Goal: Use online tool/utility: Utilize a website feature to perform a specific function

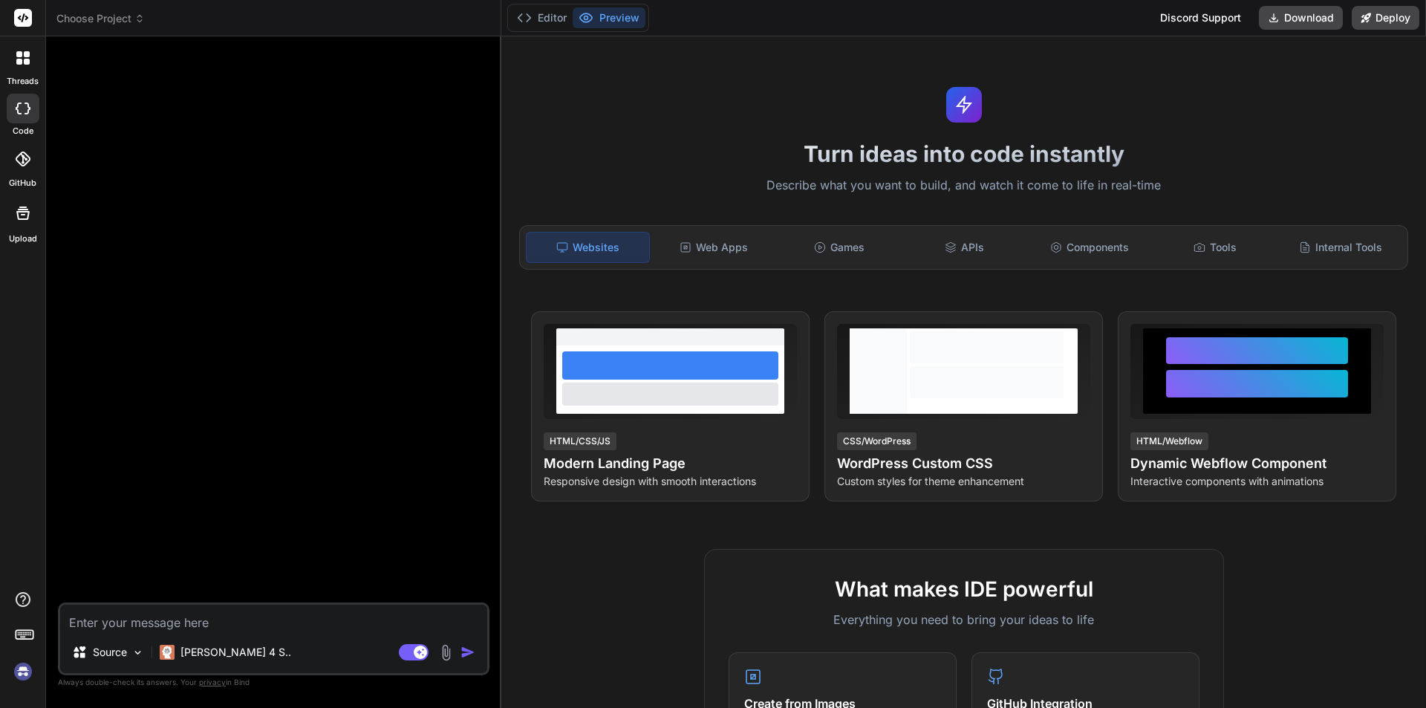
click at [27, 669] on img at bounding box center [22, 671] width 25 height 25
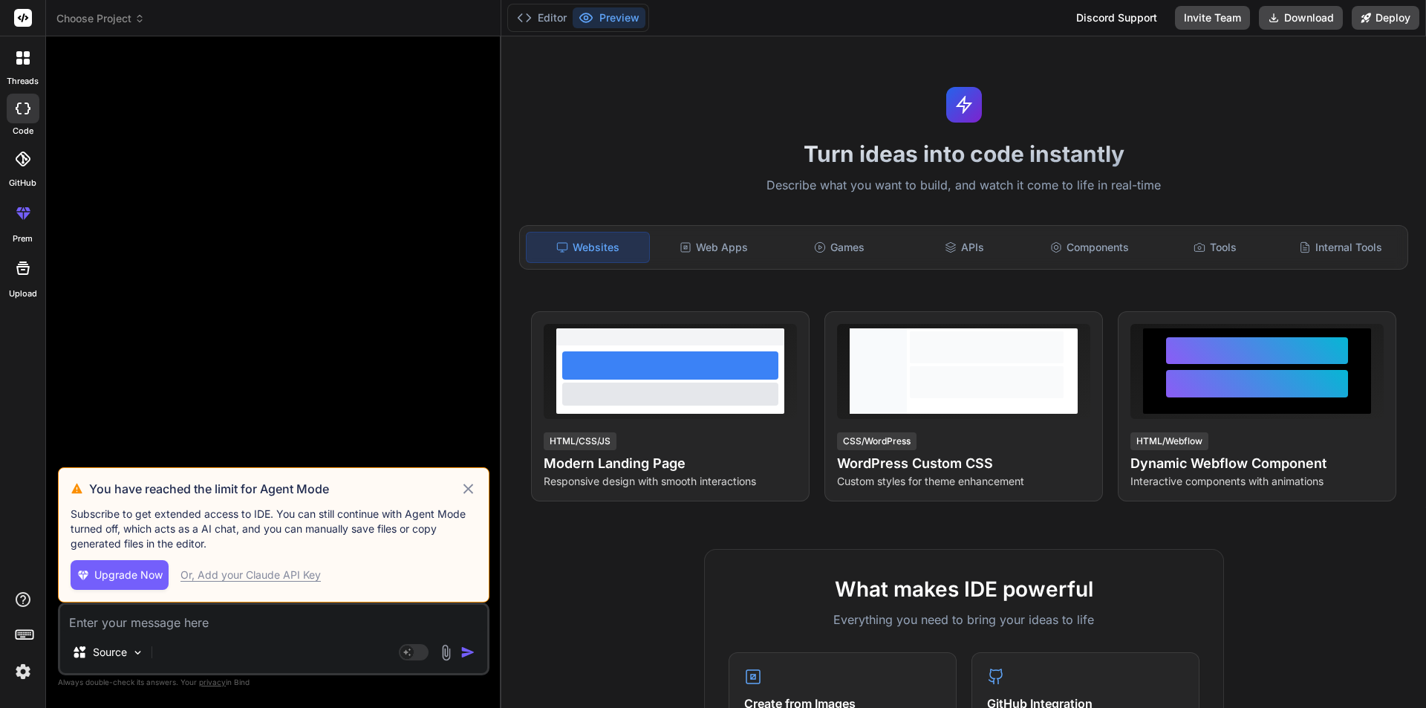
click at [474, 486] on icon at bounding box center [468, 489] width 17 height 18
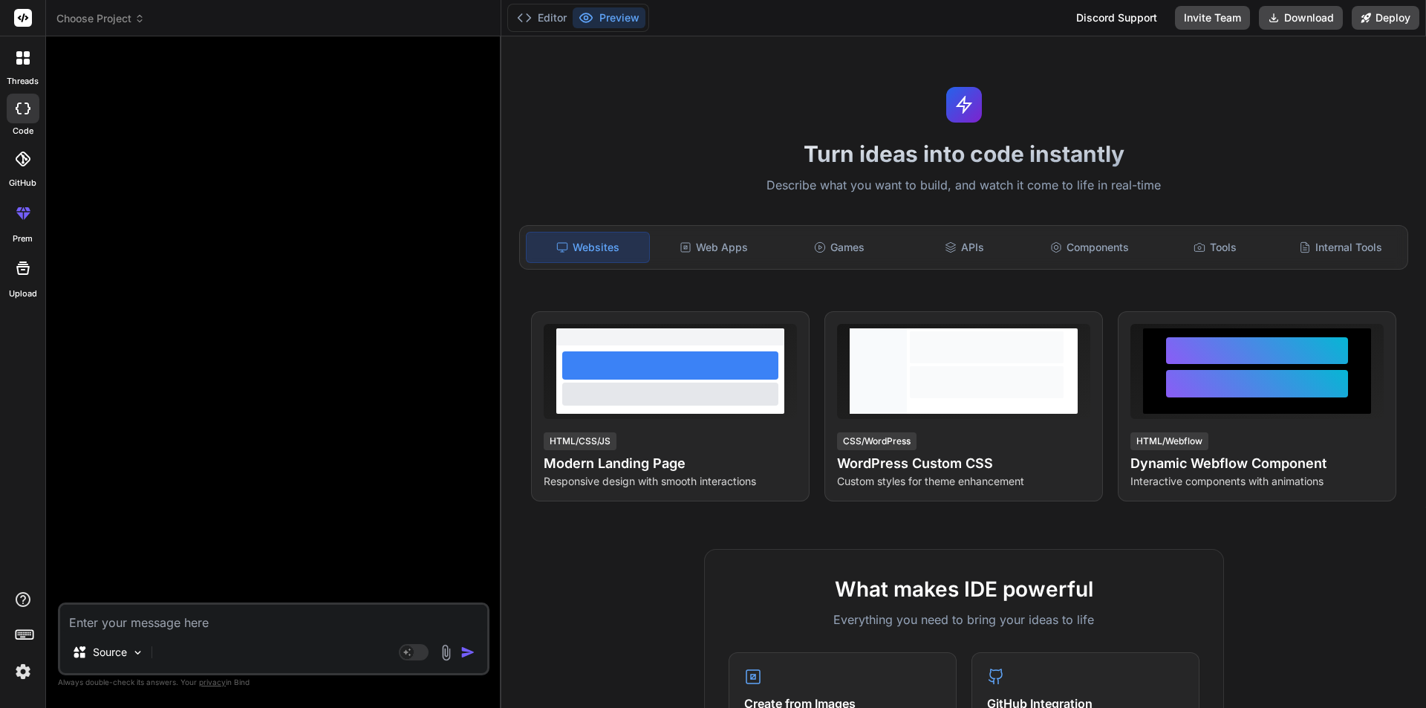
click at [12, 63] on div at bounding box center [22, 57] width 31 height 31
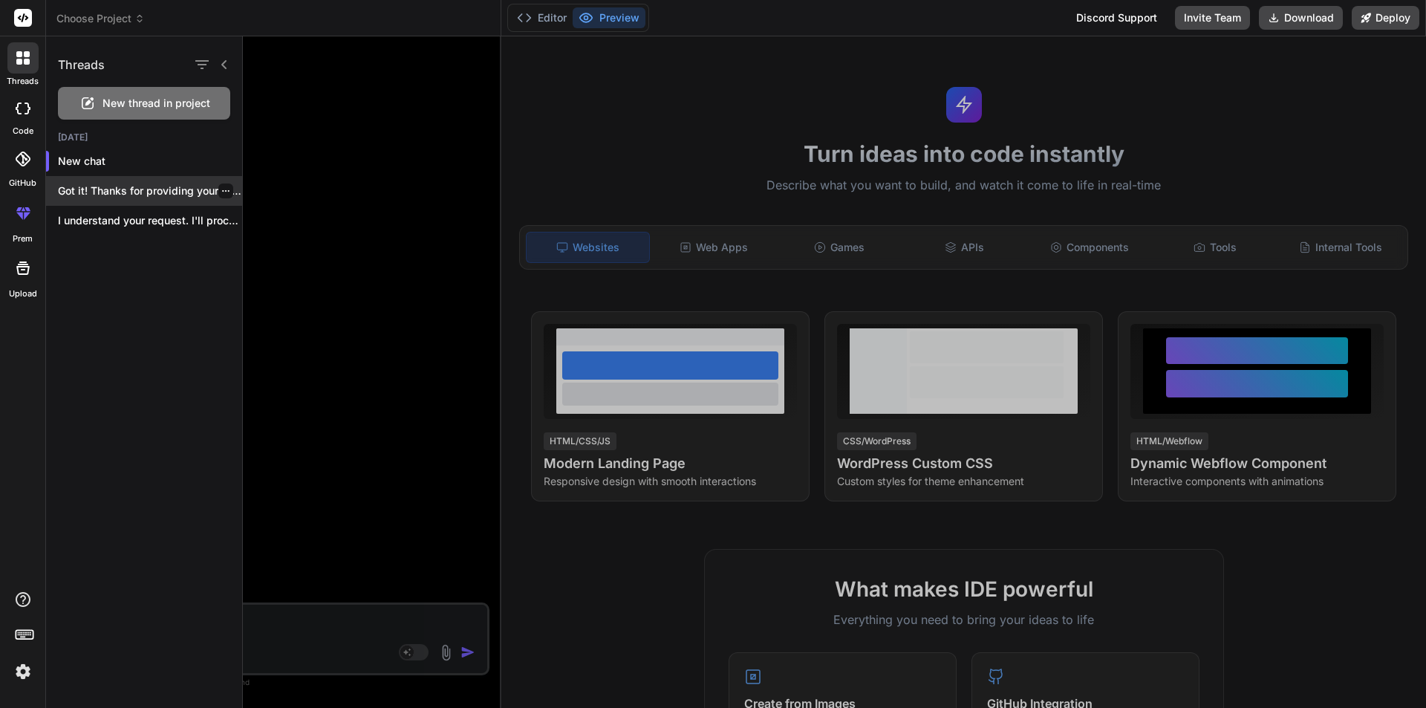
click at [180, 190] on p "Got it! Thanks for providing your GitHub..." at bounding box center [150, 190] width 184 height 15
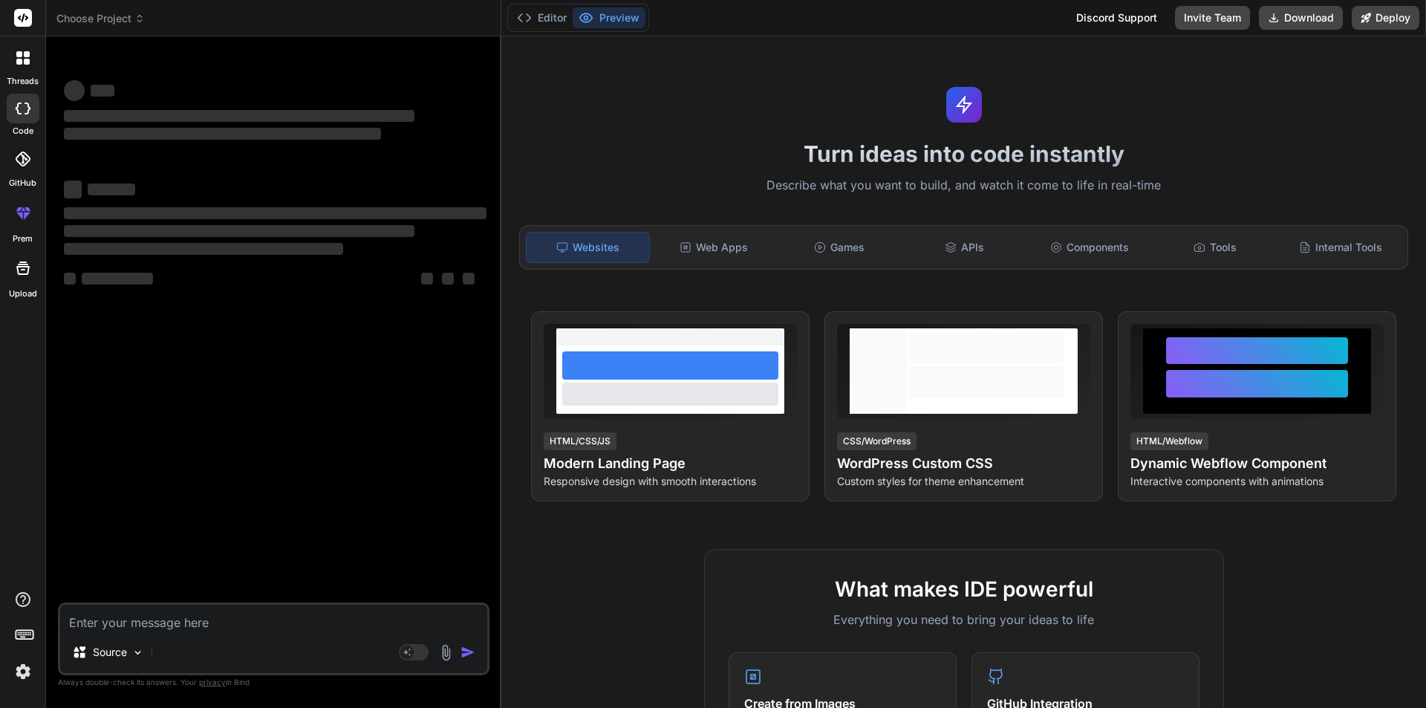
click at [26, 56] on icon at bounding box center [27, 54] width 6 height 6
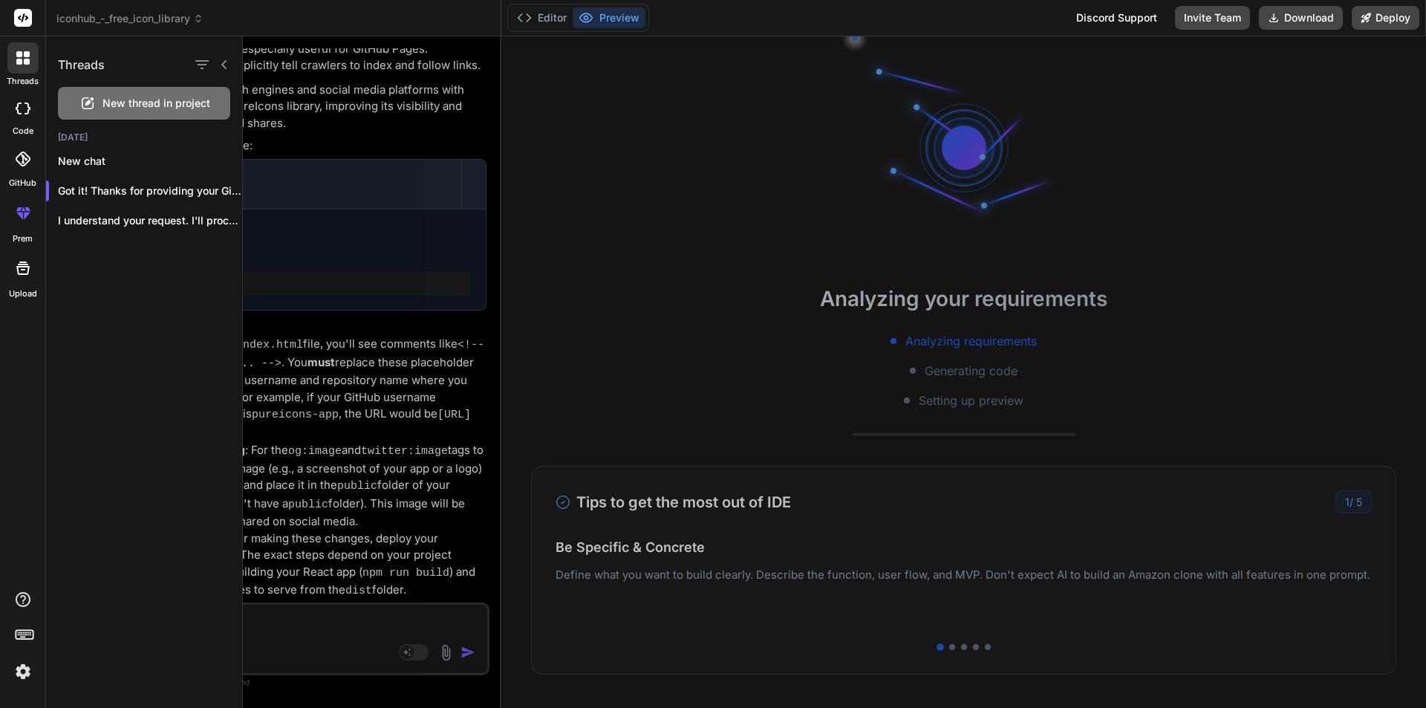
scroll to position [3291, 0]
click at [375, 261] on div at bounding box center [834, 372] width 1183 height 672
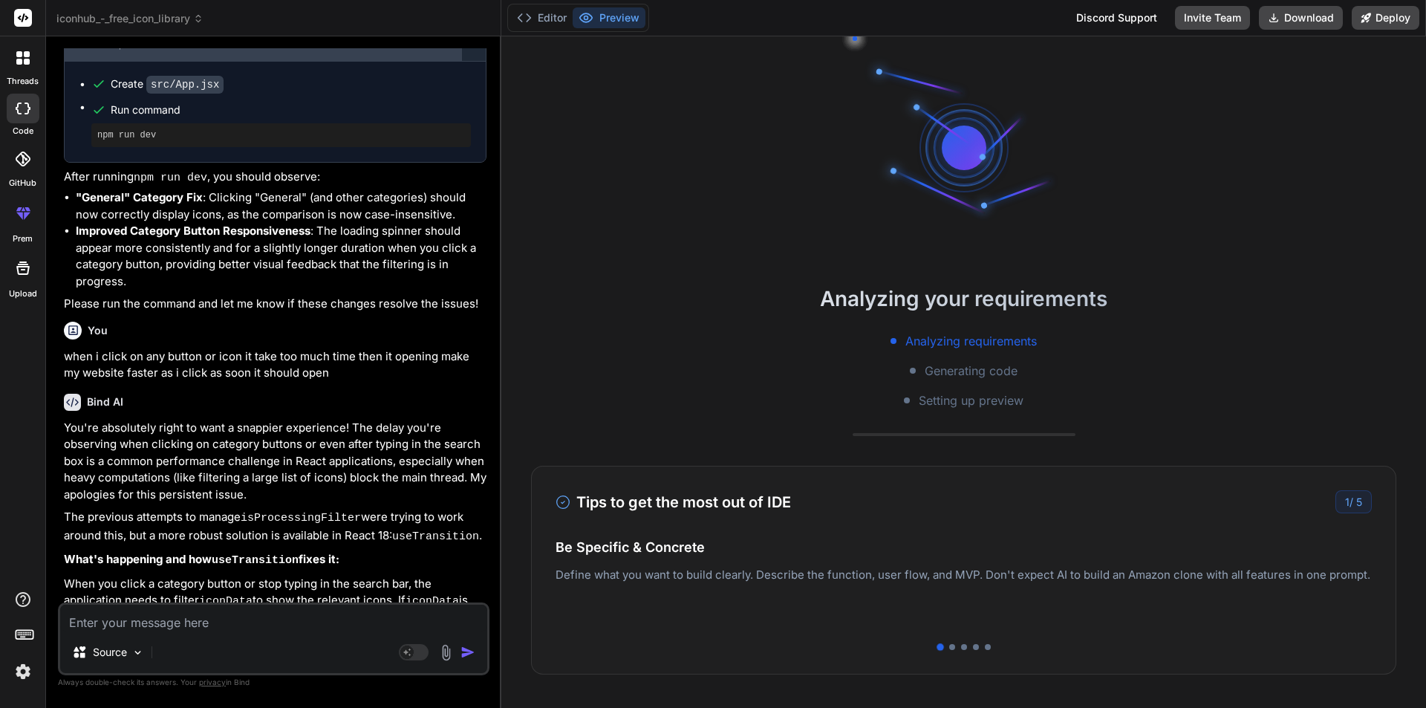
scroll to position [319, 0]
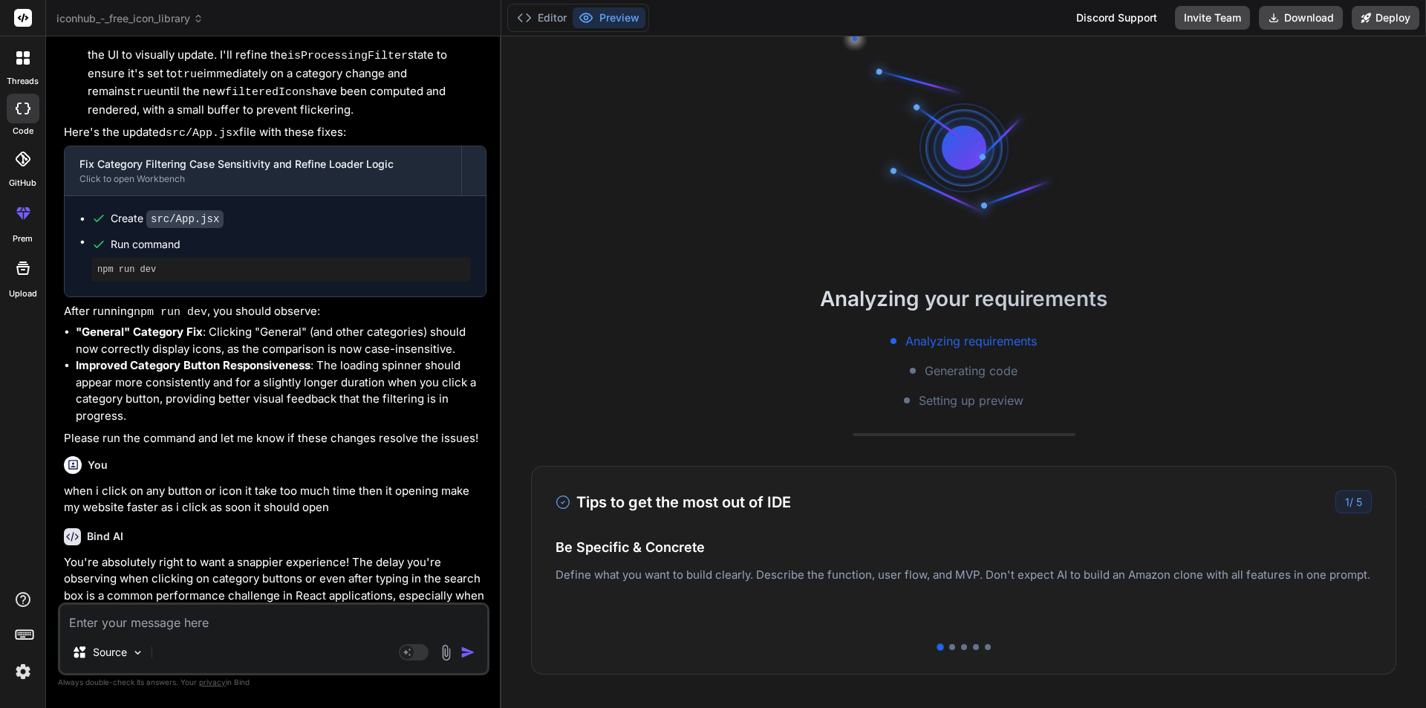
click at [19, 62] on icon at bounding box center [19, 62] width 6 height 6
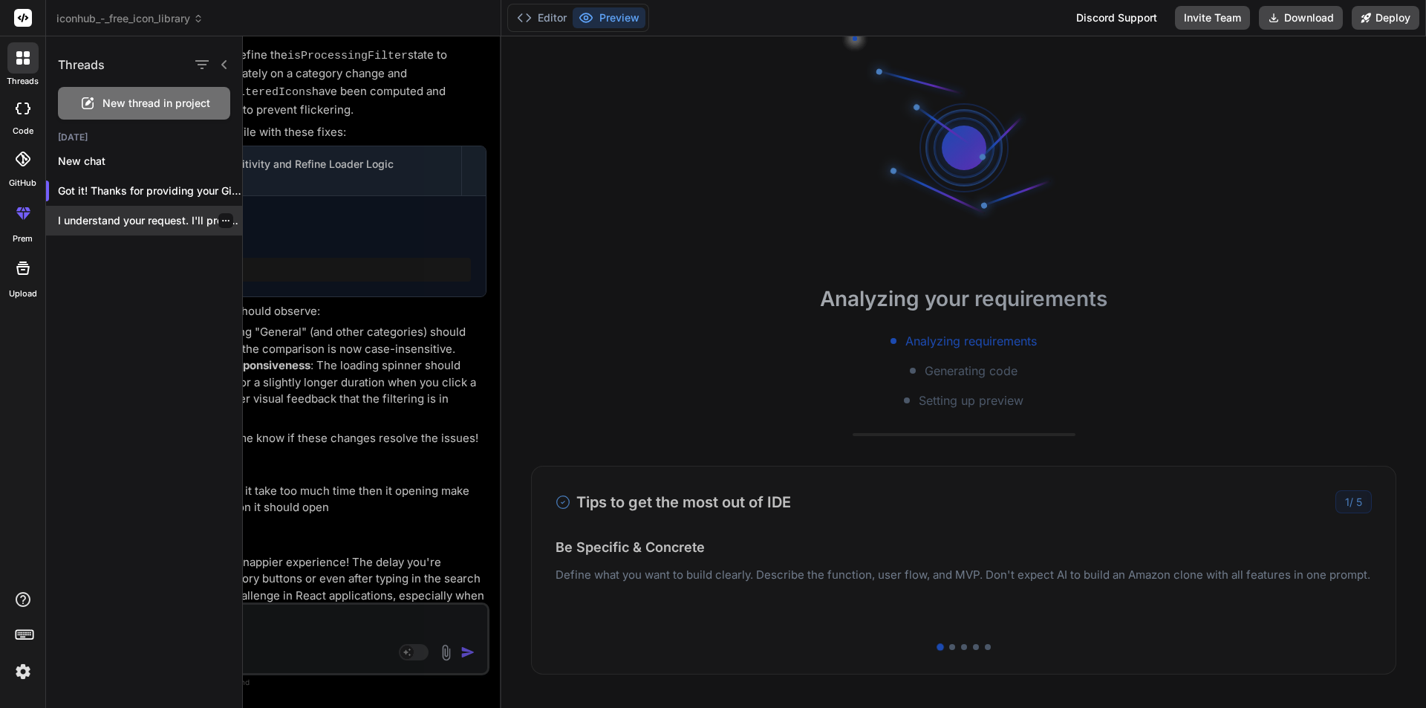
click at [126, 221] on p "I understand your request. I'll proceed with..." at bounding box center [150, 220] width 184 height 15
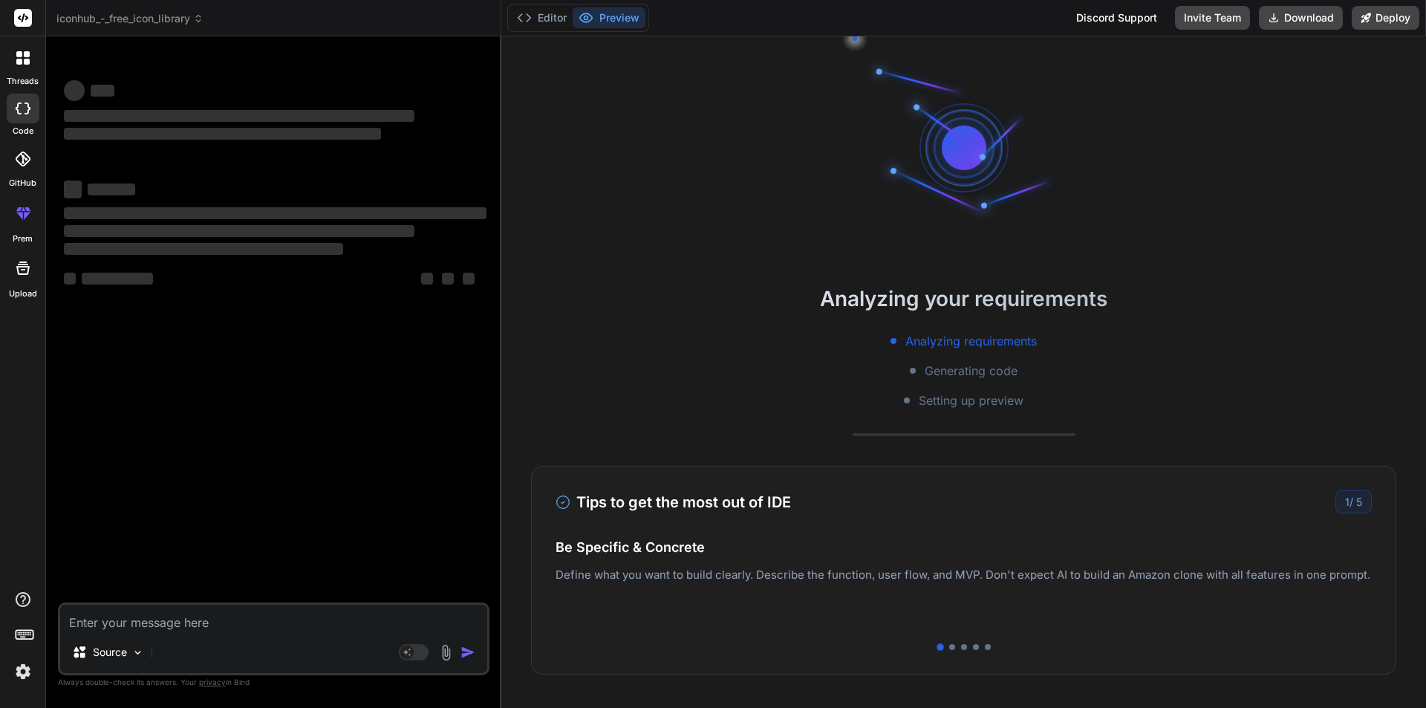
drag, startPoint x: 1223, startPoint y: 558, endPoint x: 742, endPoint y: 550, distance: 480.7
click at [742, 550] on div "Be Specific & Concrete Define what you want to build clearly. Describe the func…" at bounding box center [964, 581] width 816 height 89
click at [1310, 530] on div "Tips to get the most out of IDE 1 / 5 Be Specific & Concrete Define what you wa…" at bounding box center [963, 570] width 865 height 209
click at [19, 165] on icon at bounding box center [23, 159] width 15 height 15
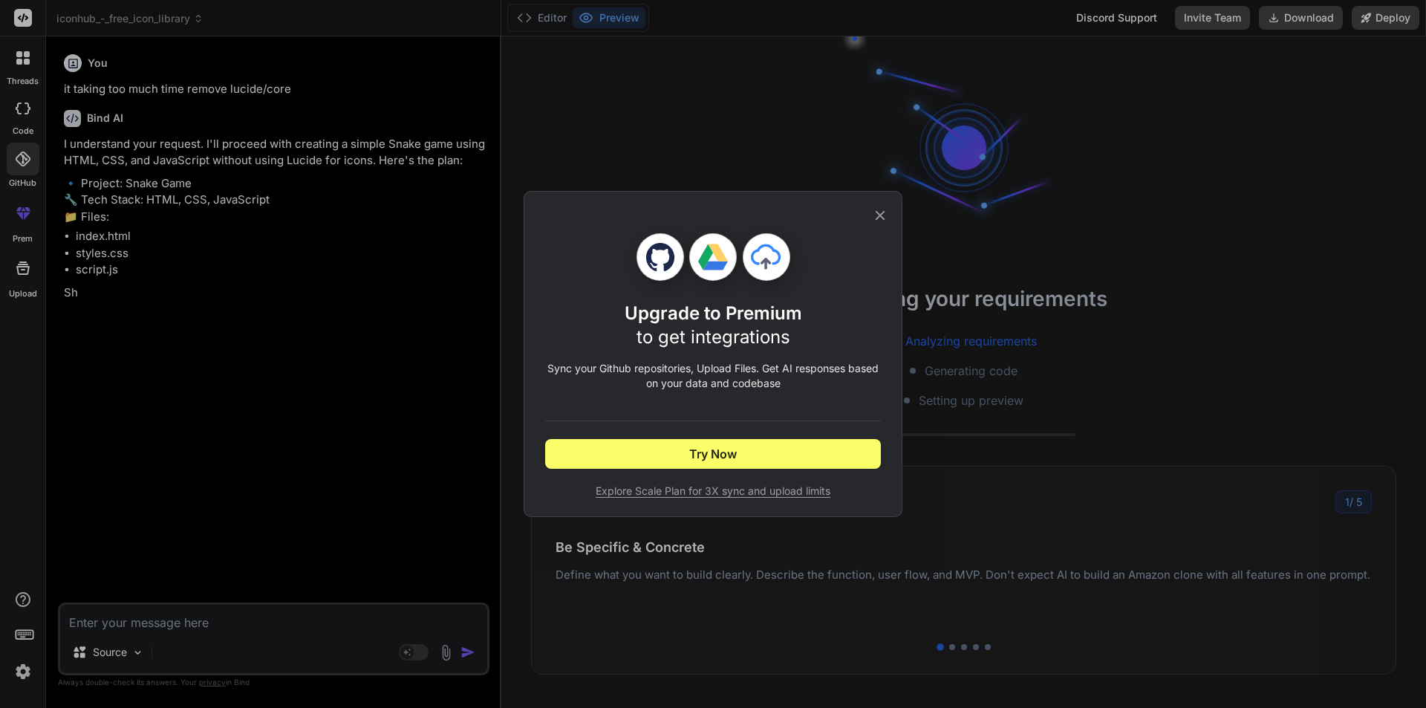
scroll to position [28, 0]
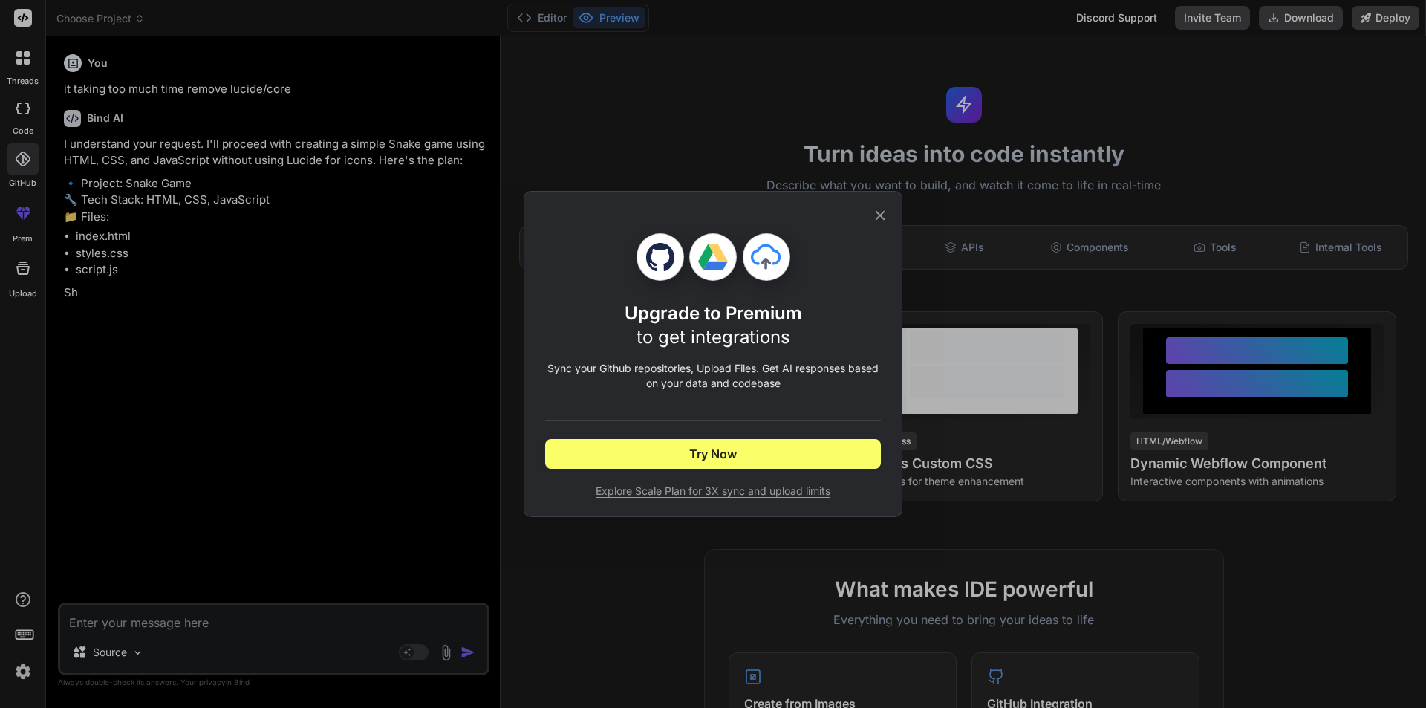
click at [299, 186] on div "Upgrade to Premium to get integrations Sync your Github repositories, Upload Fi…" at bounding box center [713, 354] width 1426 height 708
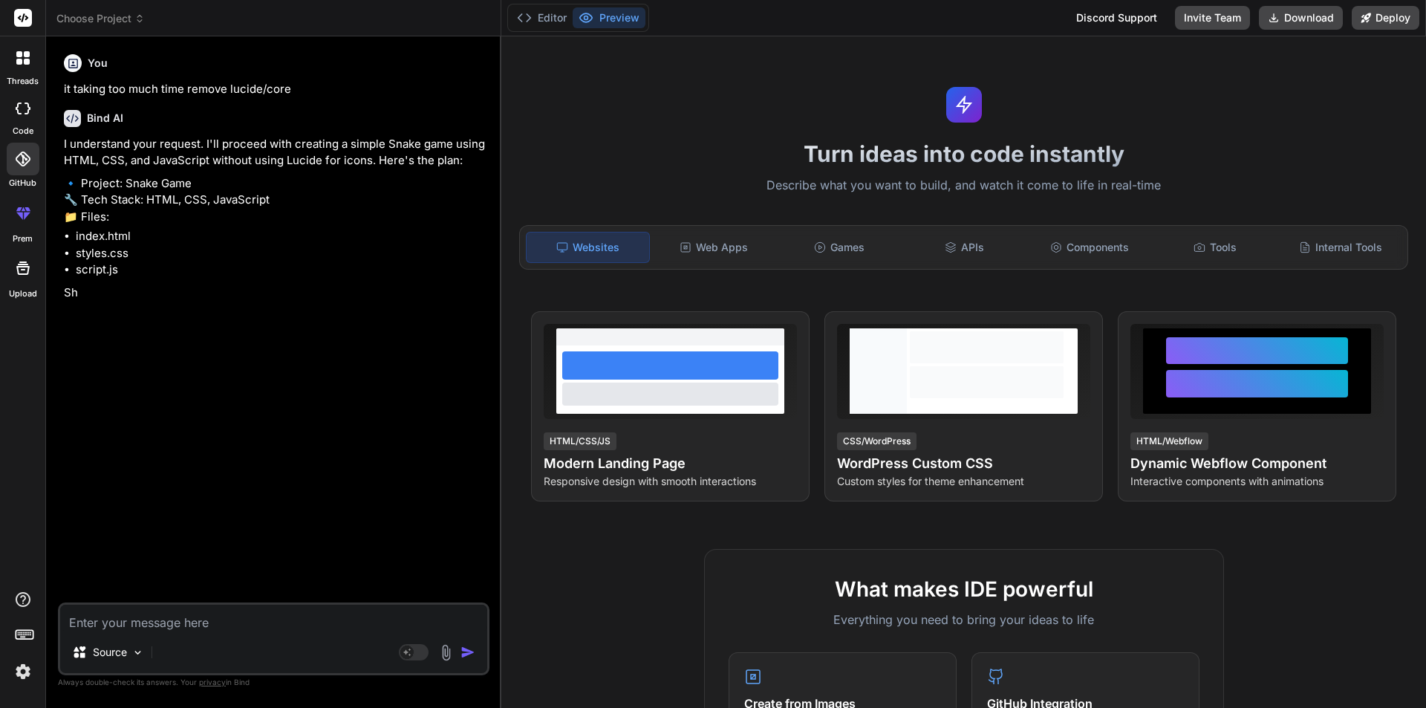
click at [32, 62] on div at bounding box center [22, 57] width 31 height 31
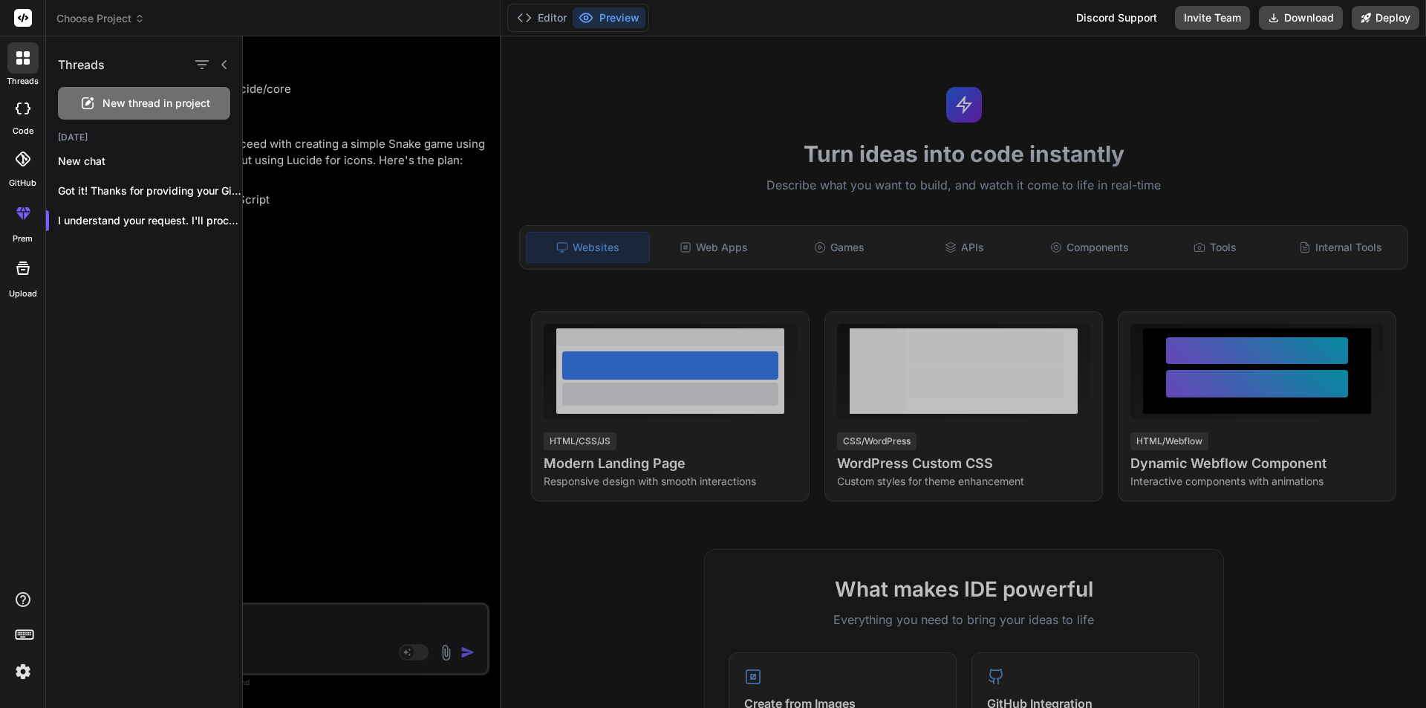
click at [294, 201] on div at bounding box center [834, 372] width 1183 height 672
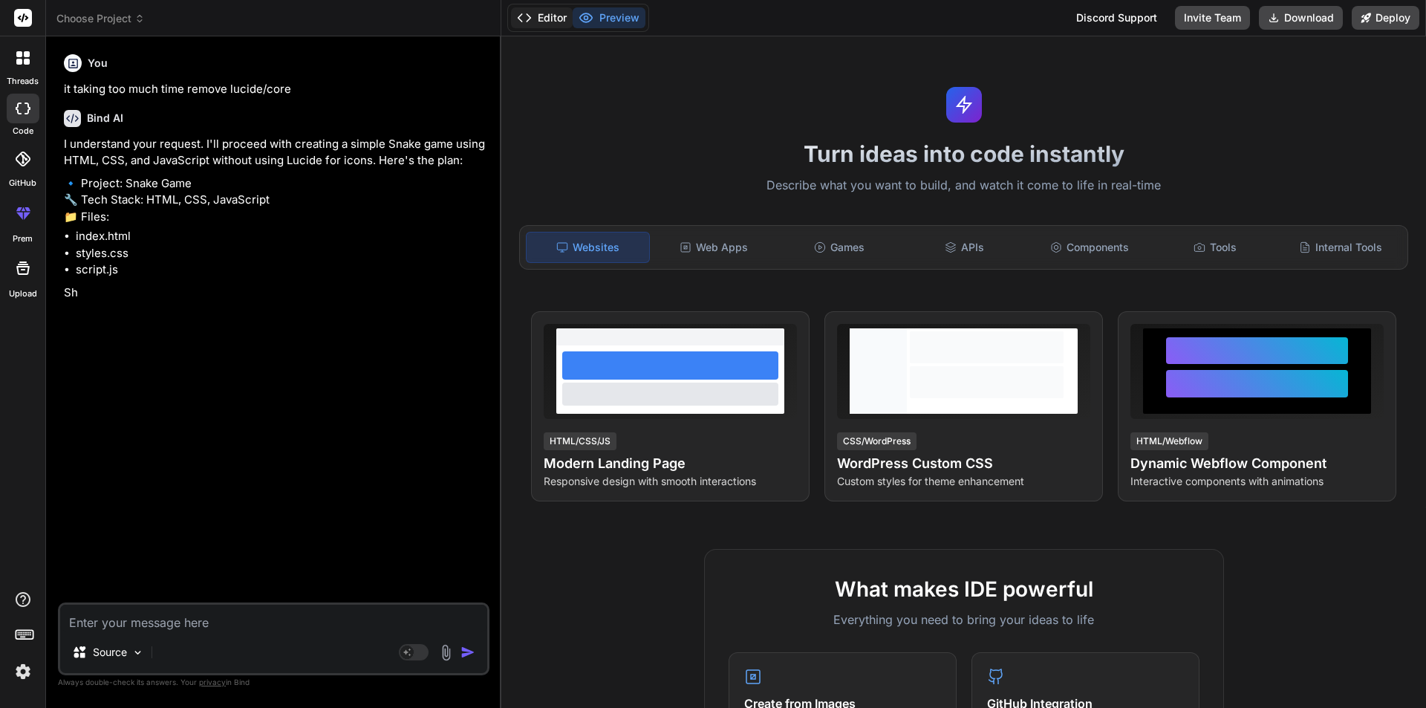
click at [553, 18] on button "Editor" at bounding box center [542, 17] width 62 height 21
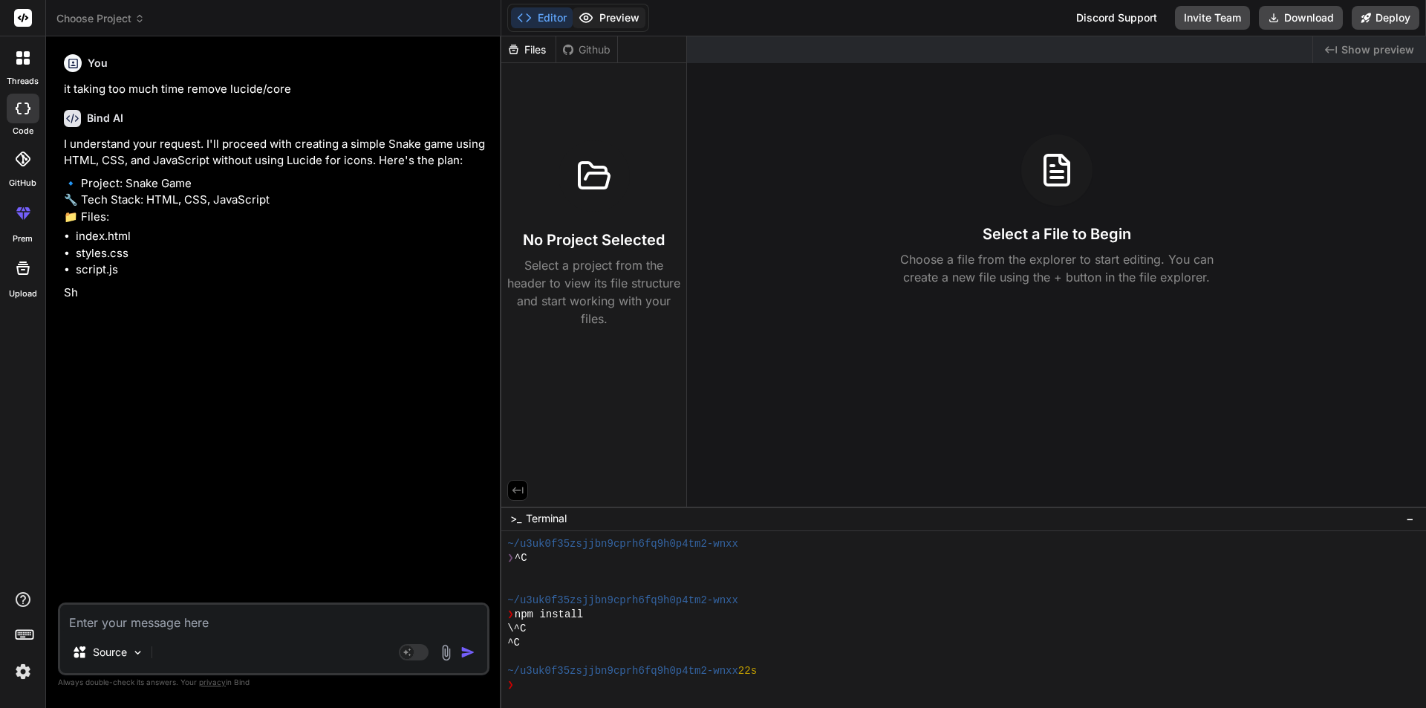
click at [606, 20] on button "Preview" at bounding box center [609, 17] width 73 height 21
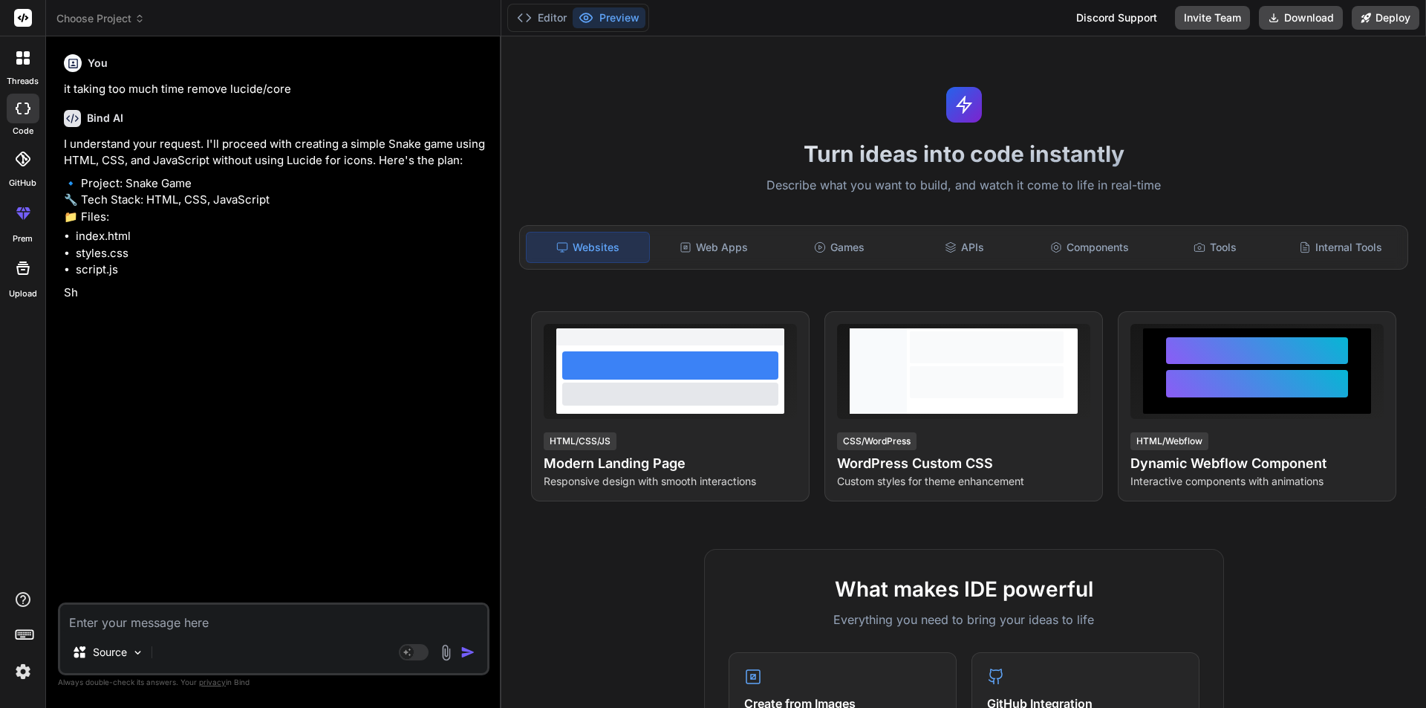
click at [19, 58] on icon at bounding box center [22, 57] width 13 height 13
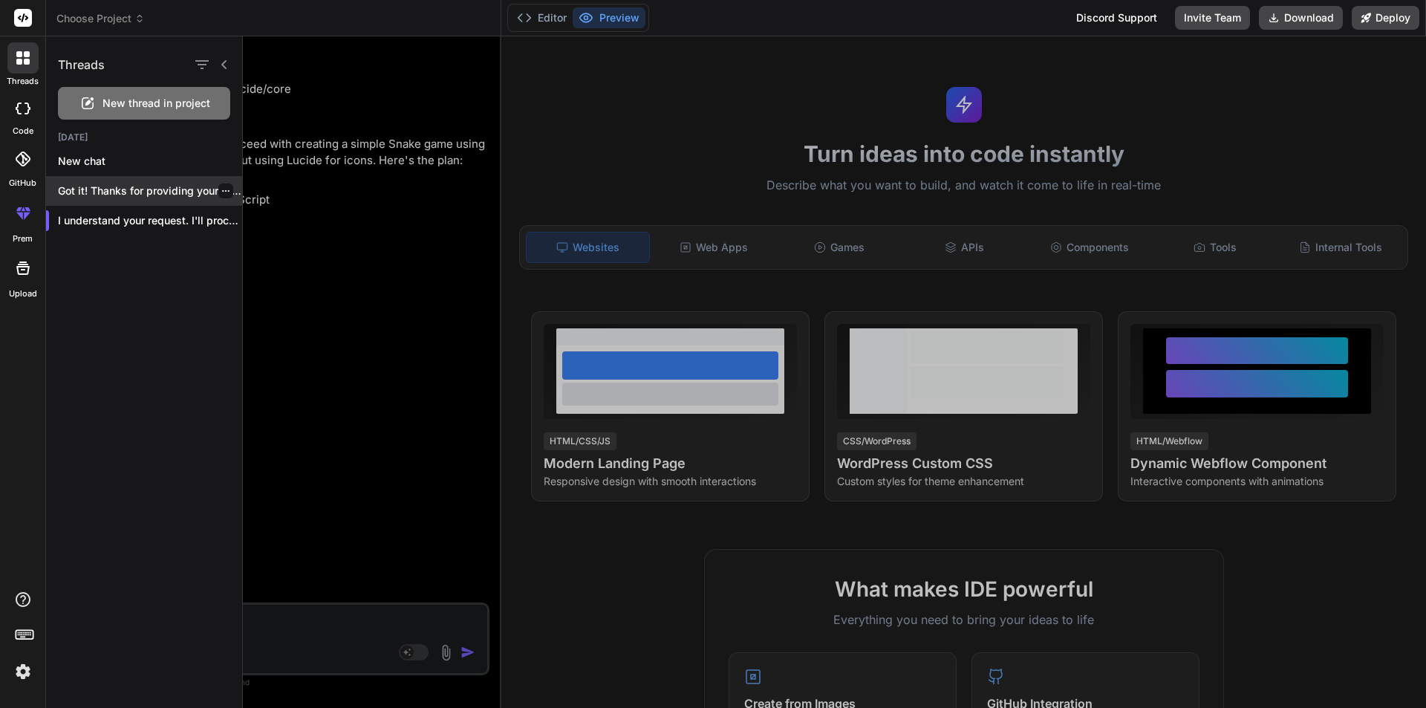
click at [129, 185] on p "Got it! Thanks for providing your GitHub..." at bounding box center [150, 190] width 184 height 15
type textarea "x"
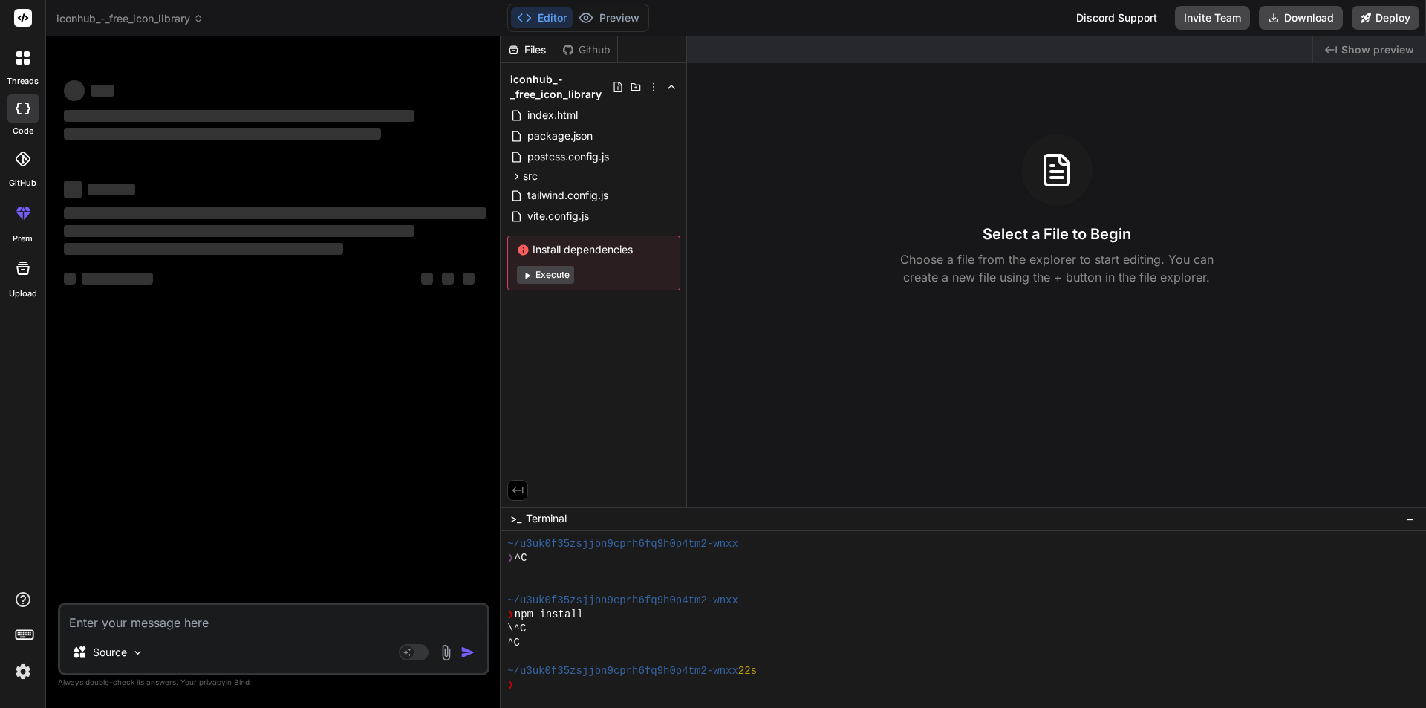
click at [545, 16] on button "Editor" at bounding box center [542, 17] width 62 height 21
click at [580, 682] on div "❯" at bounding box center [956, 685] width 899 height 14
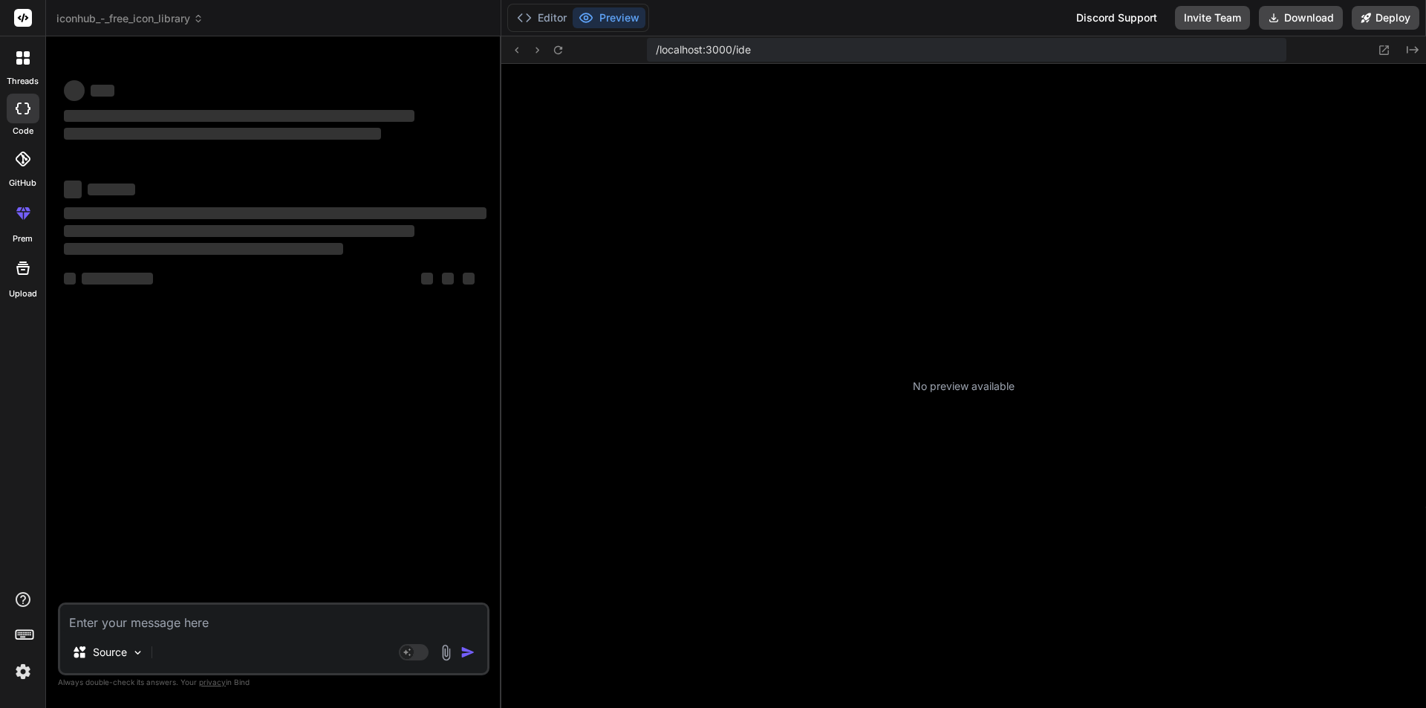
scroll to position [268, 0]
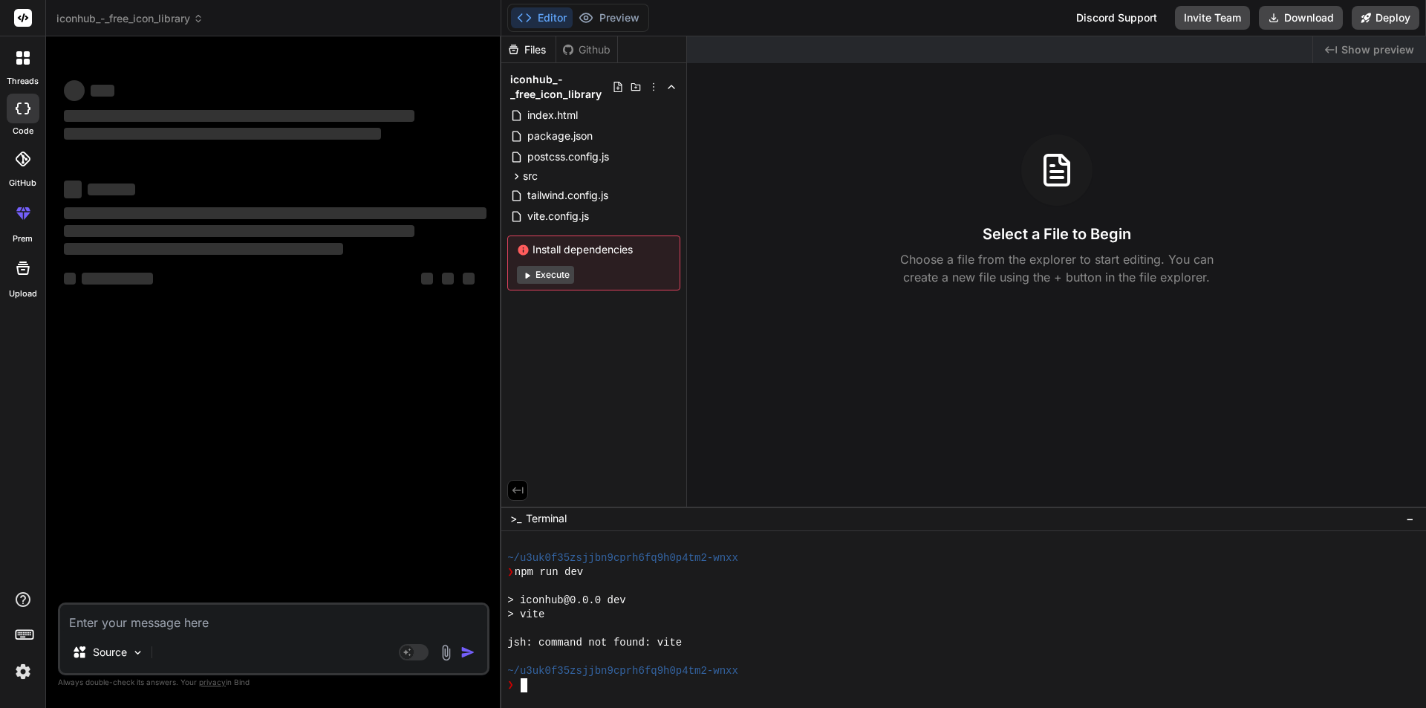
type textarea "x"
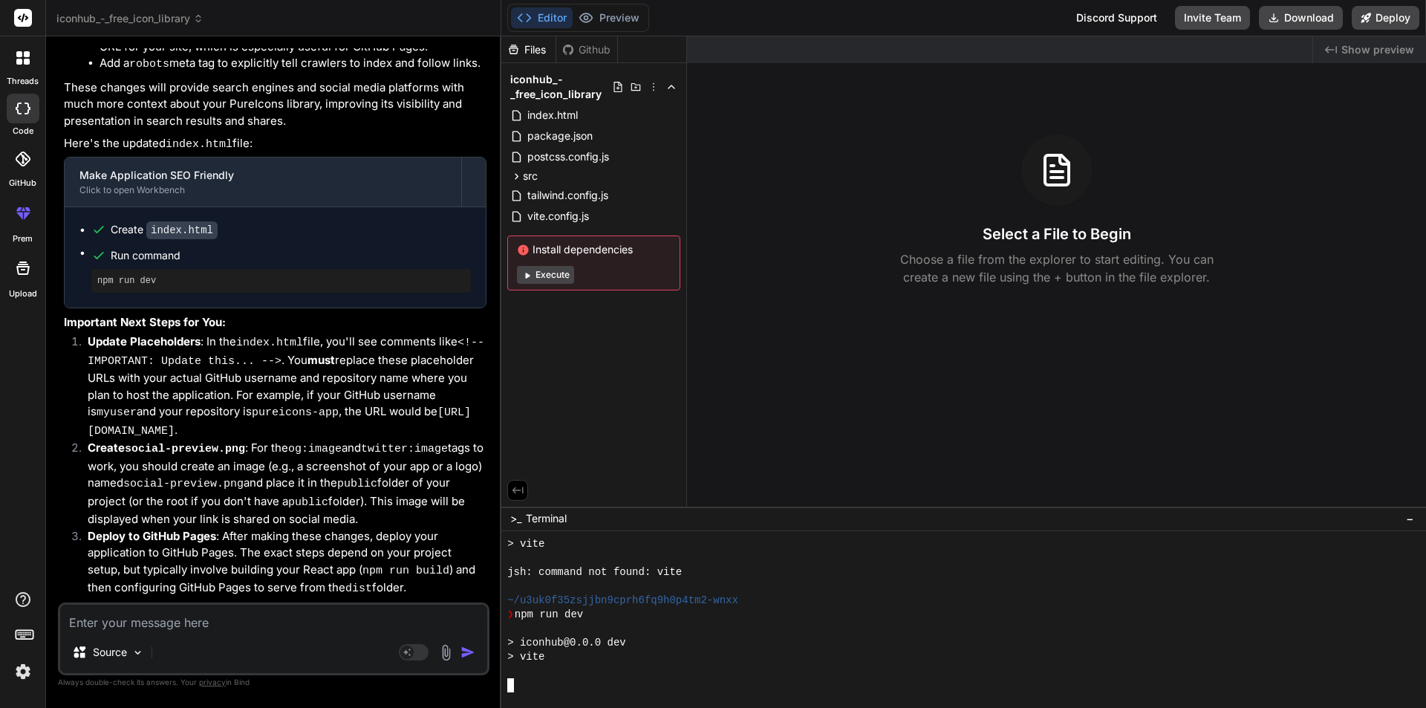
scroll to position [381, 0]
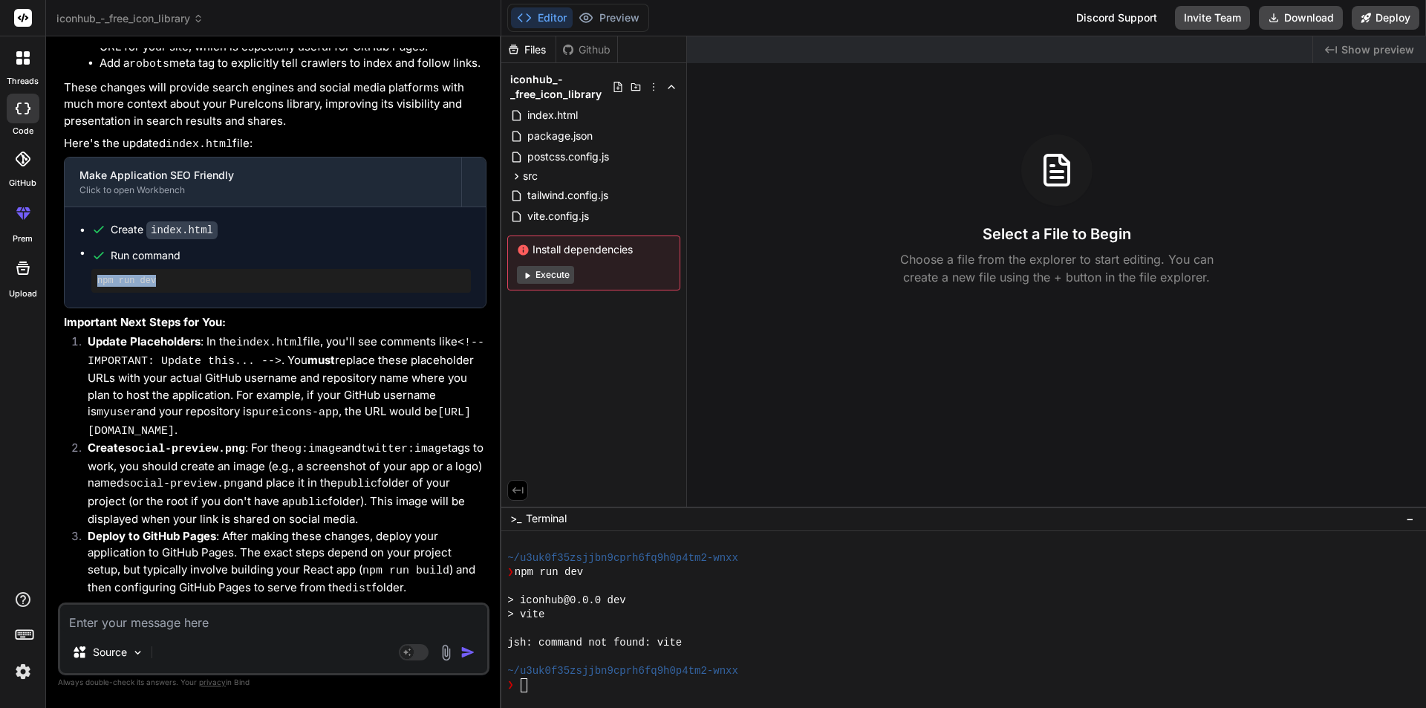
drag, startPoint x: 151, startPoint y: 214, endPoint x: 71, endPoint y: 213, distance: 80.2
click at [71, 213] on div "Create index.html Run command npm run dev" at bounding box center [275, 257] width 421 height 100
copy pre "npm run dev"
click at [565, 682] on div "❯" at bounding box center [956, 685] width 899 height 14
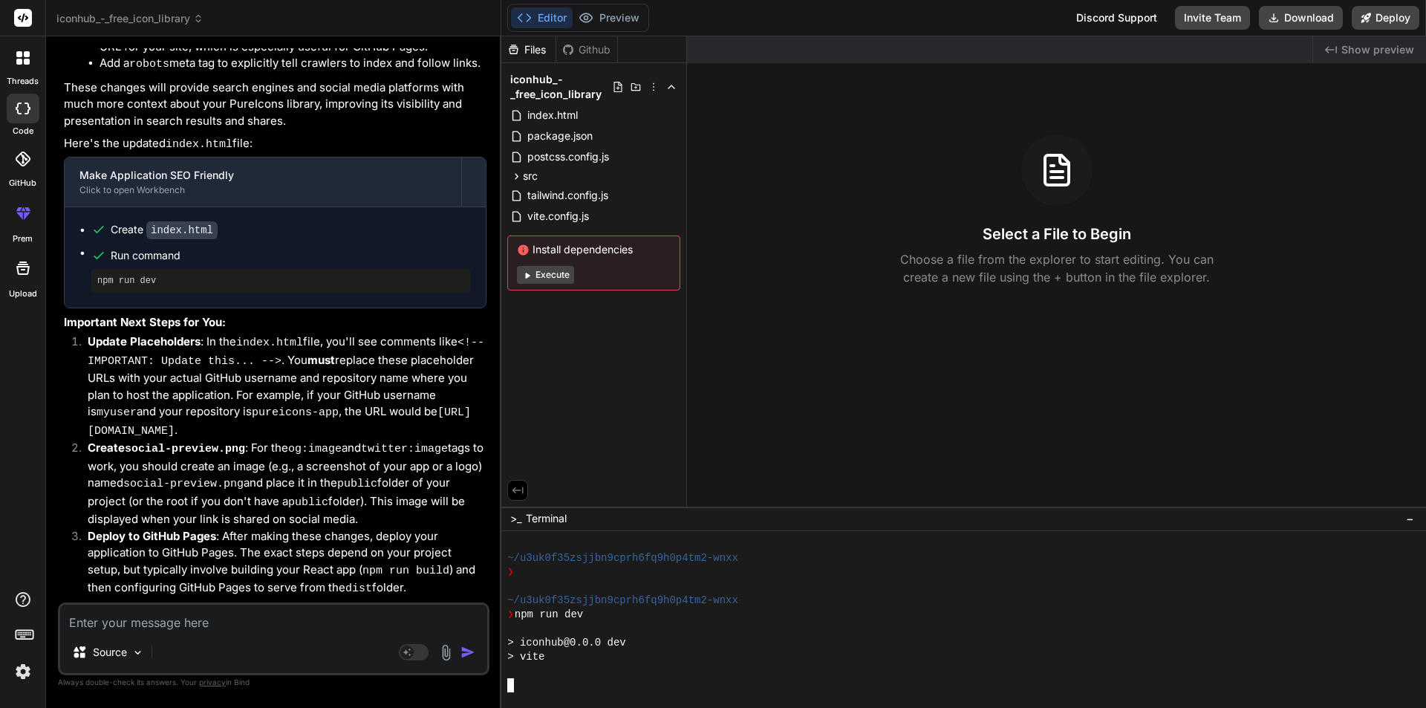
scroll to position [536, 0]
click at [530, 18] on polyline at bounding box center [529, 17] width 4 height 7
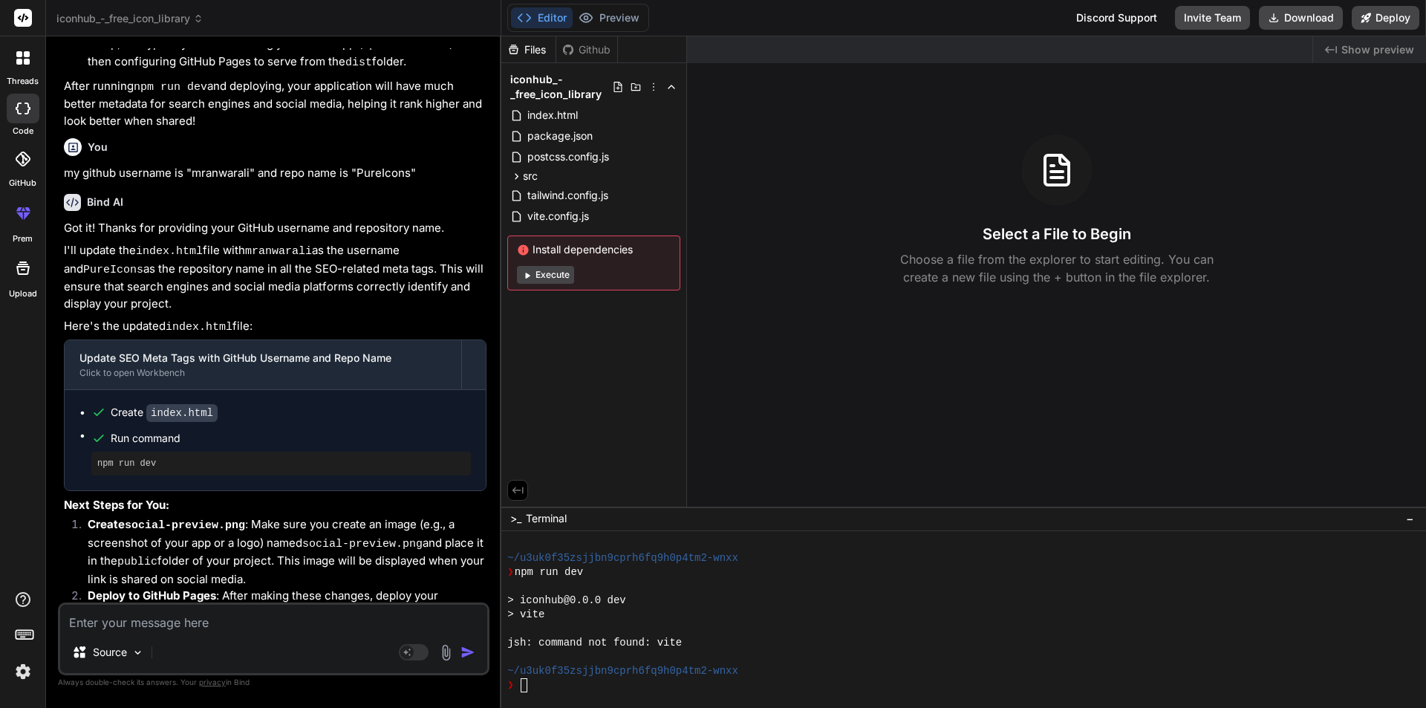
scroll to position [3819, 0]
click at [111, 625] on textarea at bounding box center [273, 618] width 427 height 27
type textarea "r"
type textarea "x"
type textarea "ru"
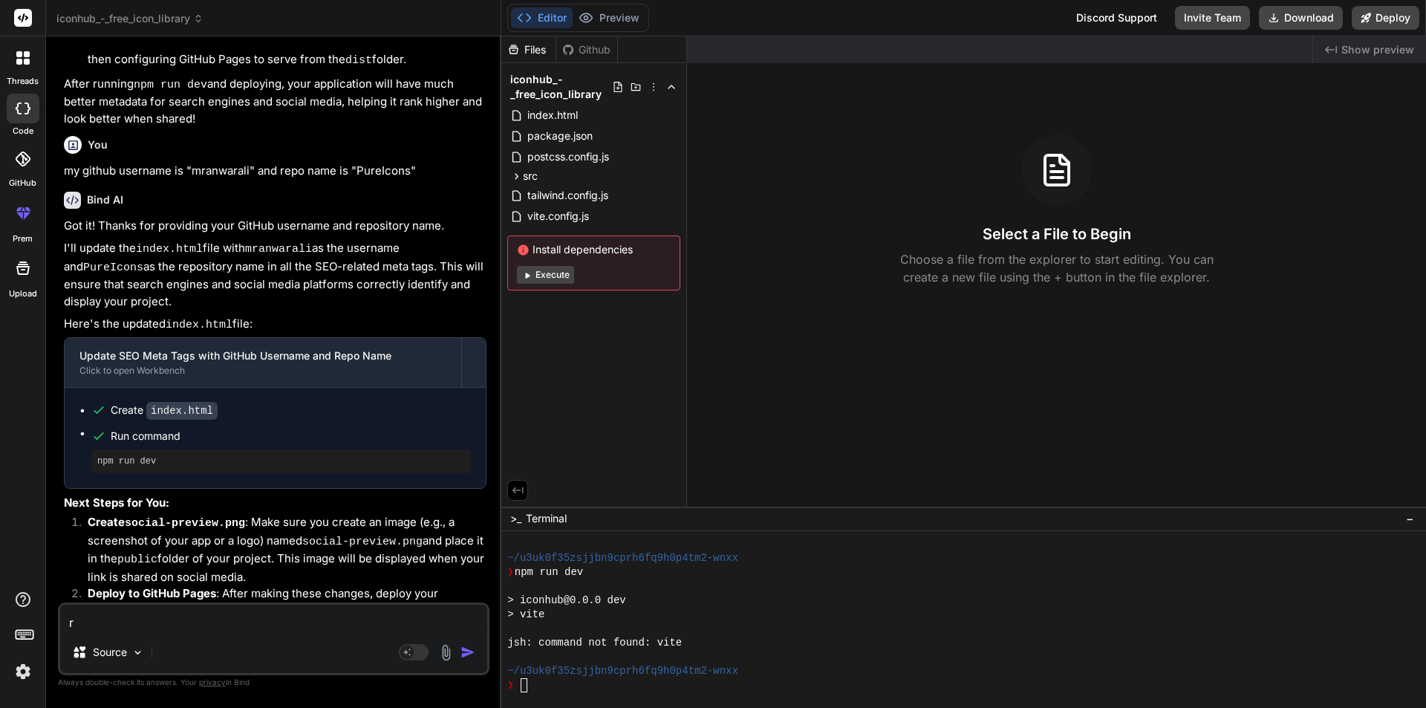
type textarea "x"
type textarea "run"
type textarea "x"
type textarea "run"
type textarea "x"
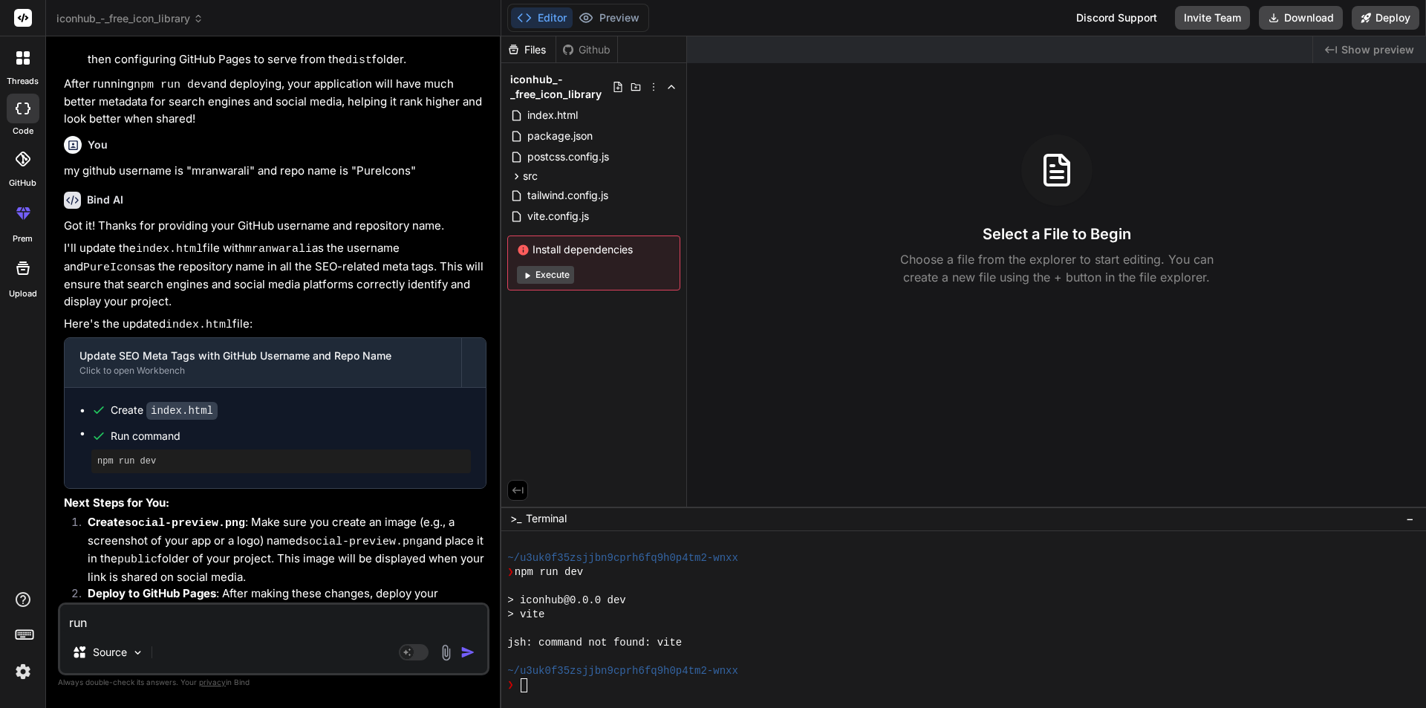
type textarea "run i"
type textarea "x"
type textarea "run it"
type textarea "x"
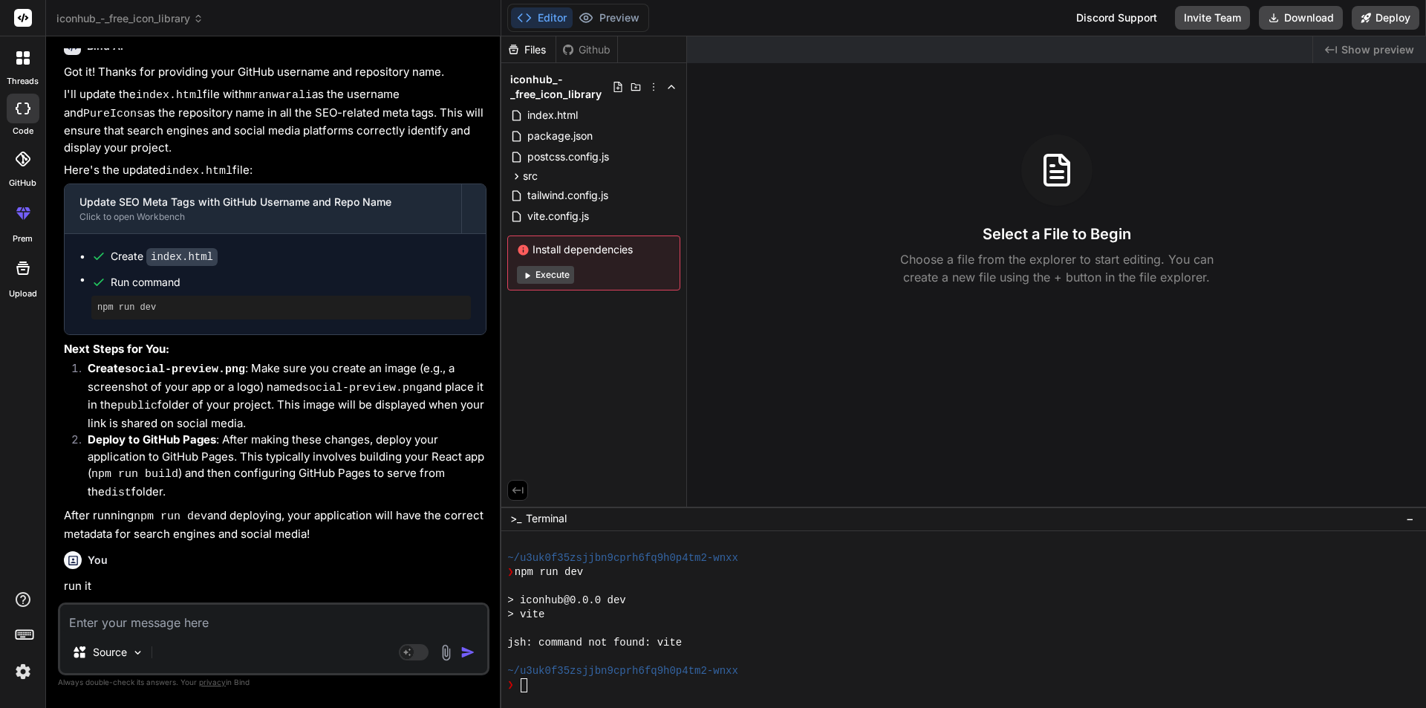
scroll to position [3973, 0]
click at [593, 682] on div "❯" at bounding box center [956, 685] width 899 height 14
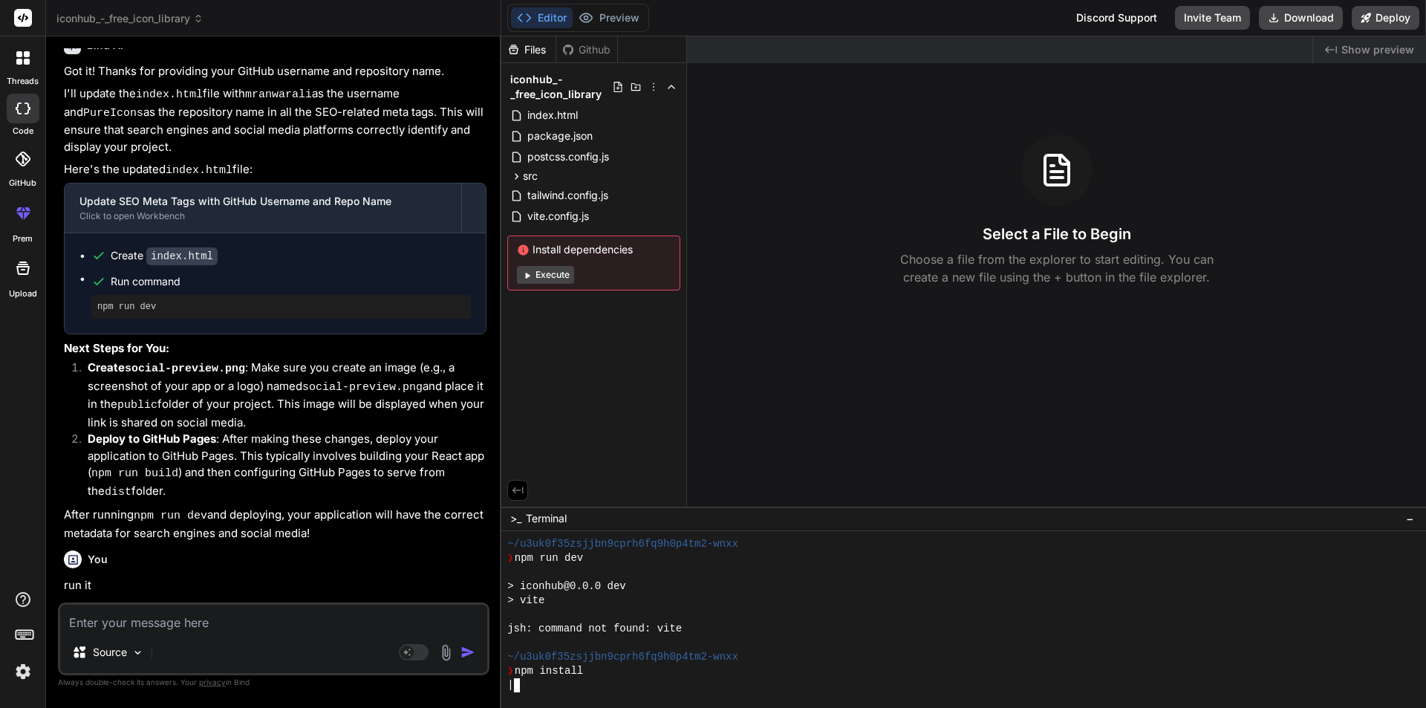
click at [554, 276] on button "Execute" at bounding box center [545, 275] width 57 height 18
click at [550, 276] on button "Execute" at bounding box center [545, 275] width 57 height 18
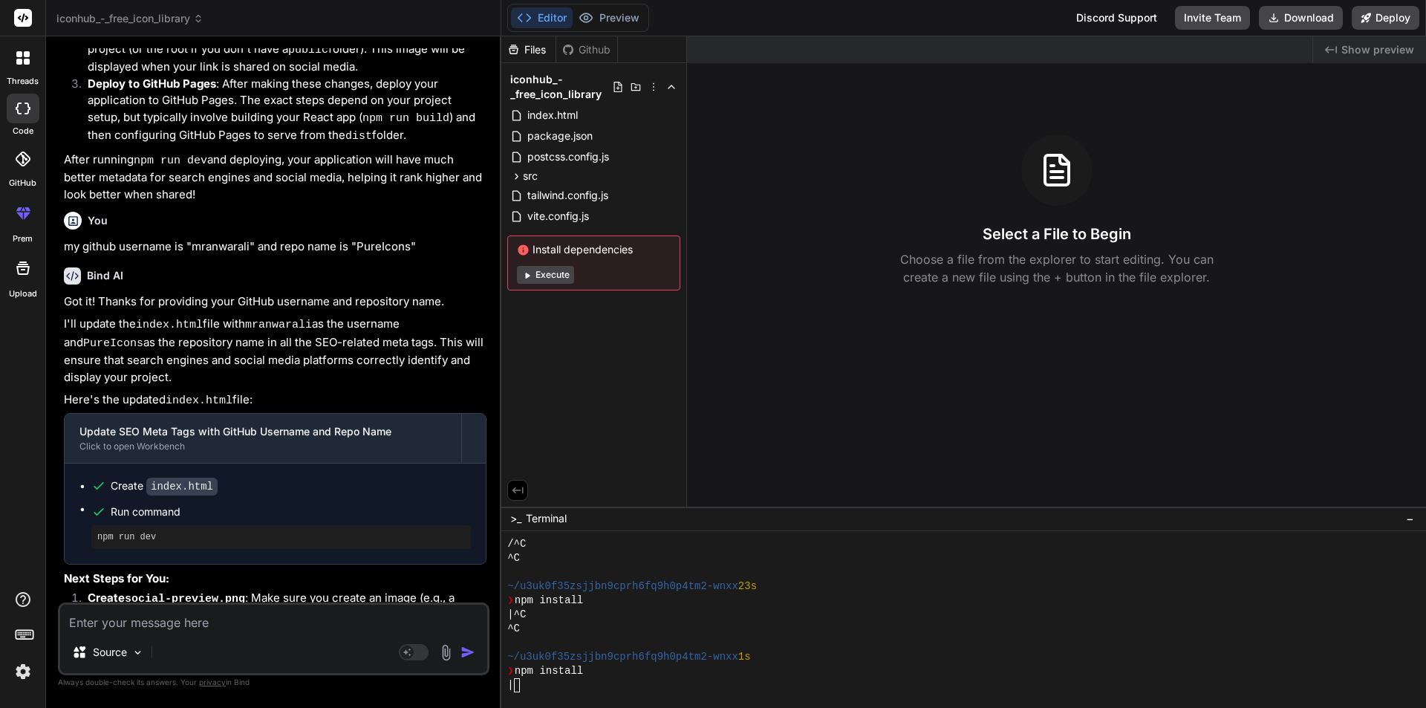
scroll to position [3602, 0]
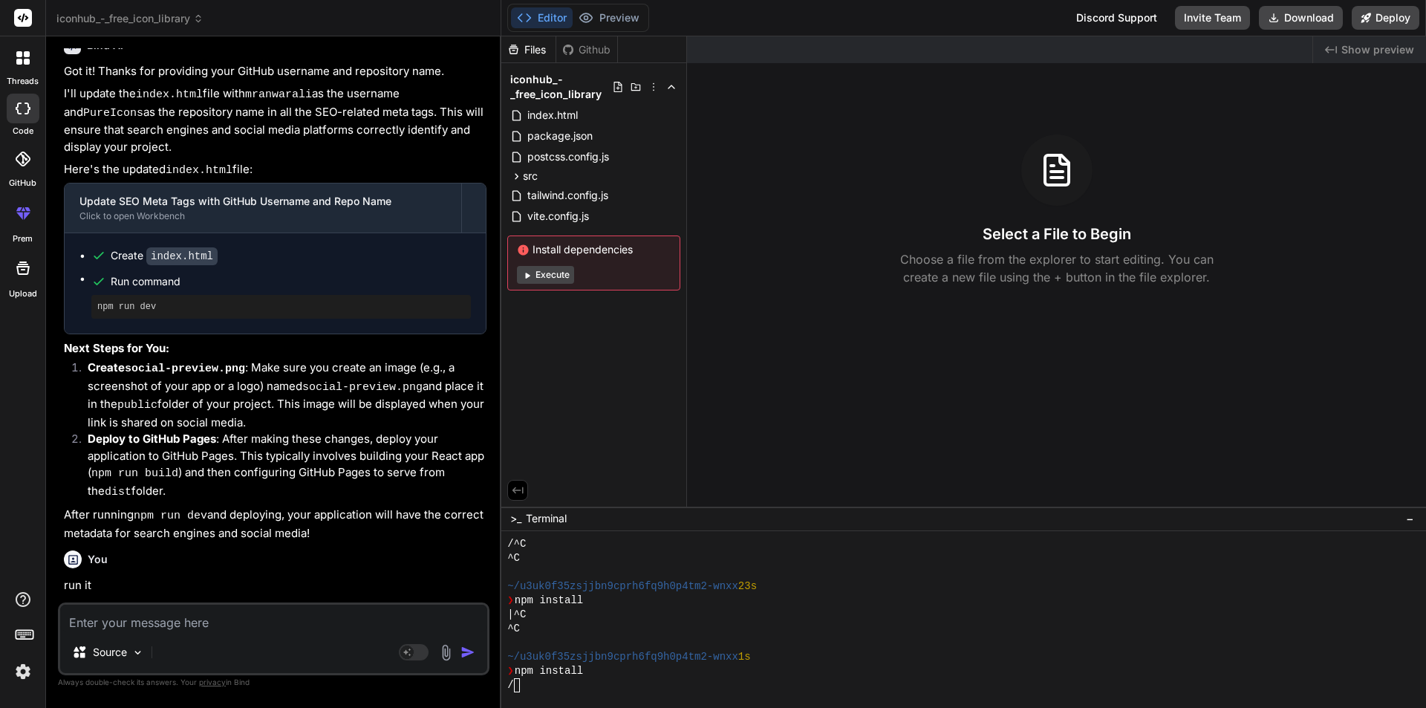
type textarea "x"
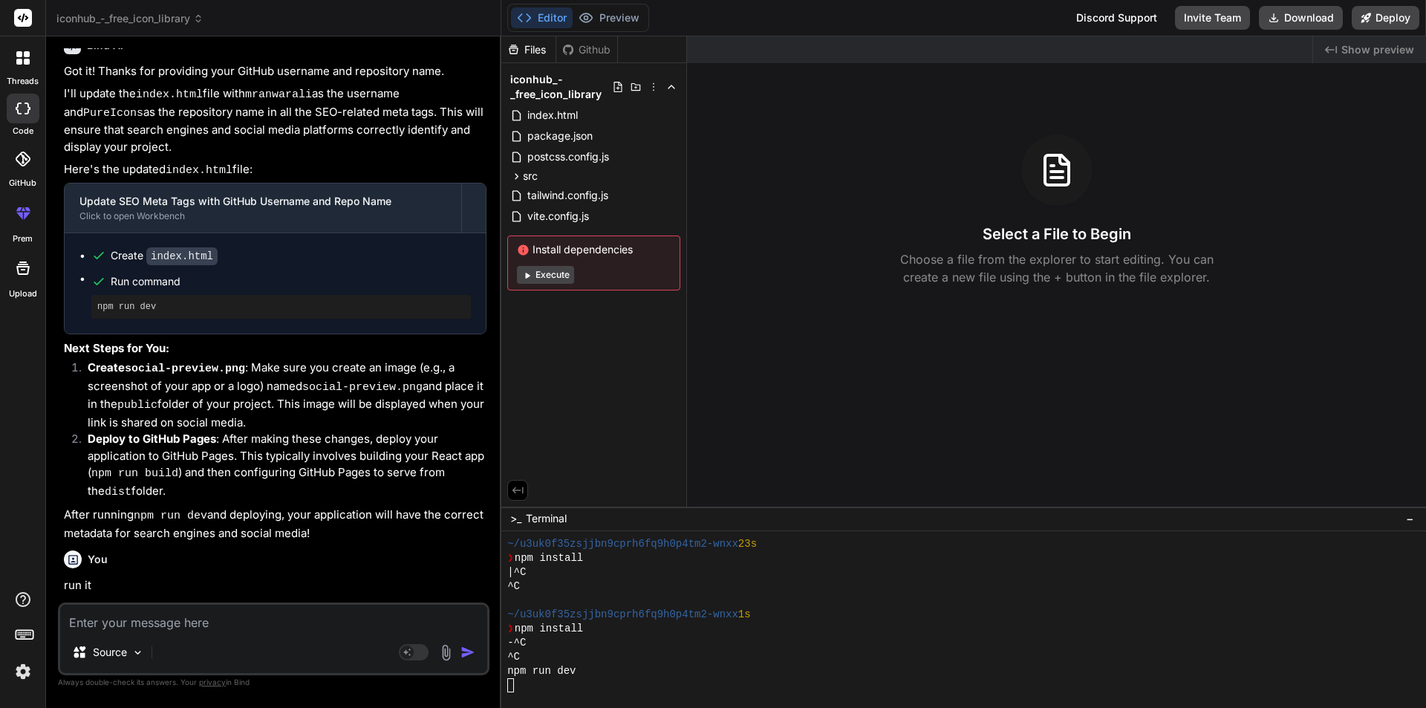
scroll to position [4114, 0]
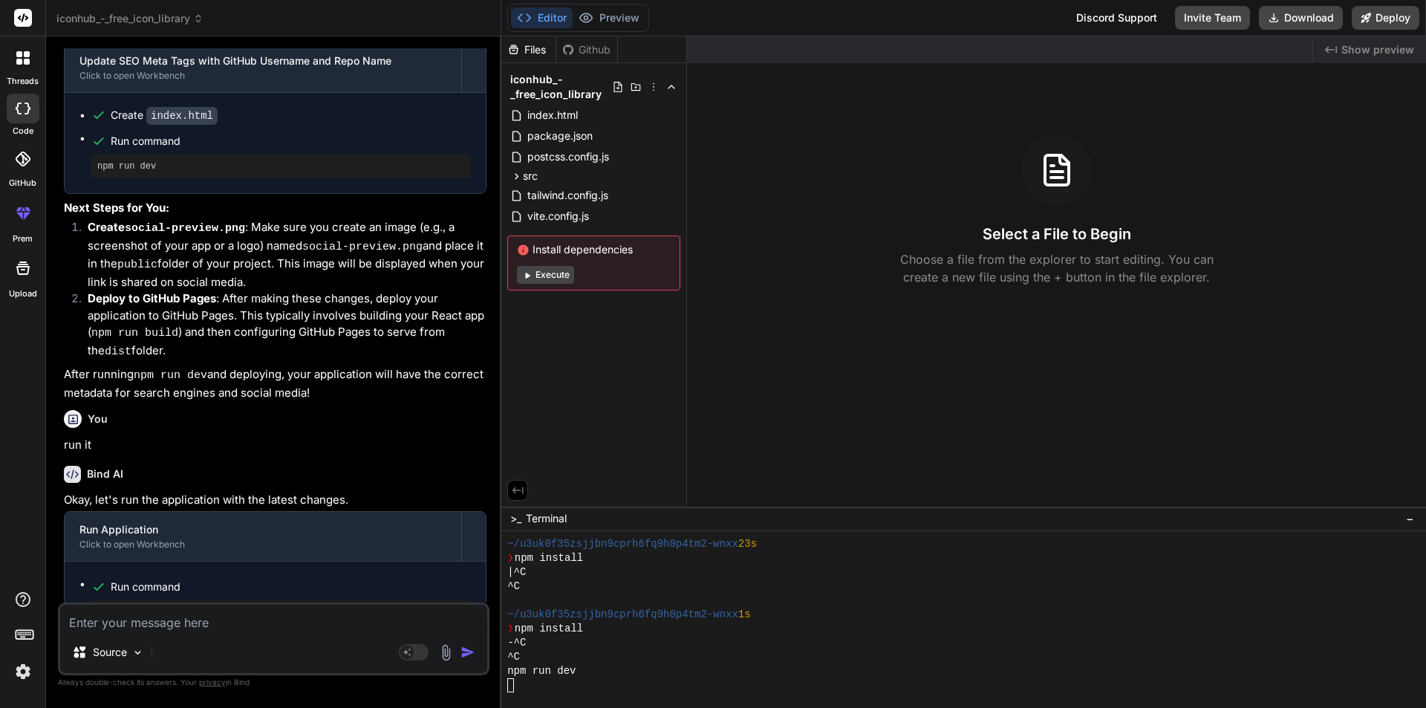
click at [579, 682] on div at bounding box center [956, 685] width 899 height 14
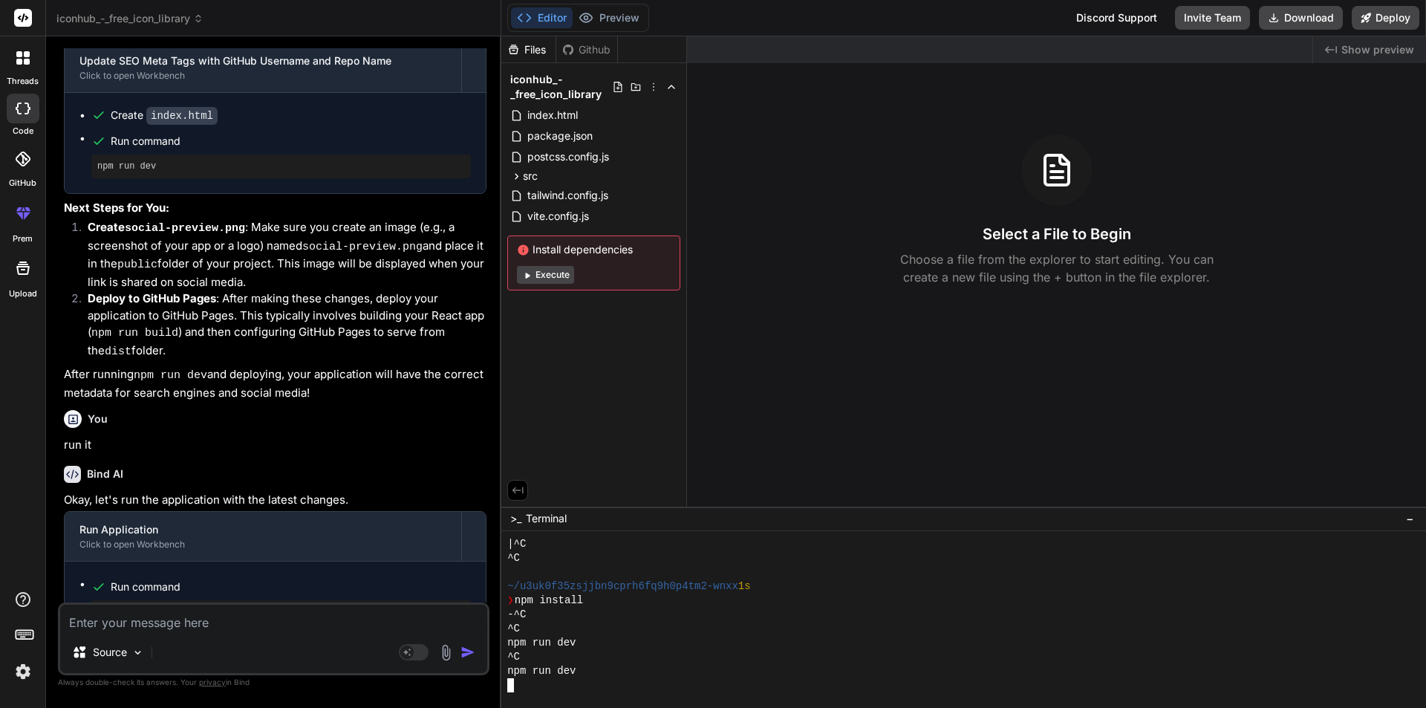
scroll to position [762, 0]
click at [552, 273] on button "Execute" at bounding box center [545, 275] width 57 height 18
type textarea "x"
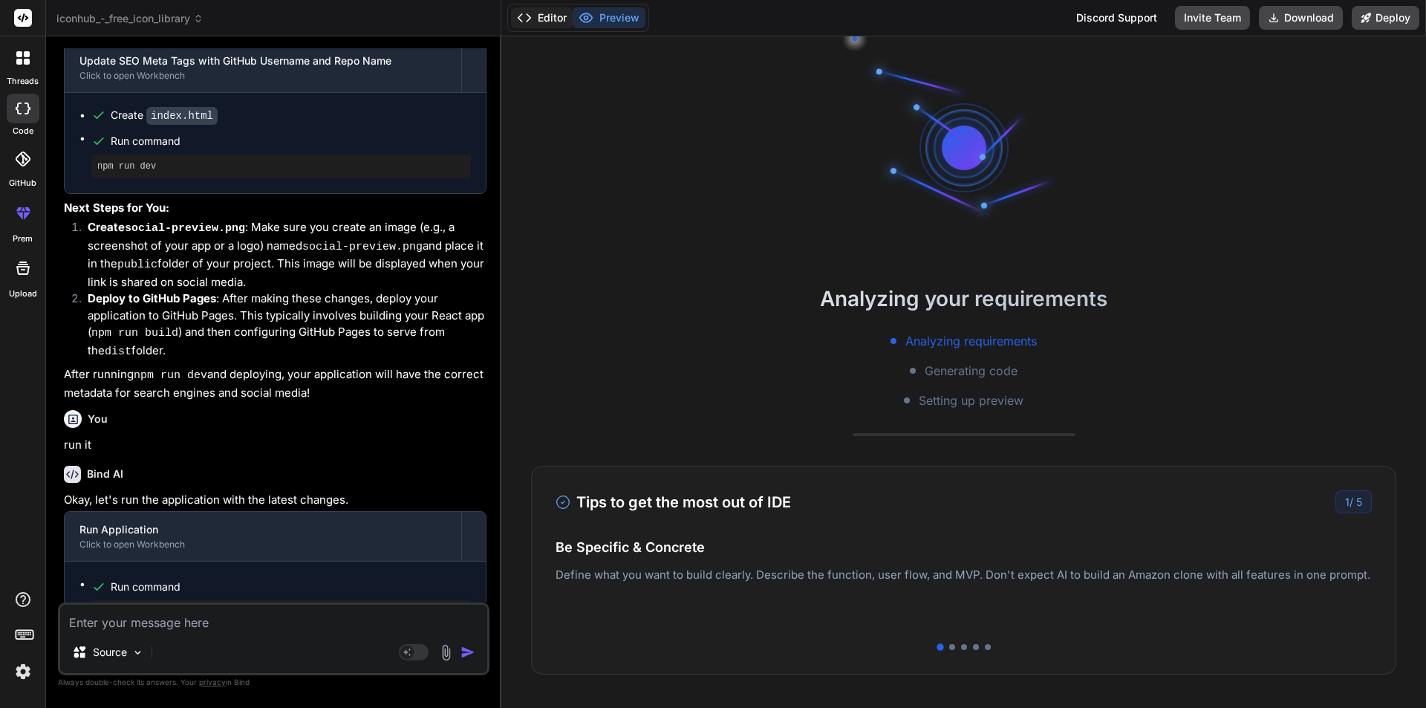
drag, startPoint x: 569, startPoint y: 22, endPoint x: 557, endPoint y: 22, distance: 11.9
click at [565, 22] on button "Editor" at bounding box center [542, 17] width 62 height 21
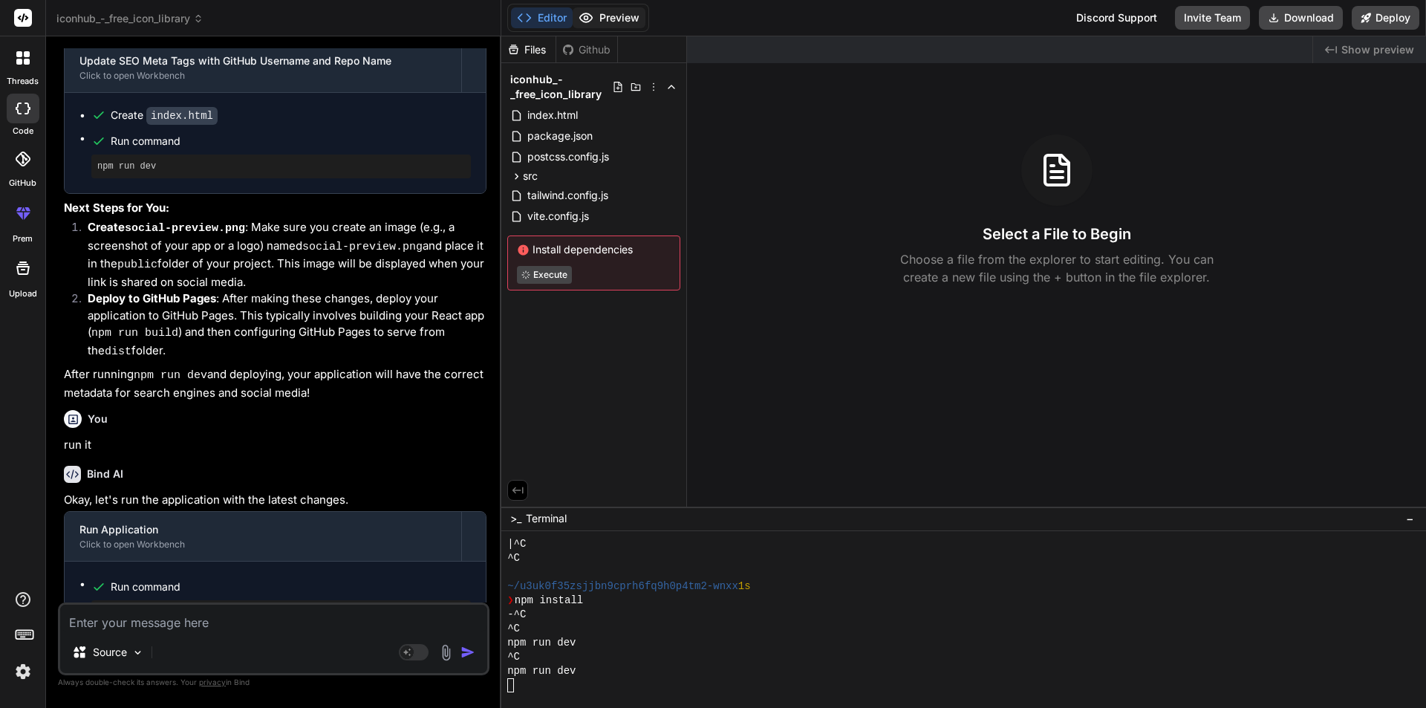
click at [597, 21] on button "Preview" at bounding box center [609, 17] width 73 height 21
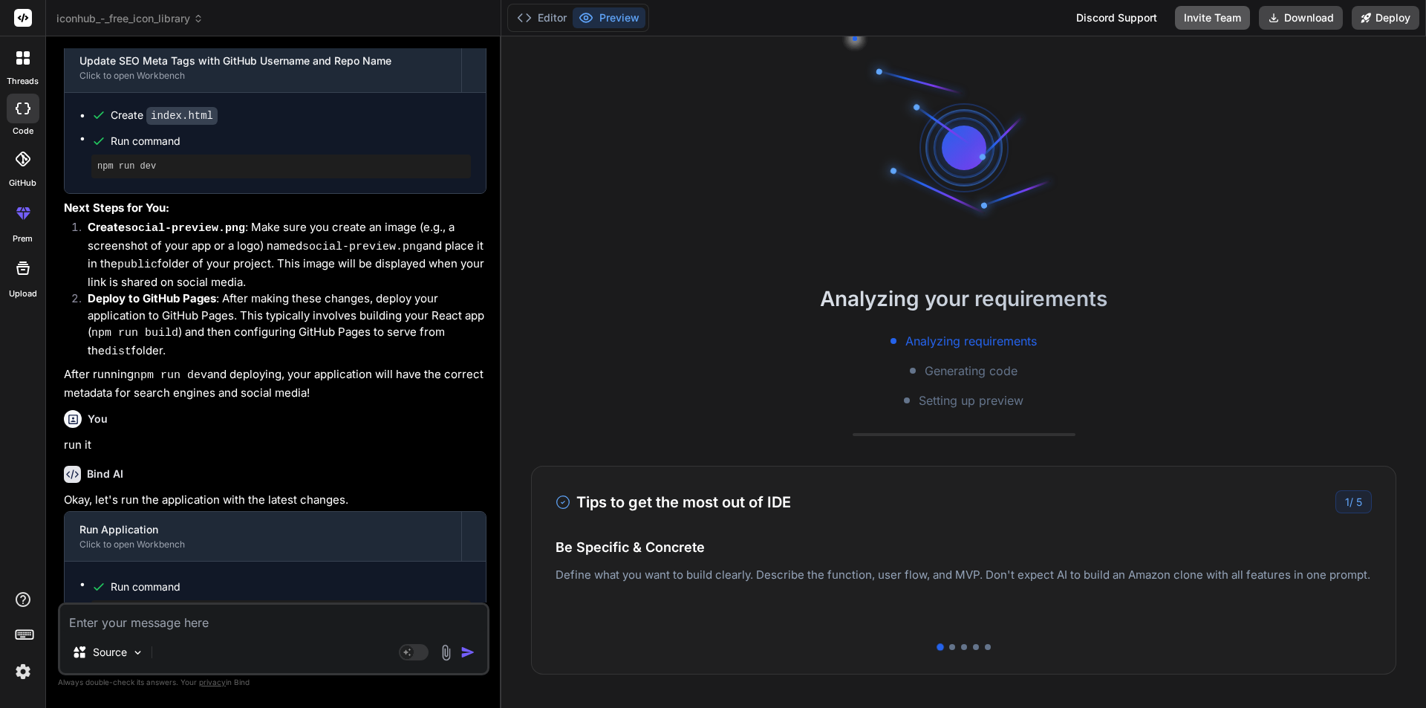
click at [1215, 25] on button "Invite Team" at bounding box center [1212, 18] width 75 height 24
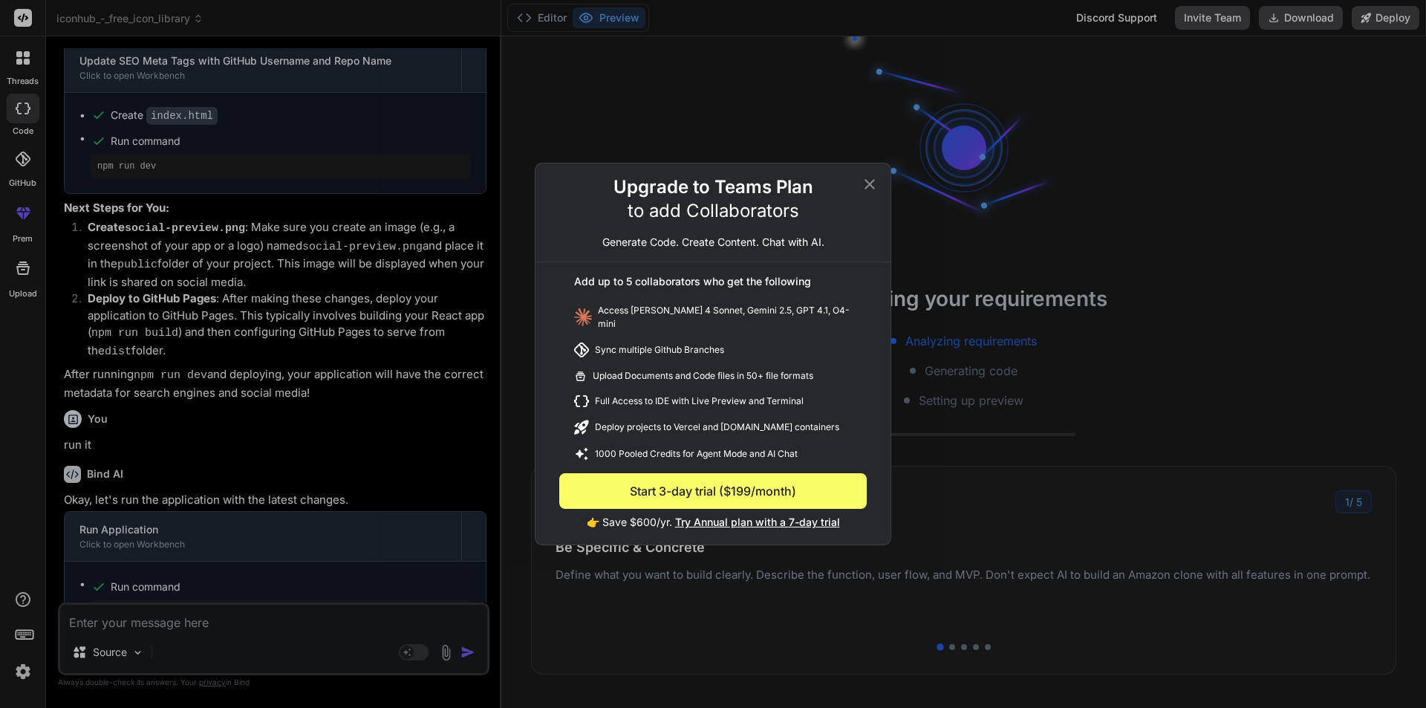
click at [1137, 246] on div "Upgrade to Teams Plan to add Collaborators Generate Code. Create Content. Chat …" at bounding box center [713, 354] width 1426 height 708
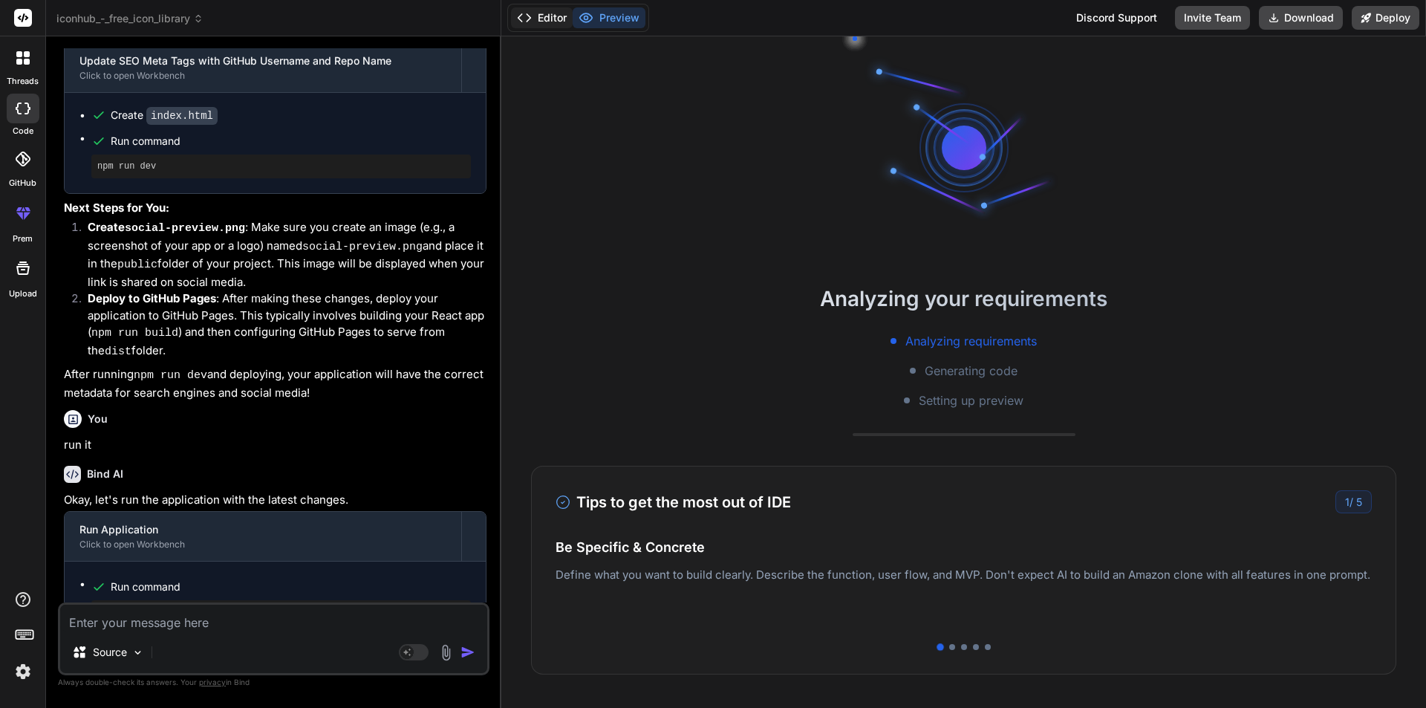
click at [564, 13] on button "Editor" at bounding box center [542, 17] width 62 height 21
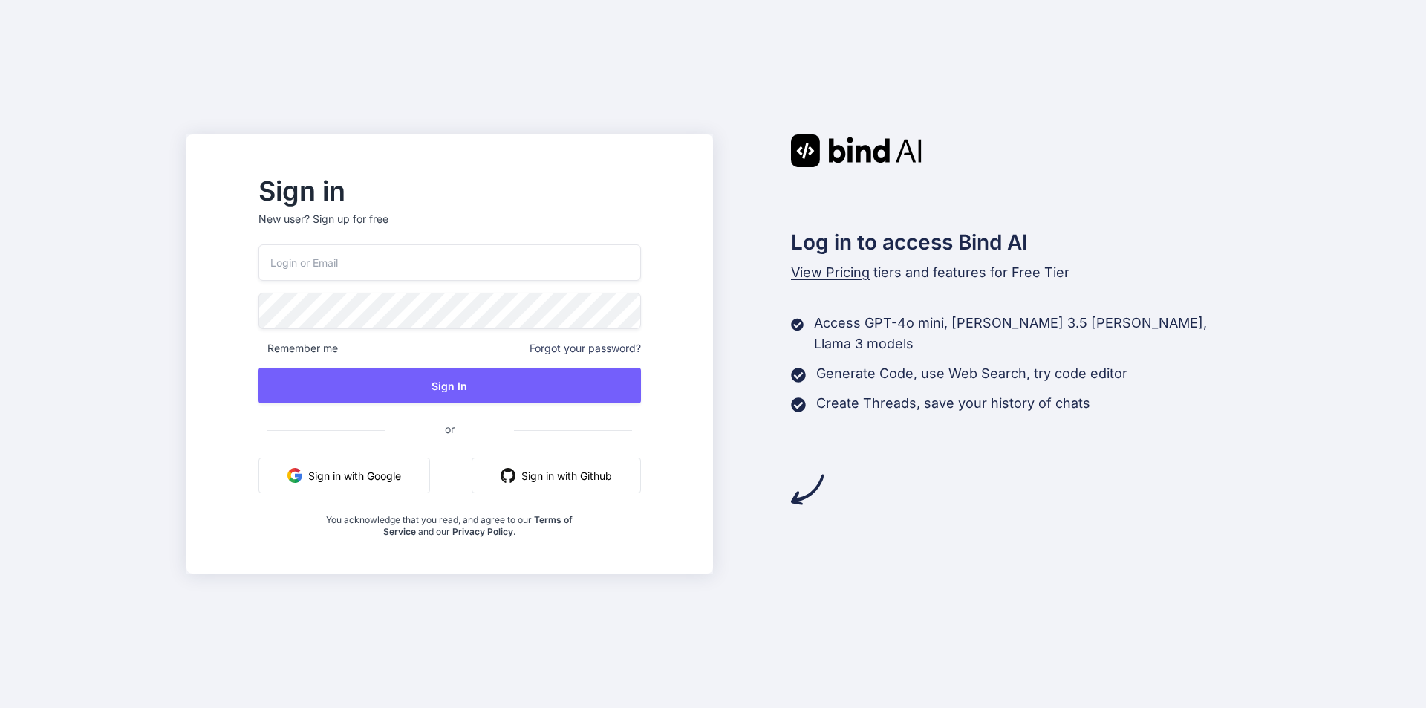
click at [386, 261] on input "email" at bounding box center [450, 262] width 383 height 36
paste input "[EMAIL_ADDRESS][DOMAIN_NAME]"
type input "[EMAIL_ADDRESS][DOMAIN_NAME]"
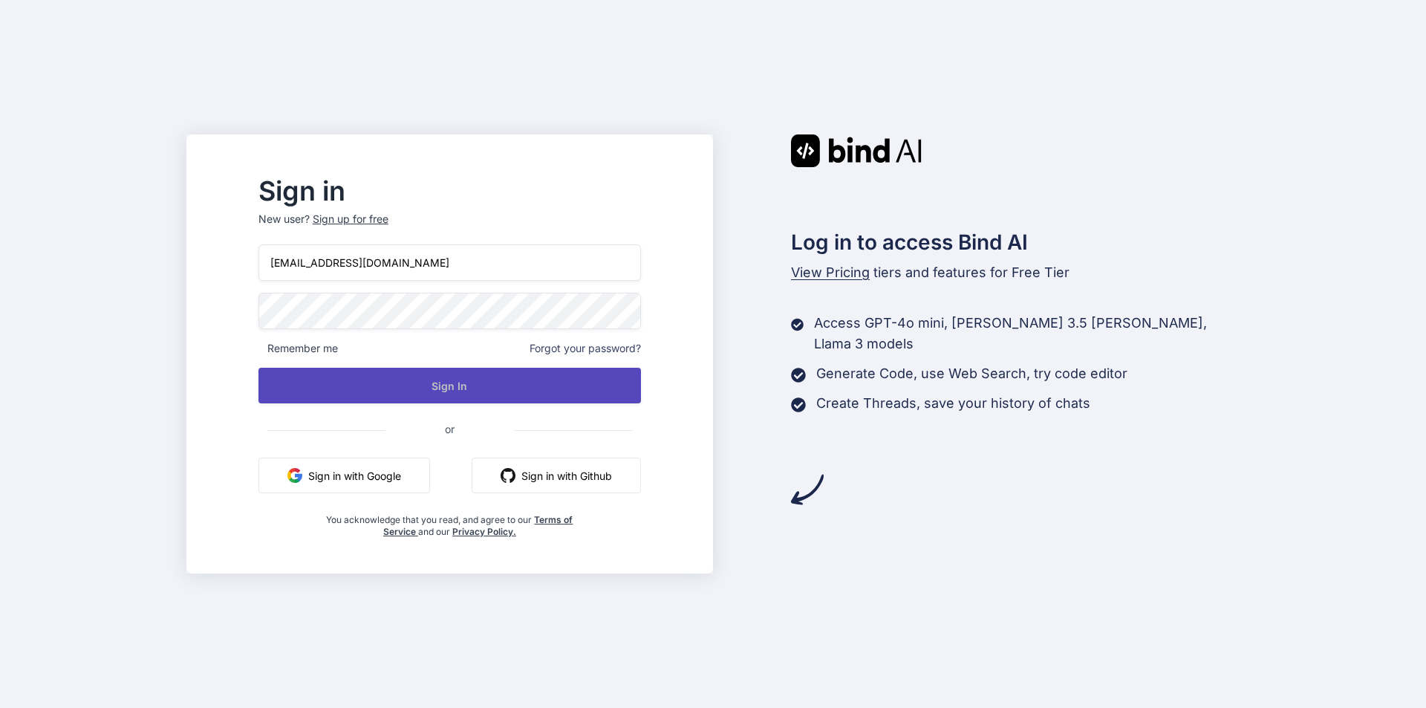
click at [481, 396] on button "Sign In" at bounding box center [450, 386] width 383 height 36
click at [484, 379] on button "Sign In" at bounding box center [450, 386] width 383 height 36
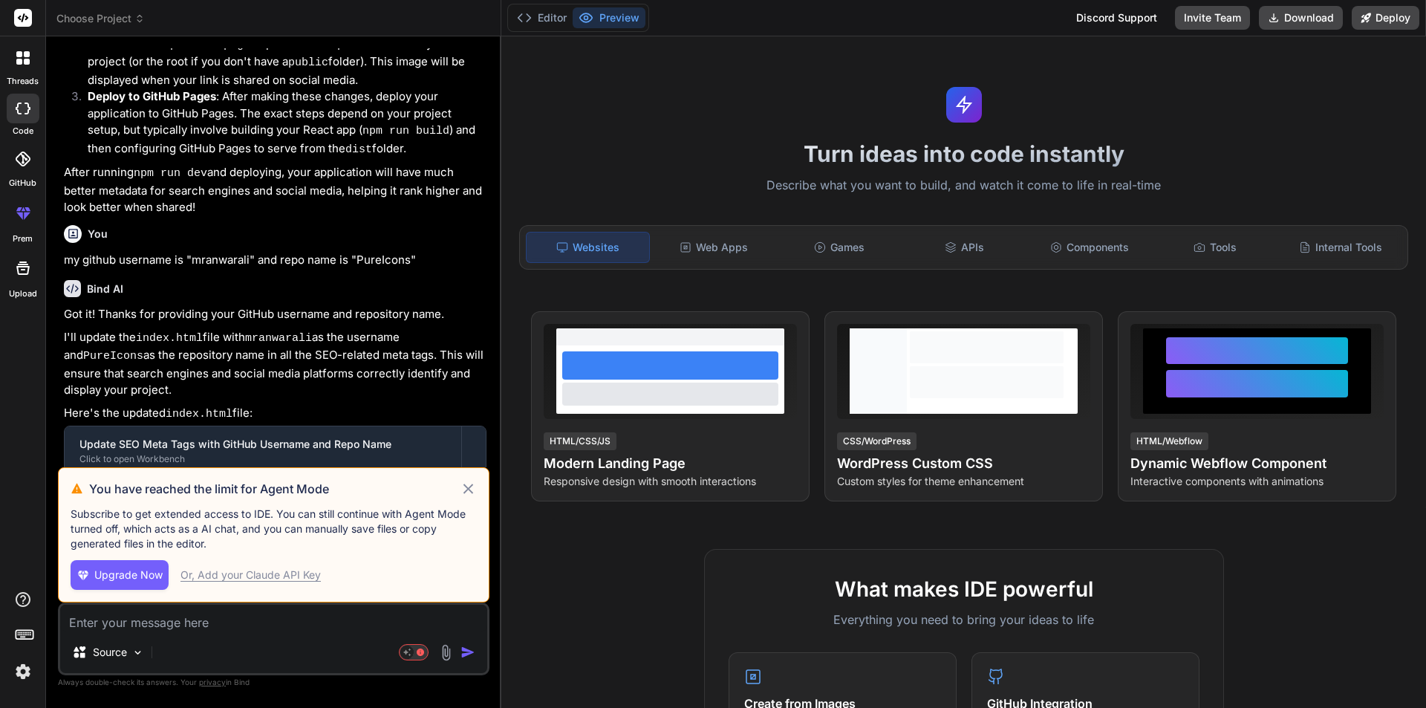
scroll to position [3034, 0]
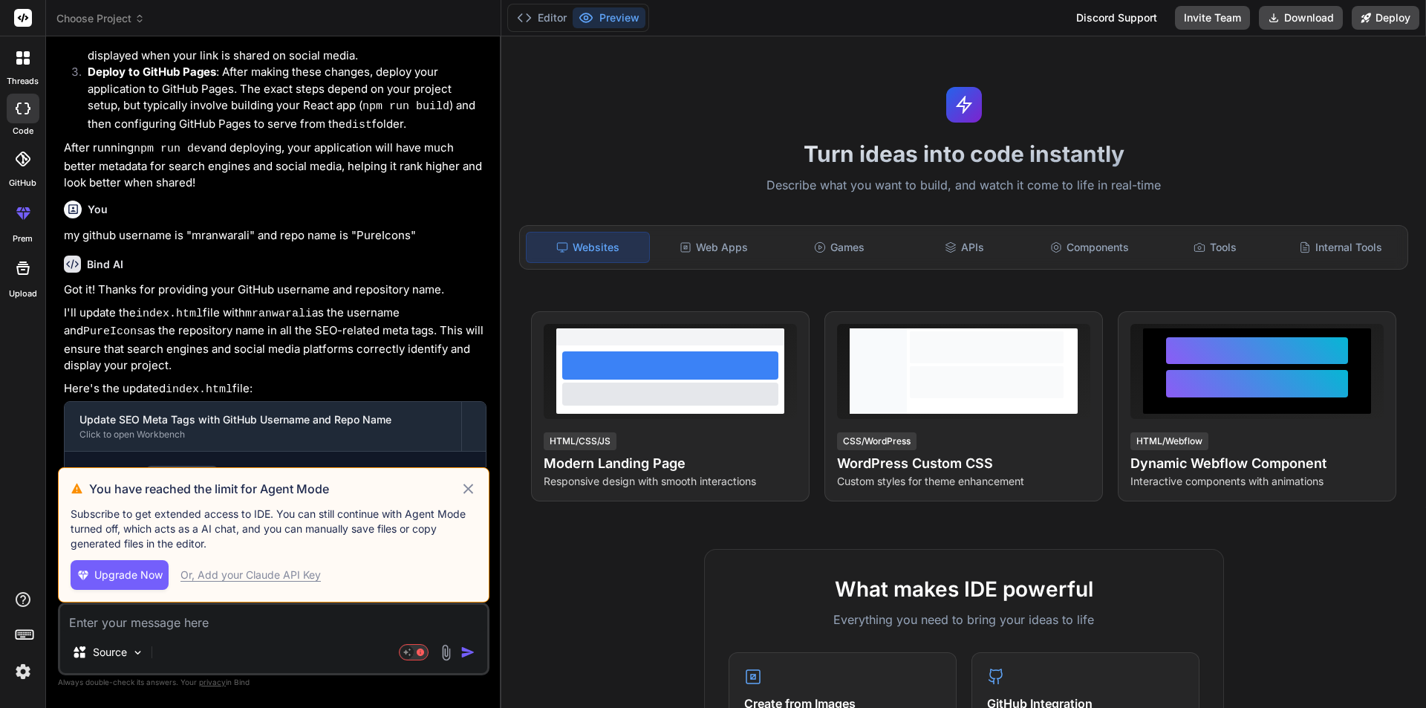
click at [466, 487] on icon at bounding box center [468, 489] width 17 height 18
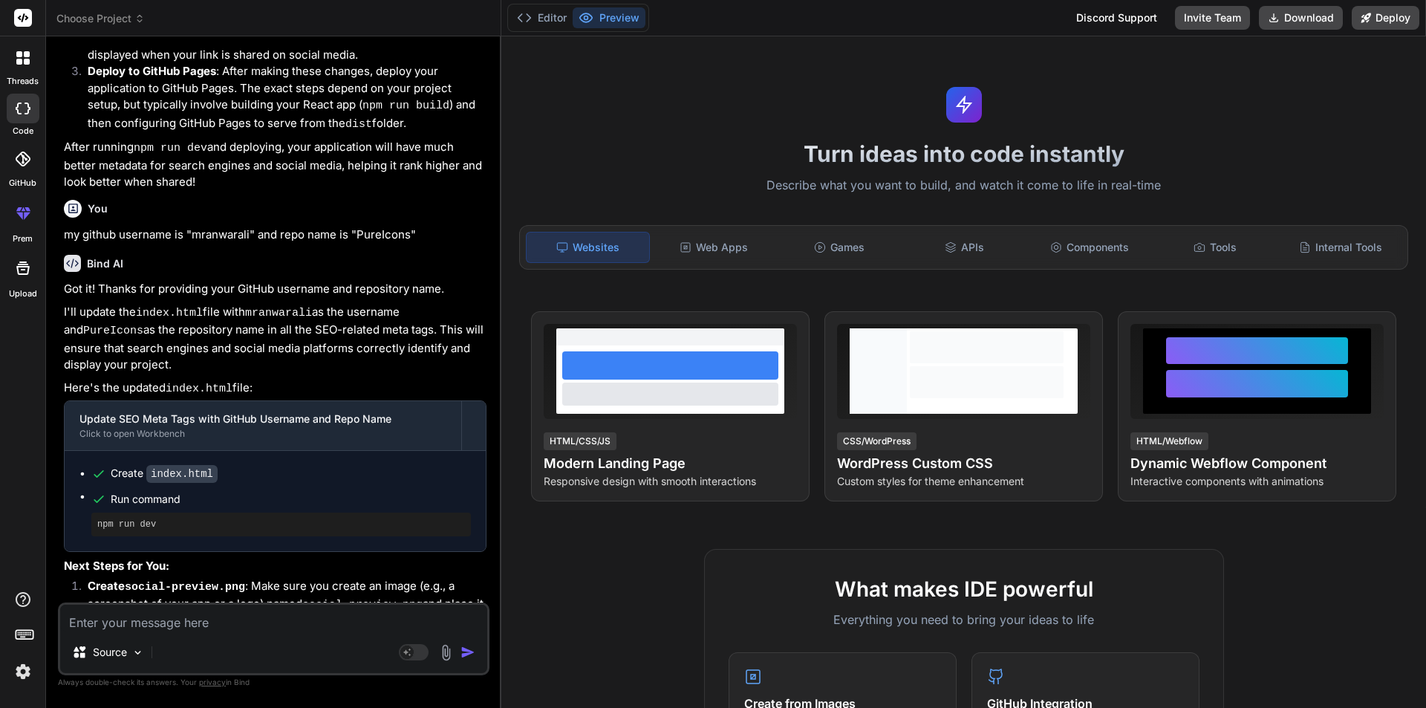
scroll to position [3404, 0]
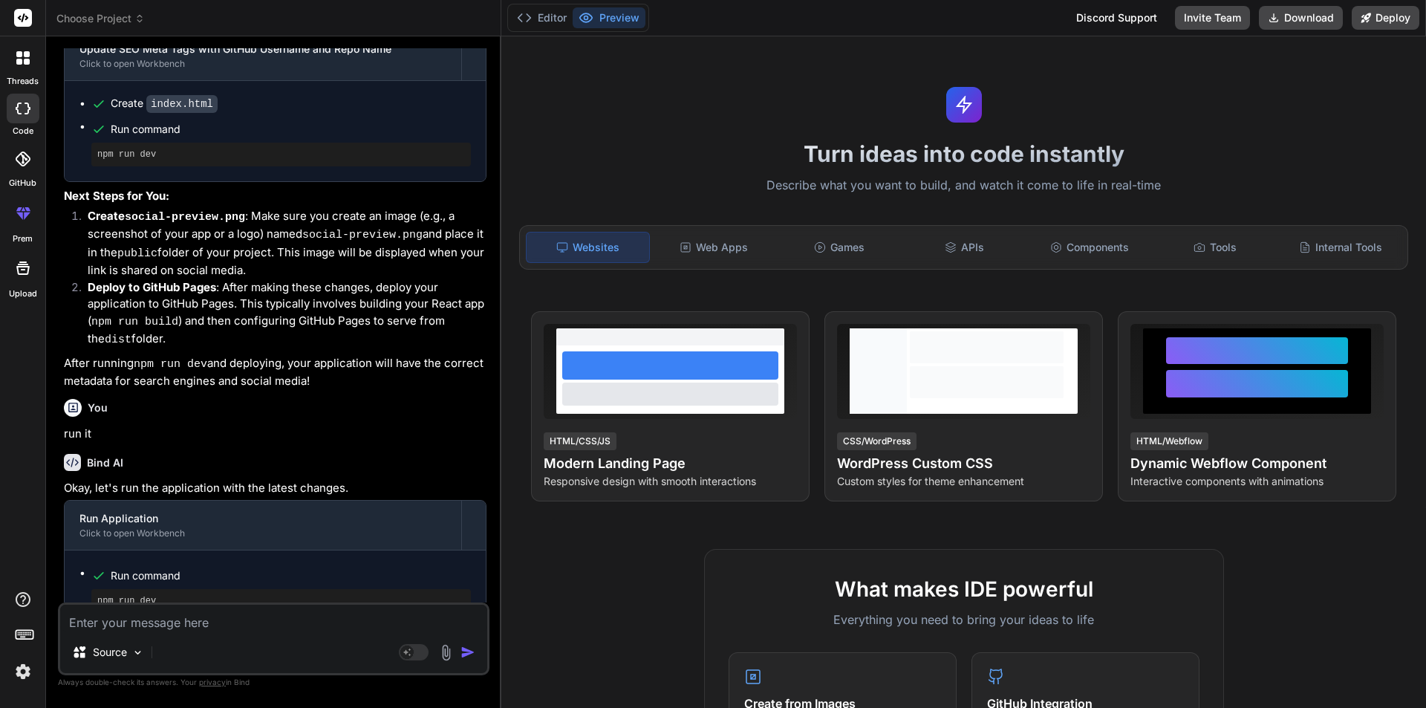
type textarea "x"
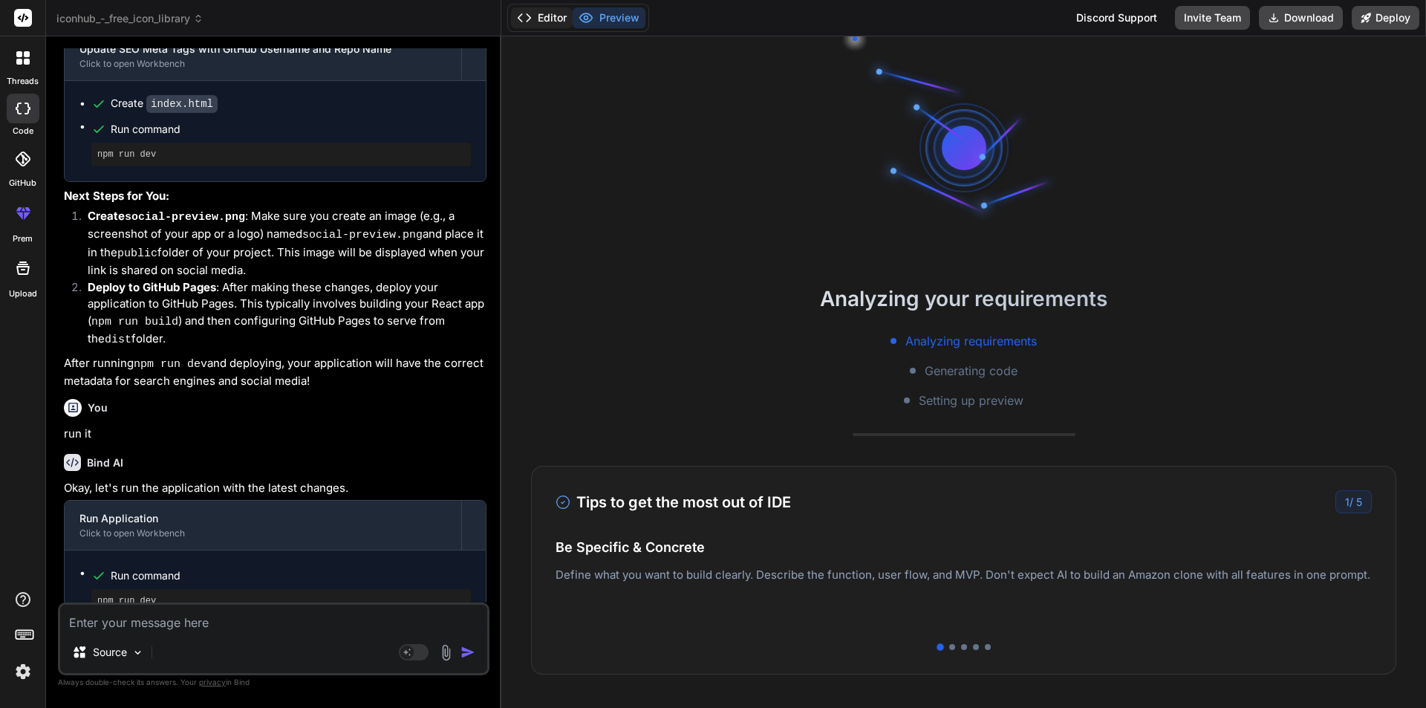
click at [550, 22] on button "Editor" at bounding box center [542, 17] width 62 height 21
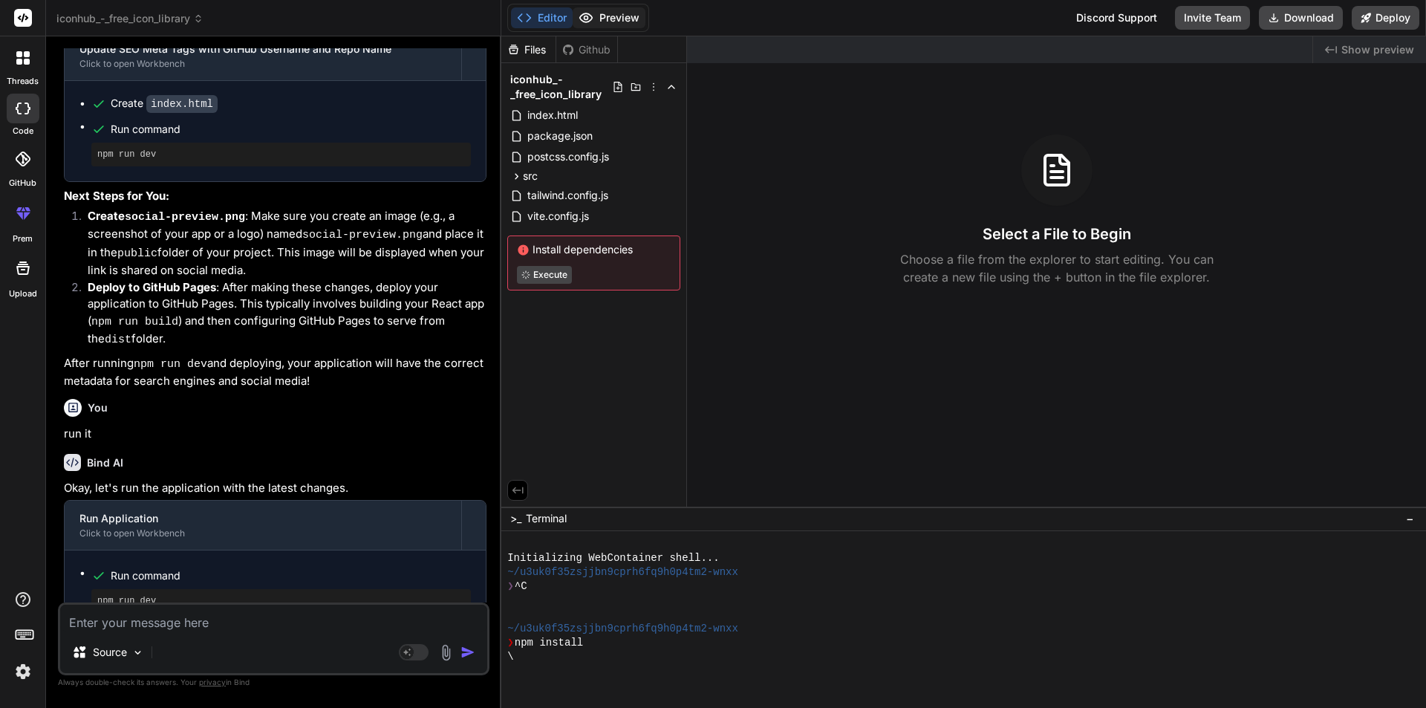
click at [603, 15] on button "Preview" at bounding box center [609, 17] width 73 height 21
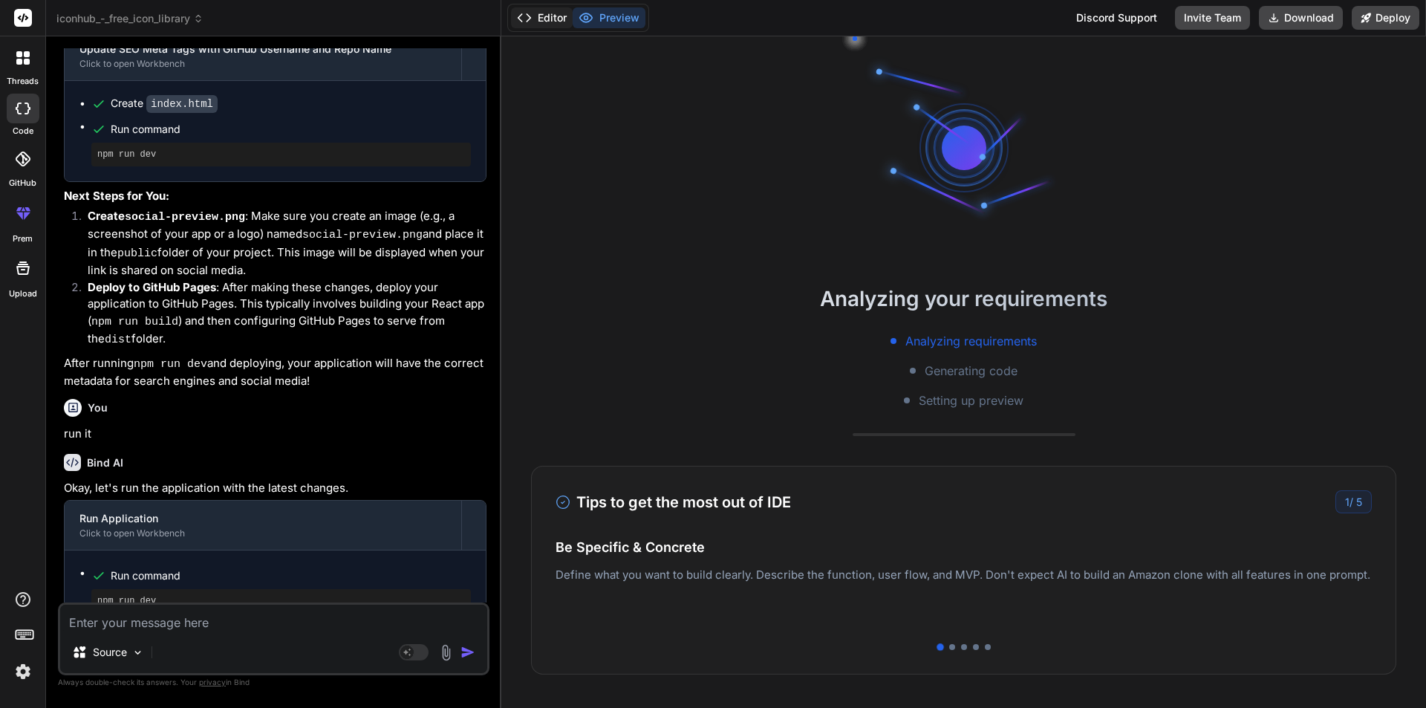
click at [557, 25] on button "Editor" at bounding box center [542, 17] width 62 height 21
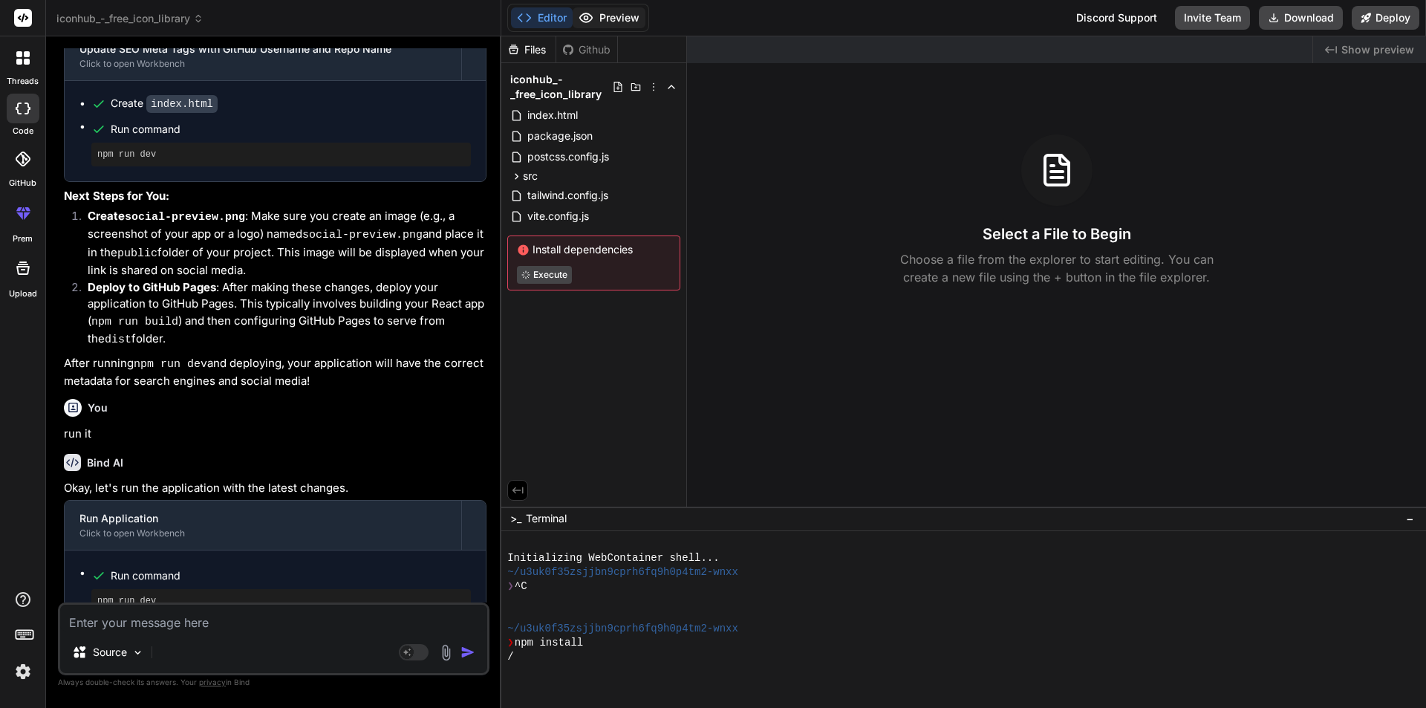
click at [597, 23] on button "Preview" at bounding box center [609, 17] width 73 height 21
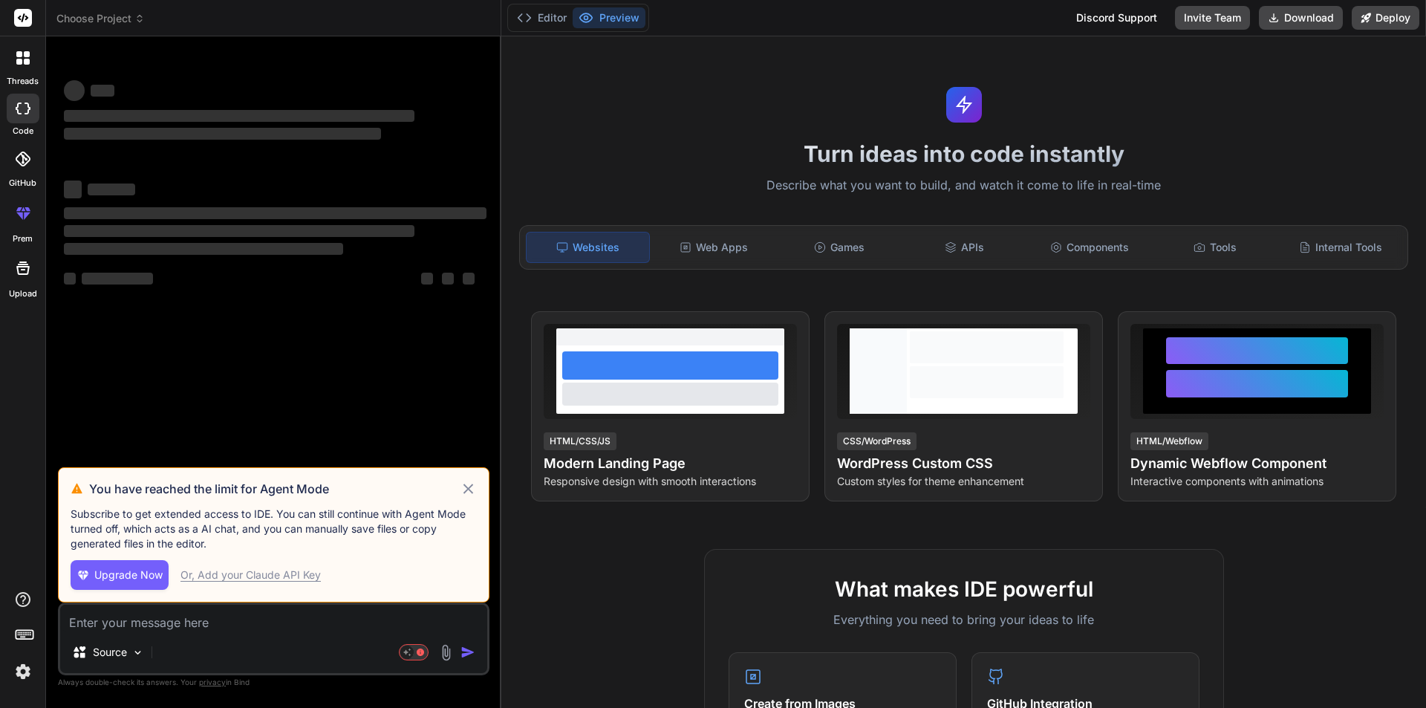
click at [467, 488] on icon at bounding box center [469, 489] width 10 height 10
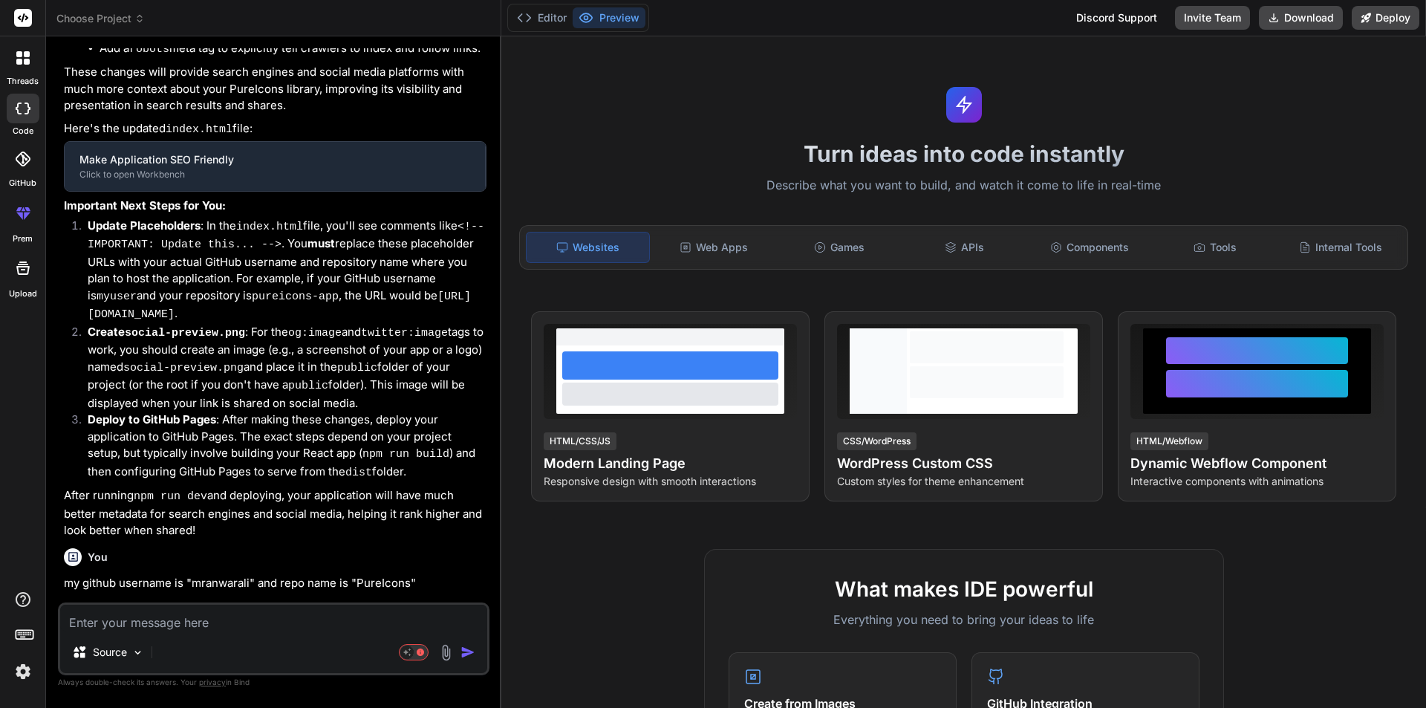
type textarea "x"
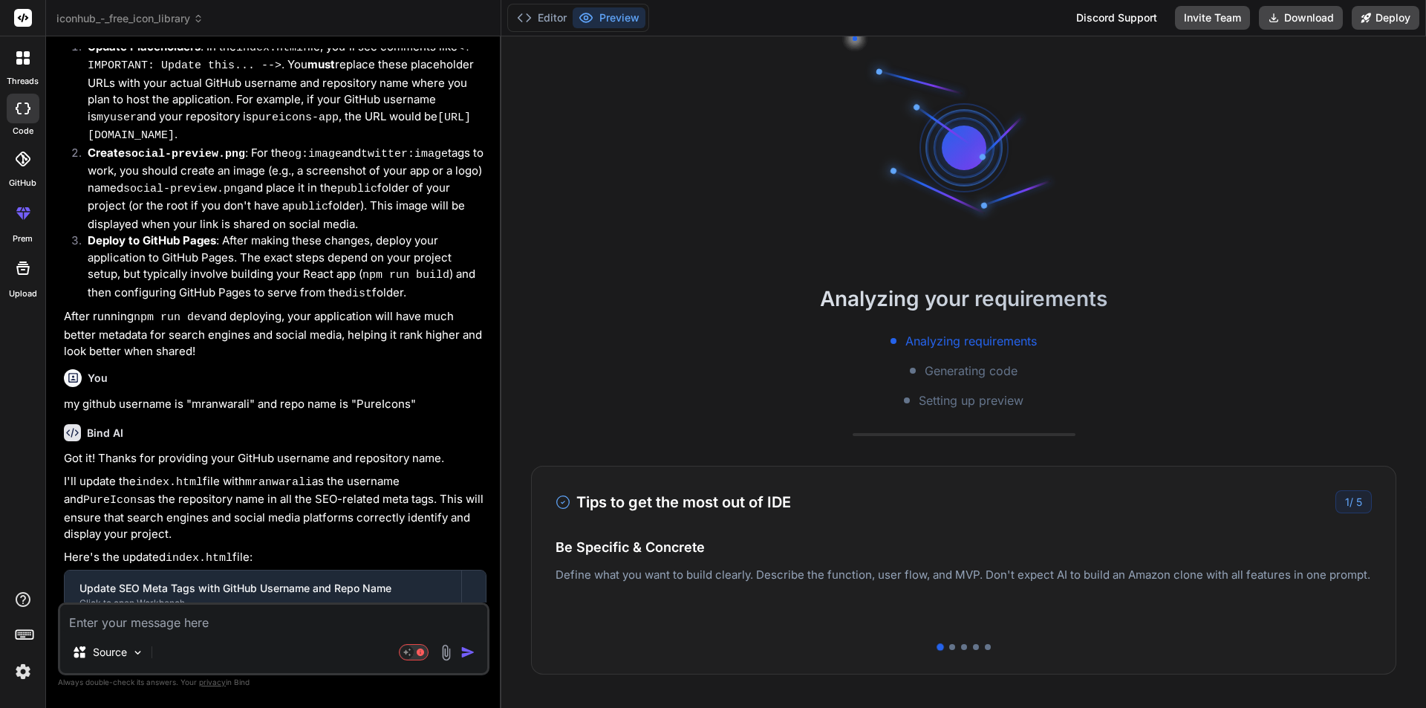
scroll to position [2899, 0]
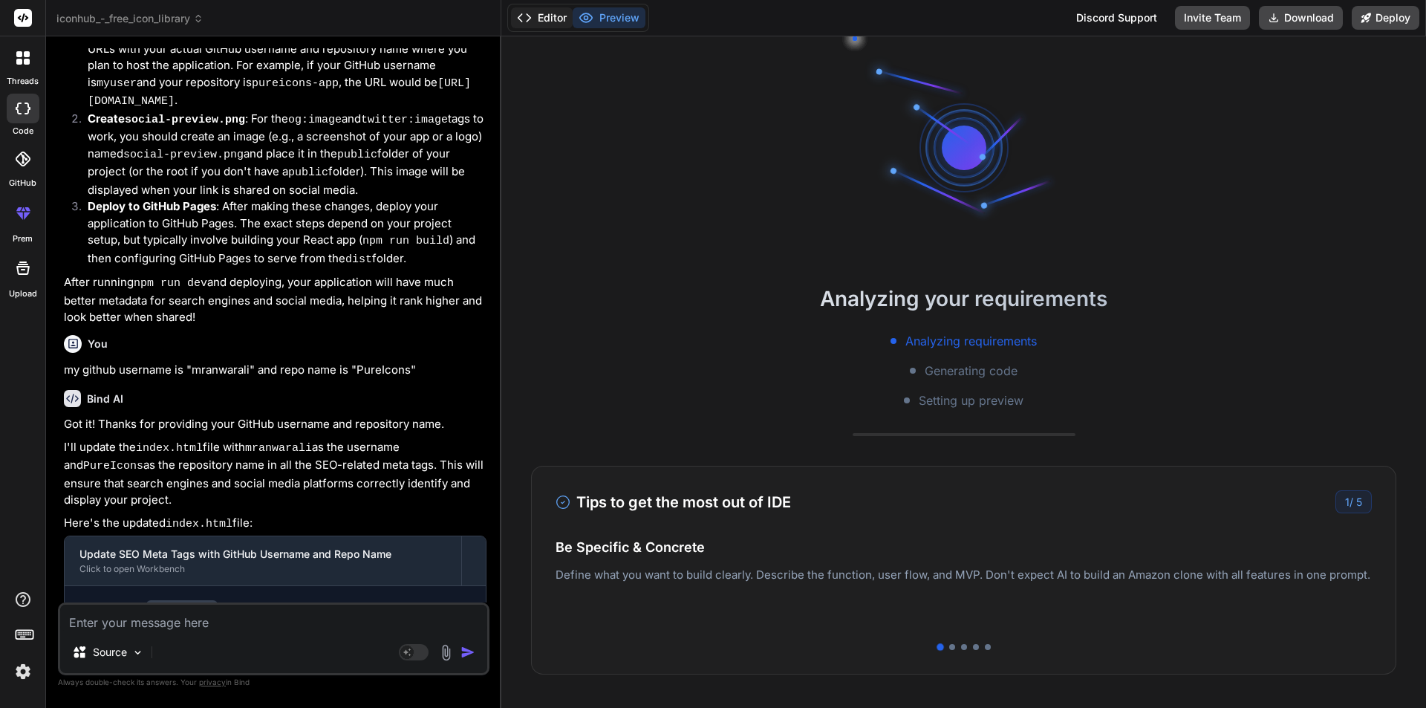
click at [544, 27] on button "Editor" at bounding box center [542, 17] width 62 height 21
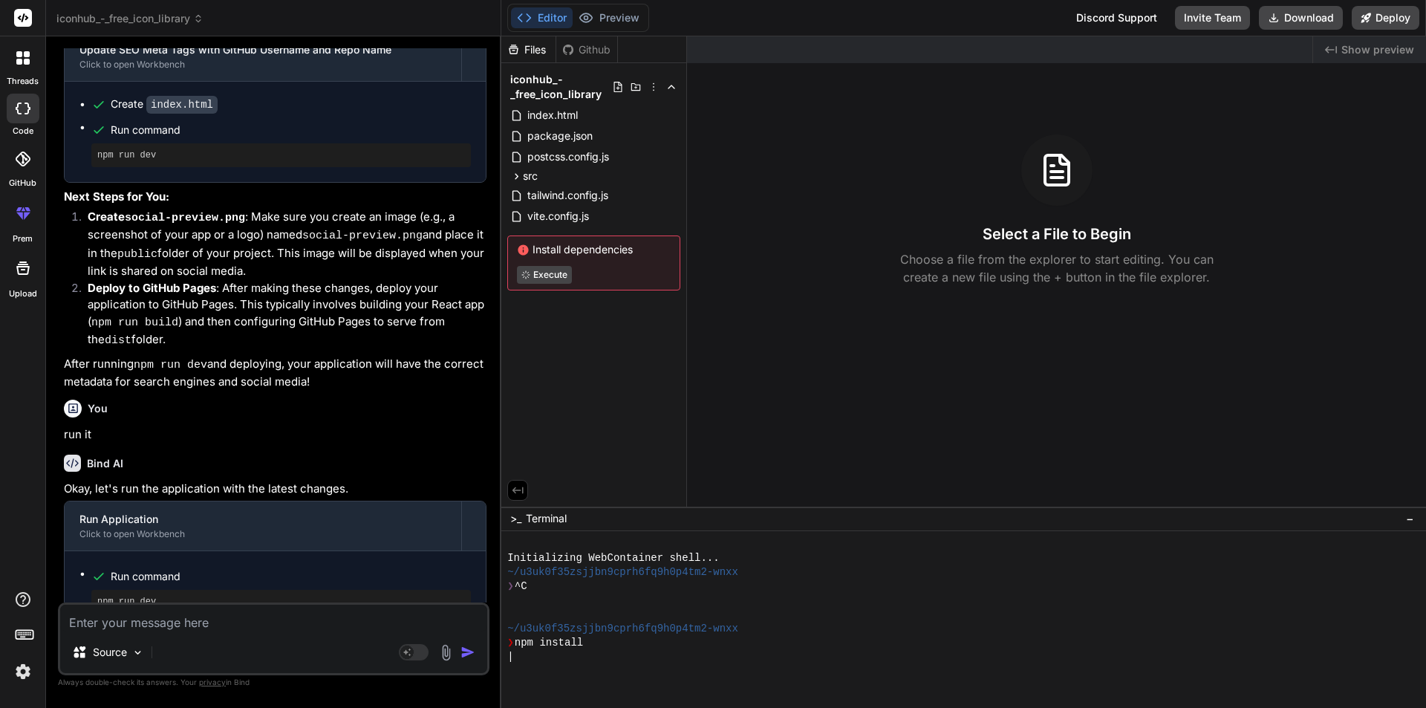
scroll to position [3404, 0]
click at [250, 622] on textarea at bounding box center [273, 618] width 427 height 27
type textarea "r"
type textarea "x"
type textarea "rn"
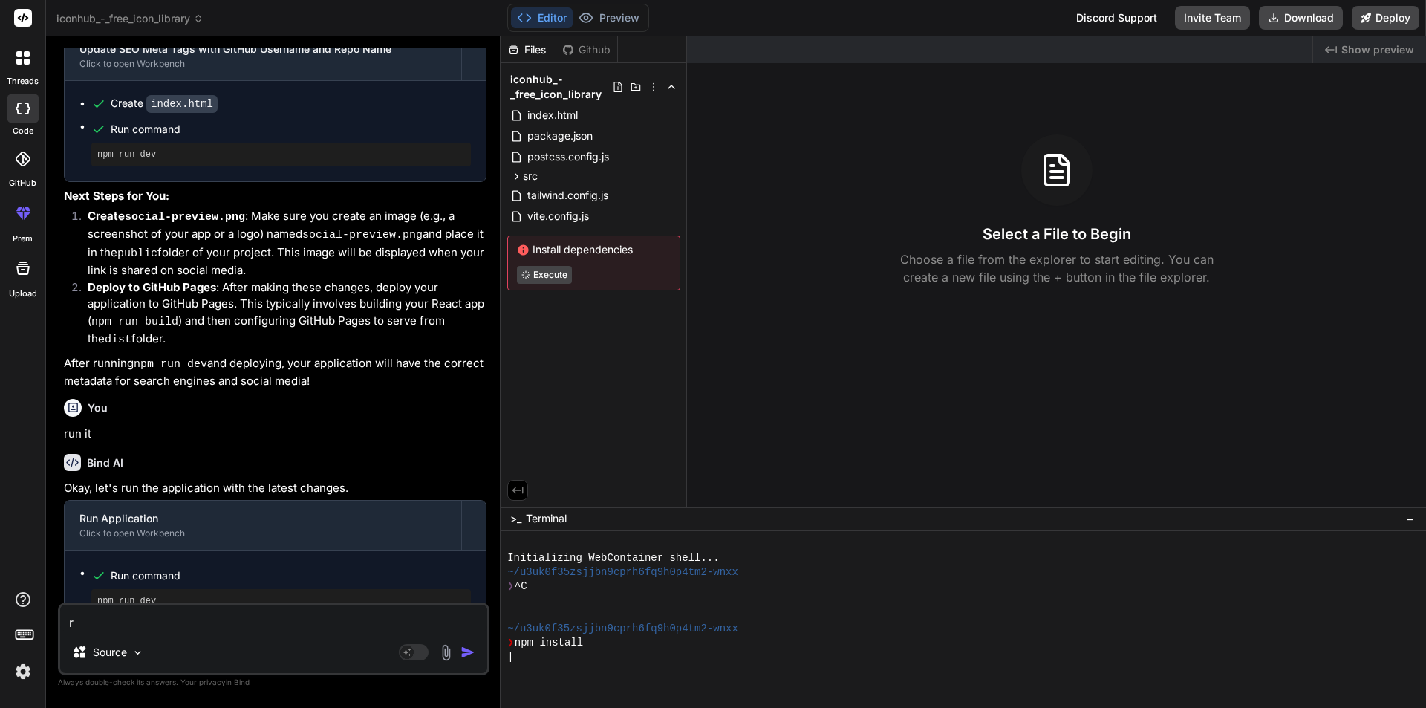
type textarea "x"
type textarea "r"
type textarea "x"
type textarea "ru"
type textarea "x"
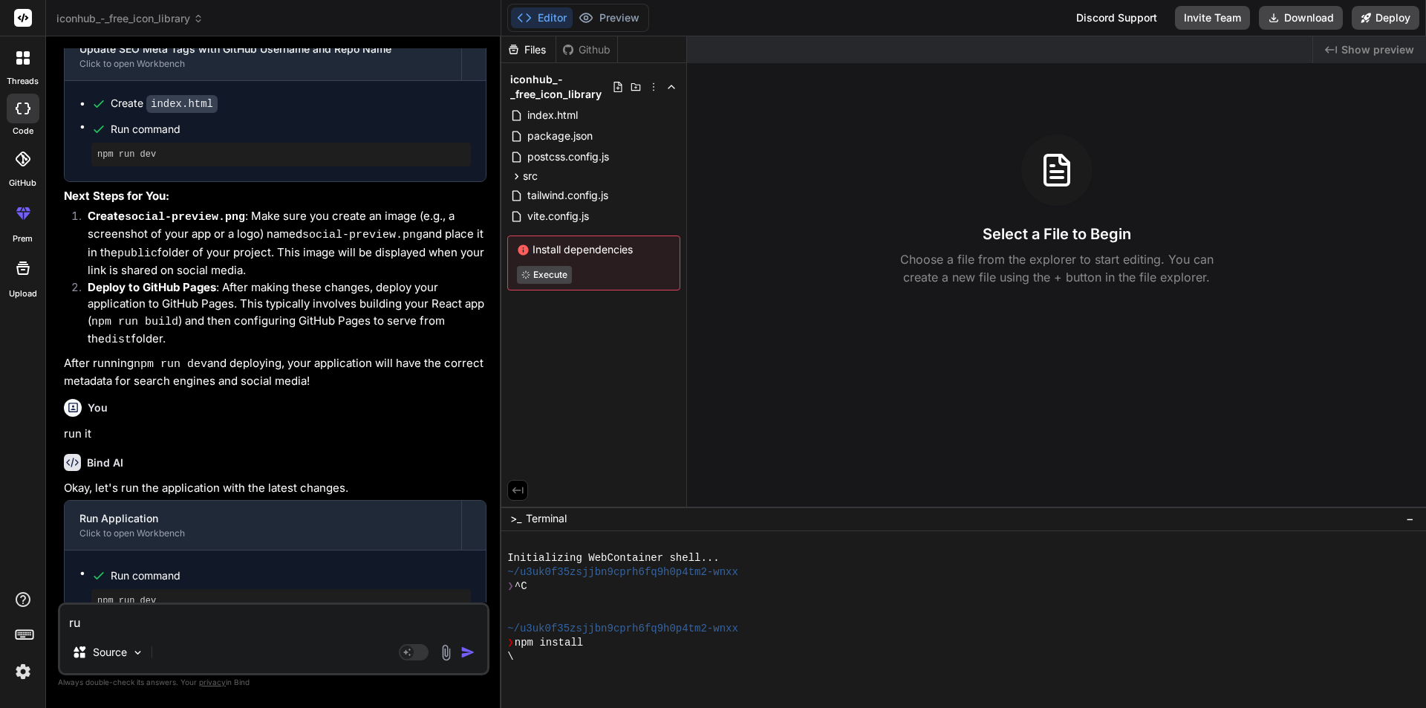
type textarea "run"
type textarea "x"
type textarea "run"
type textarea "x"
type textarea "run m"
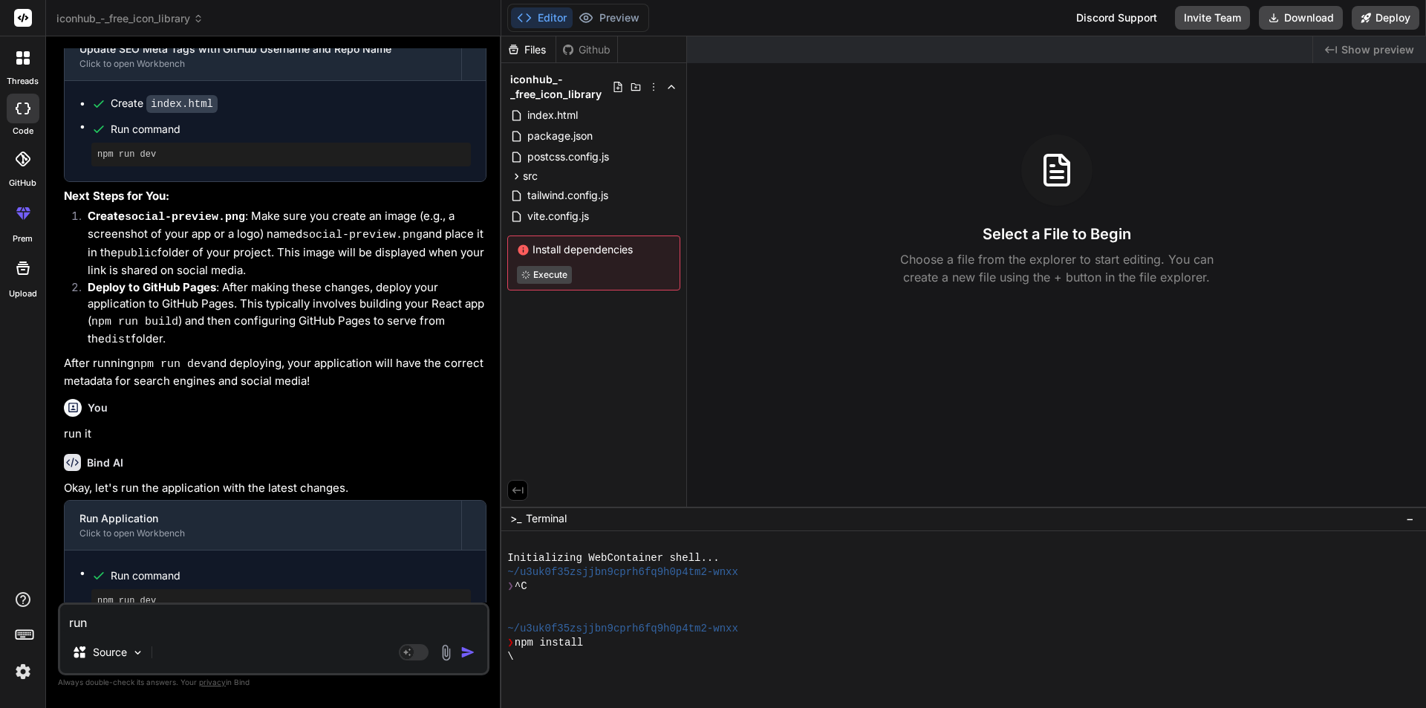
type textarea "x"
type textarea "run my"
type textarea "x"
type textarea "run my"
type textarea "x"
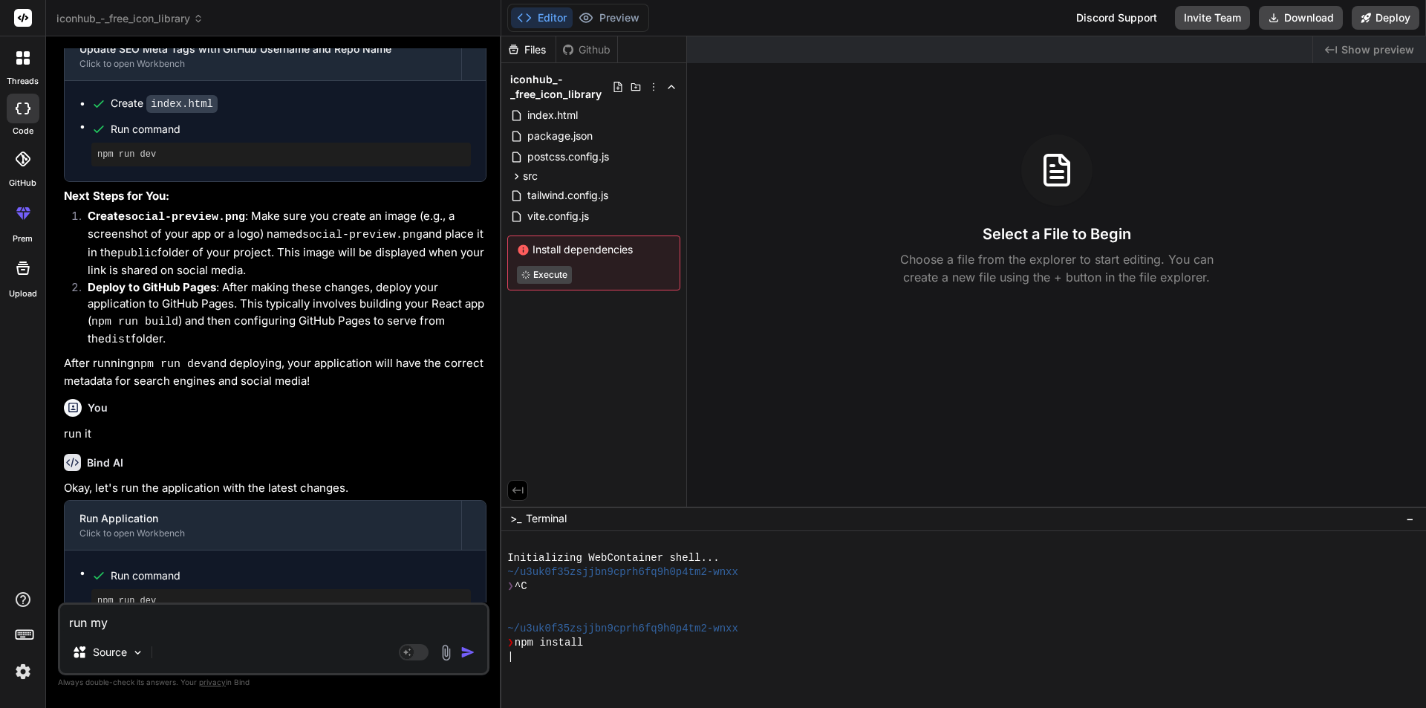
type textarea "run my a"
type textarea "x"
type textarea "run my ap"
type textarea "x"
type textarea "run my app"
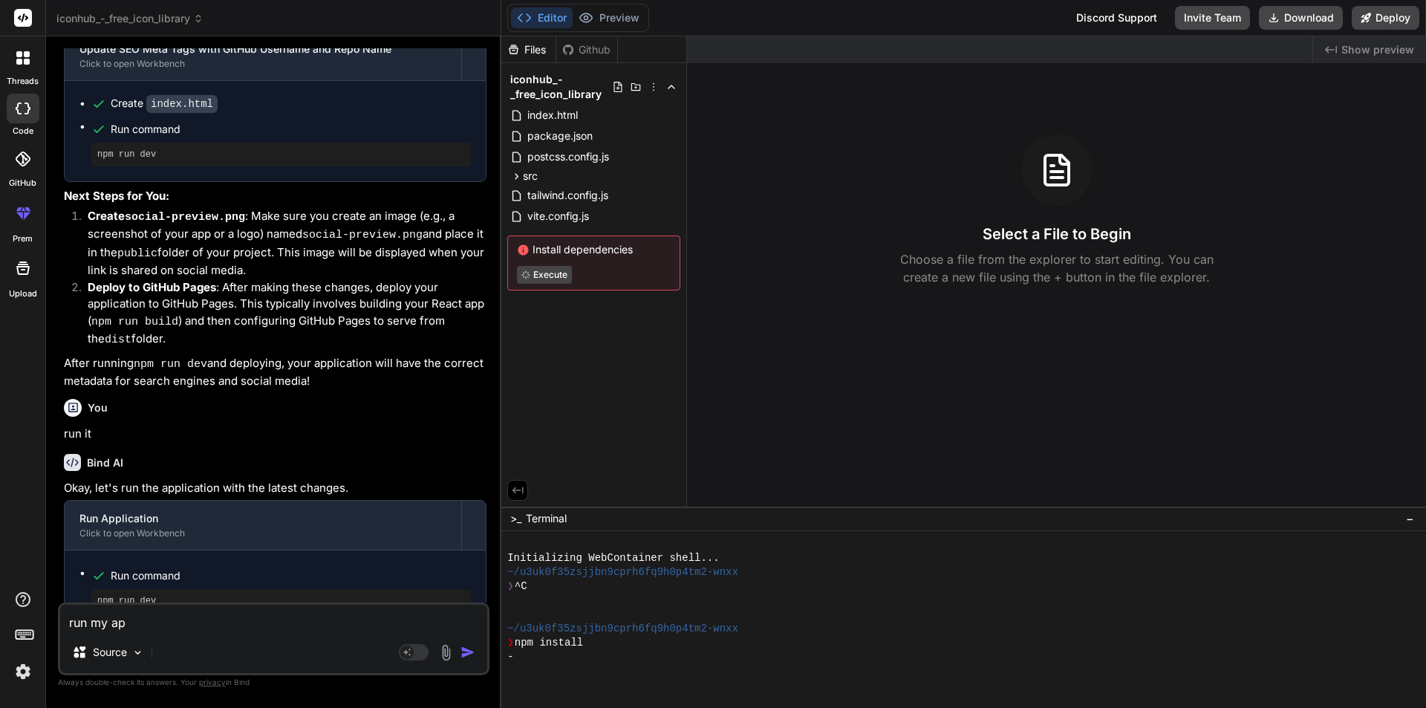
type textarea "x"
type textarea "run my appl"
type textarea "x"
type textarea "run my appli"
type textarea "x"
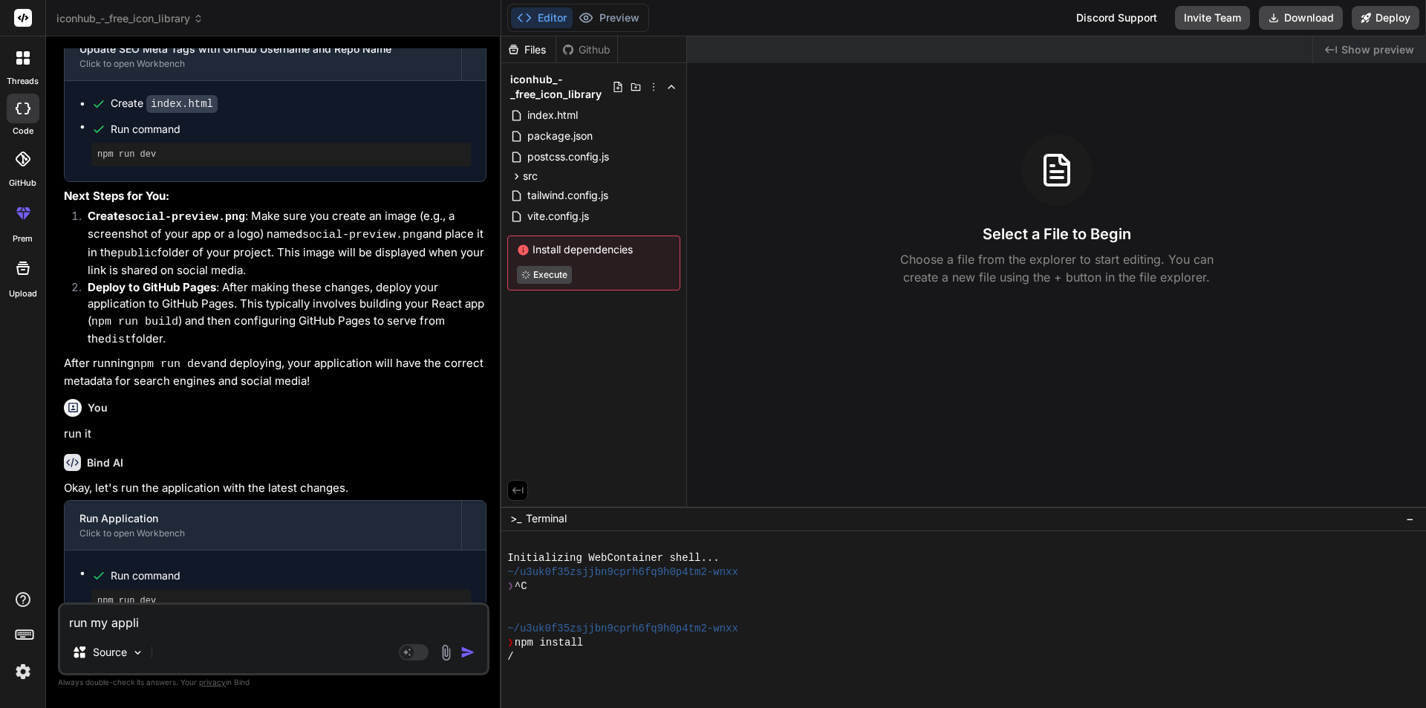
type textarea "run my applic"
type textarea "x"
type textarea "run my applica"
type textarea "x"
type textarea "run my applicat"
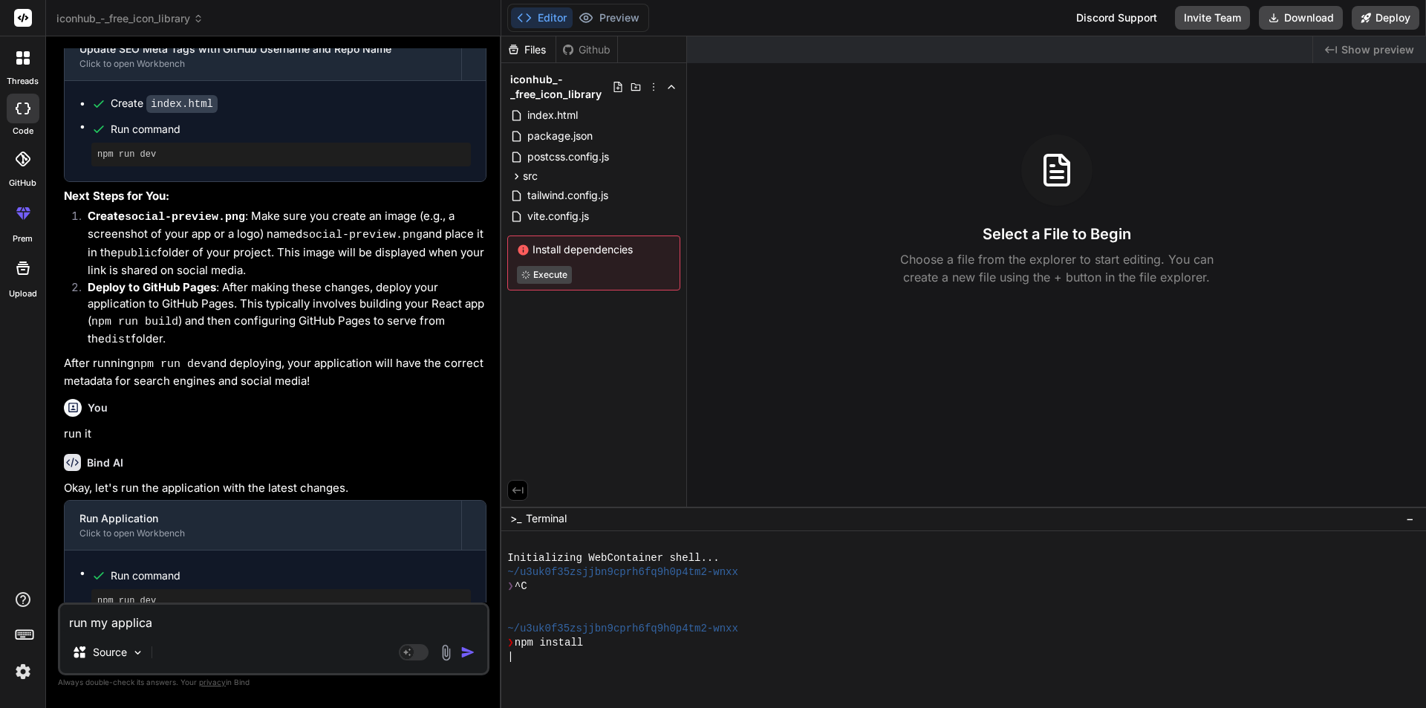
type textarea "x"
type textarea "run my applicati"
type textarea "x"
type textarea "run my applicatio"
type textarea "x"
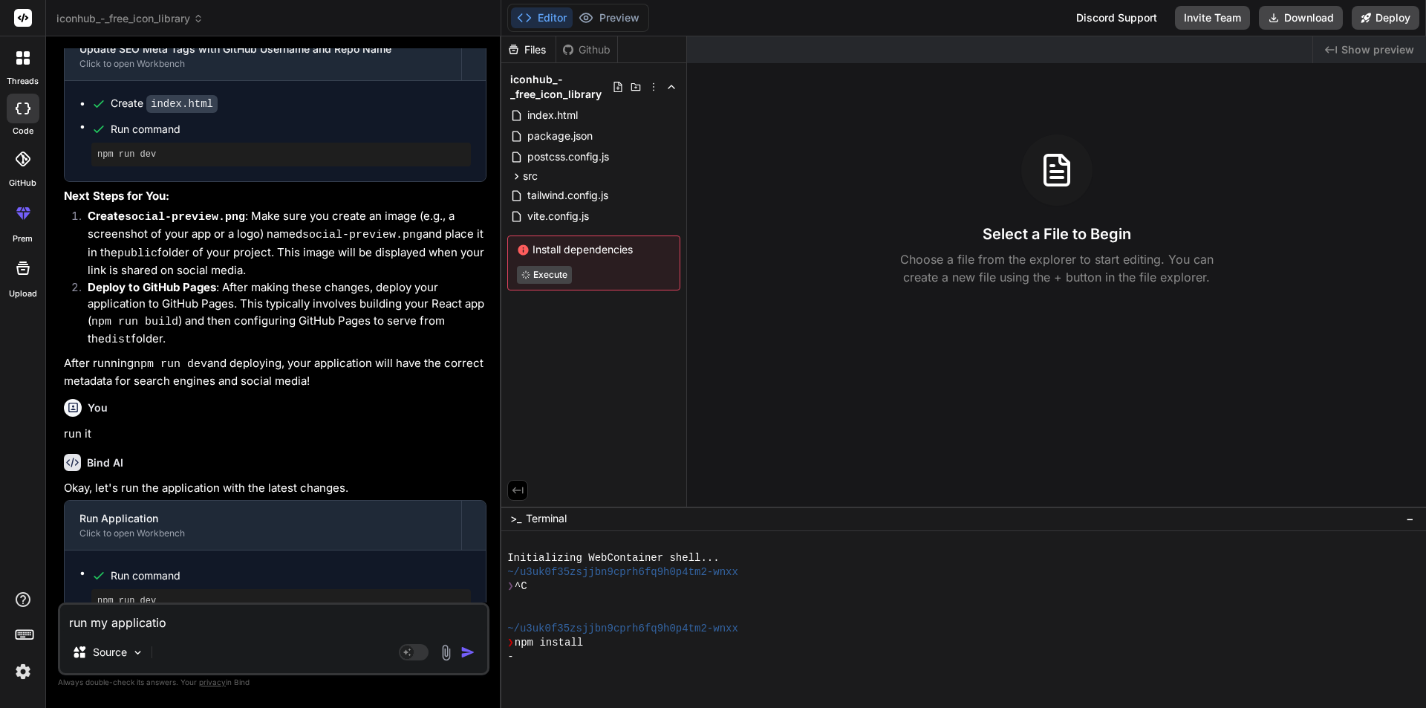
type textarea "run my application"
type textarea "x"
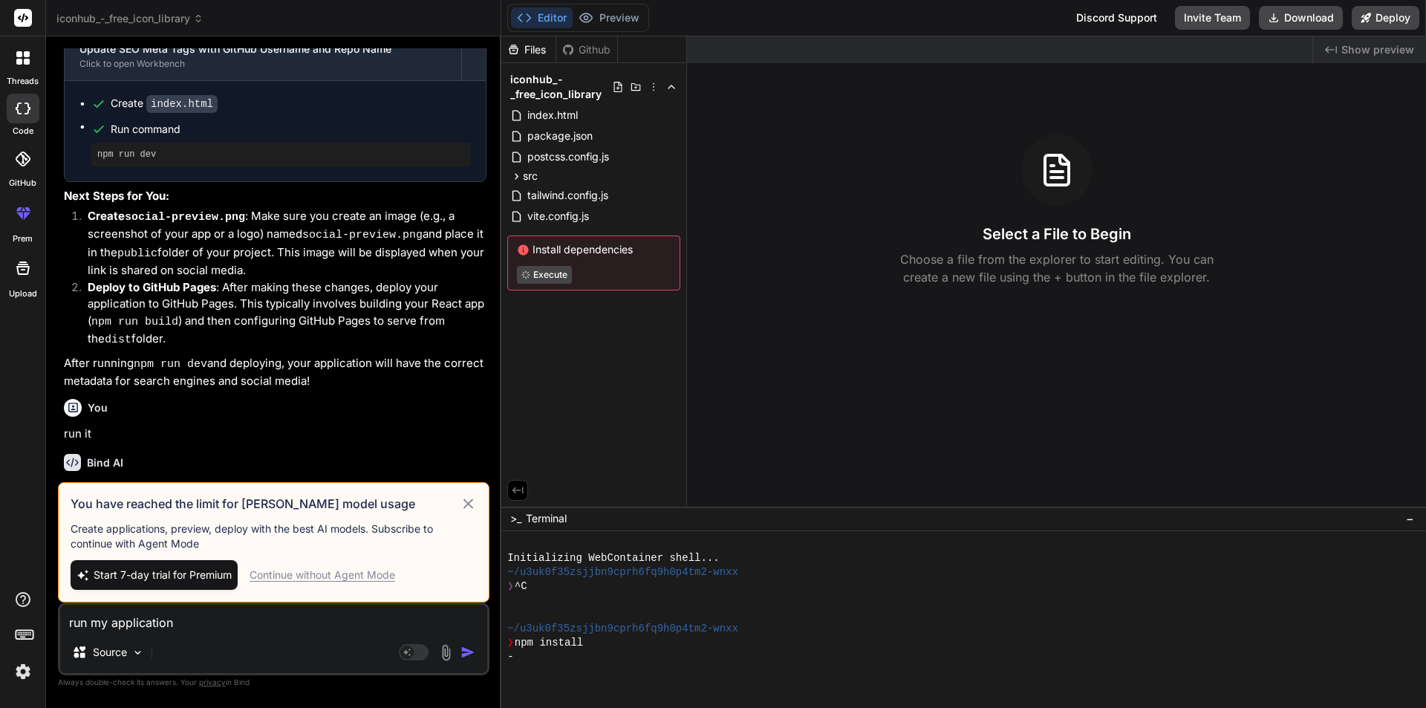
type textarea "run my application"
click at [335, 569] on div "Continue without Agent Mode" at bounding box center [323, 575] width 146 height 15
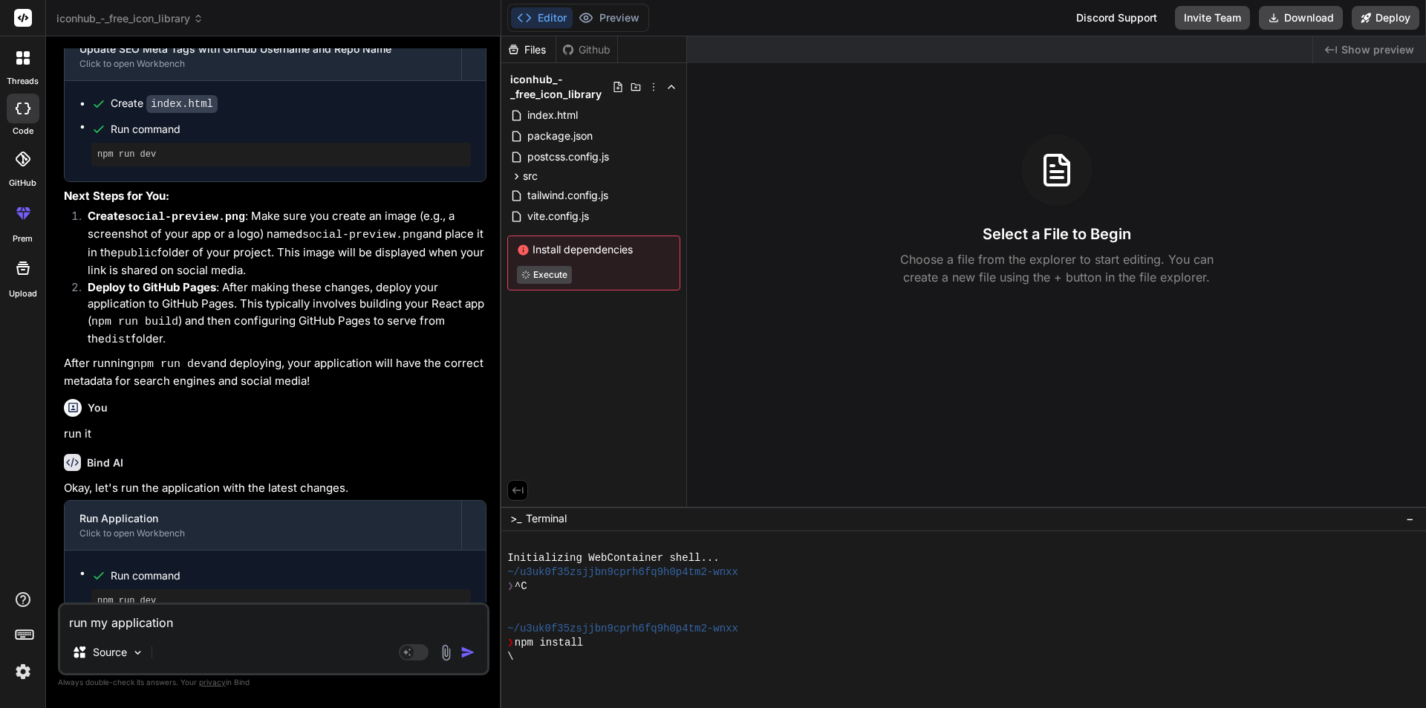
click at [616, 7] on div "Editor Preview" at bounding box center [578, 18] width 142 height 28
click at [616, 13] on button "Preview" at bounding box center [609, 17] width 73 height 21
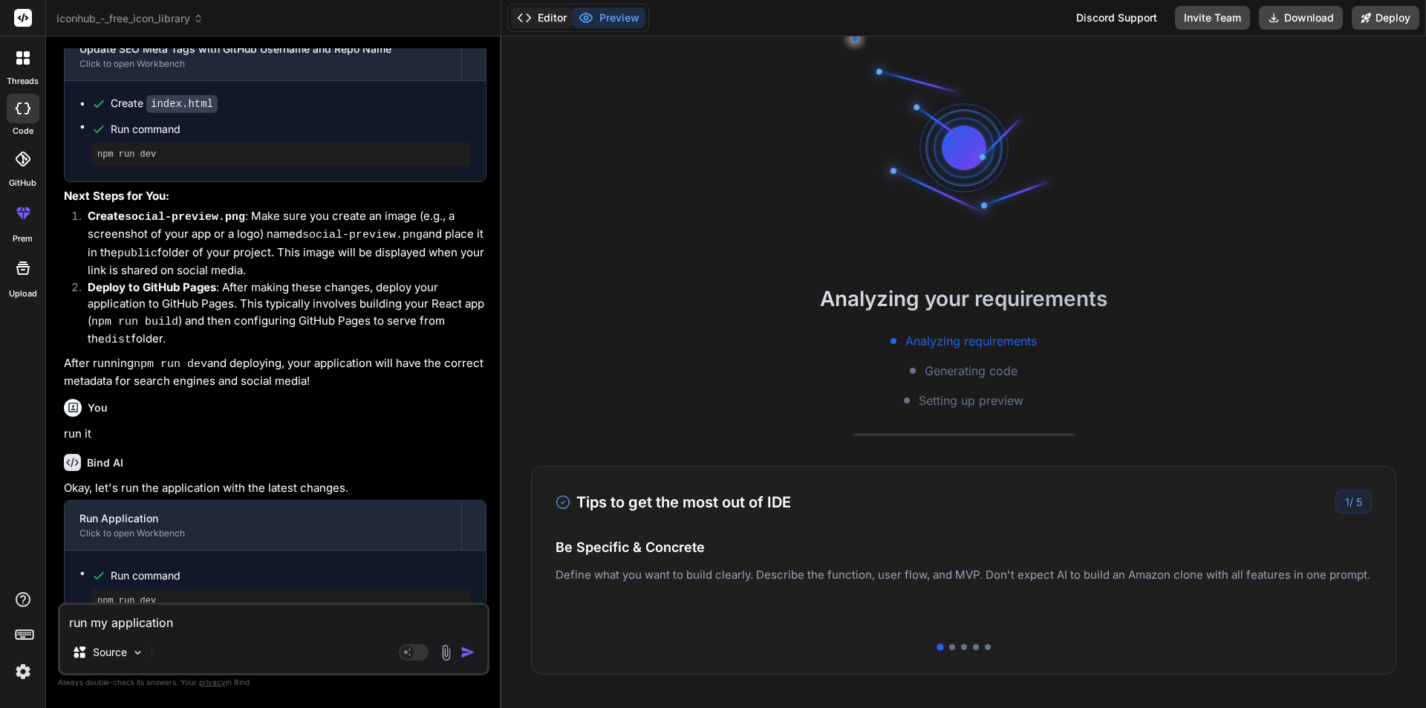
click at [527, 21] on icon at bounding box center [524, 17] width 15 height 15
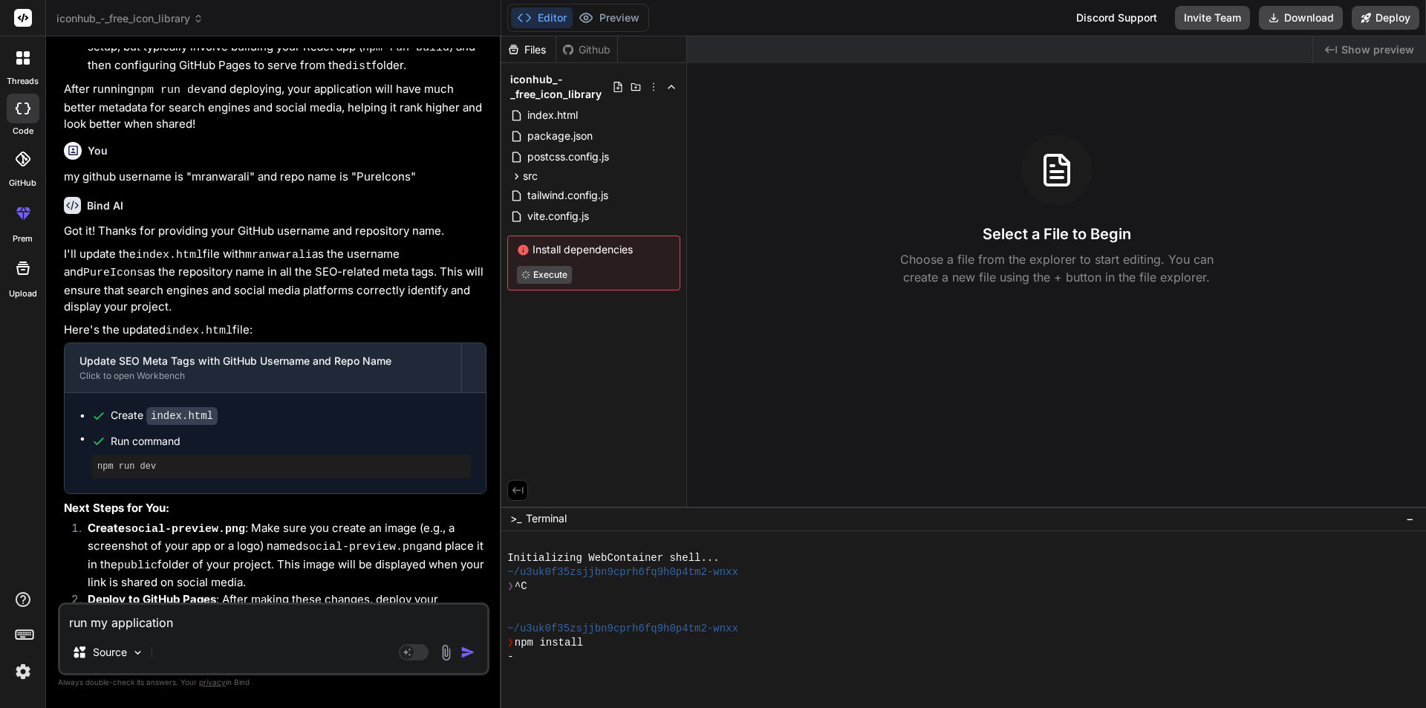
scroll to position [2959, 0]
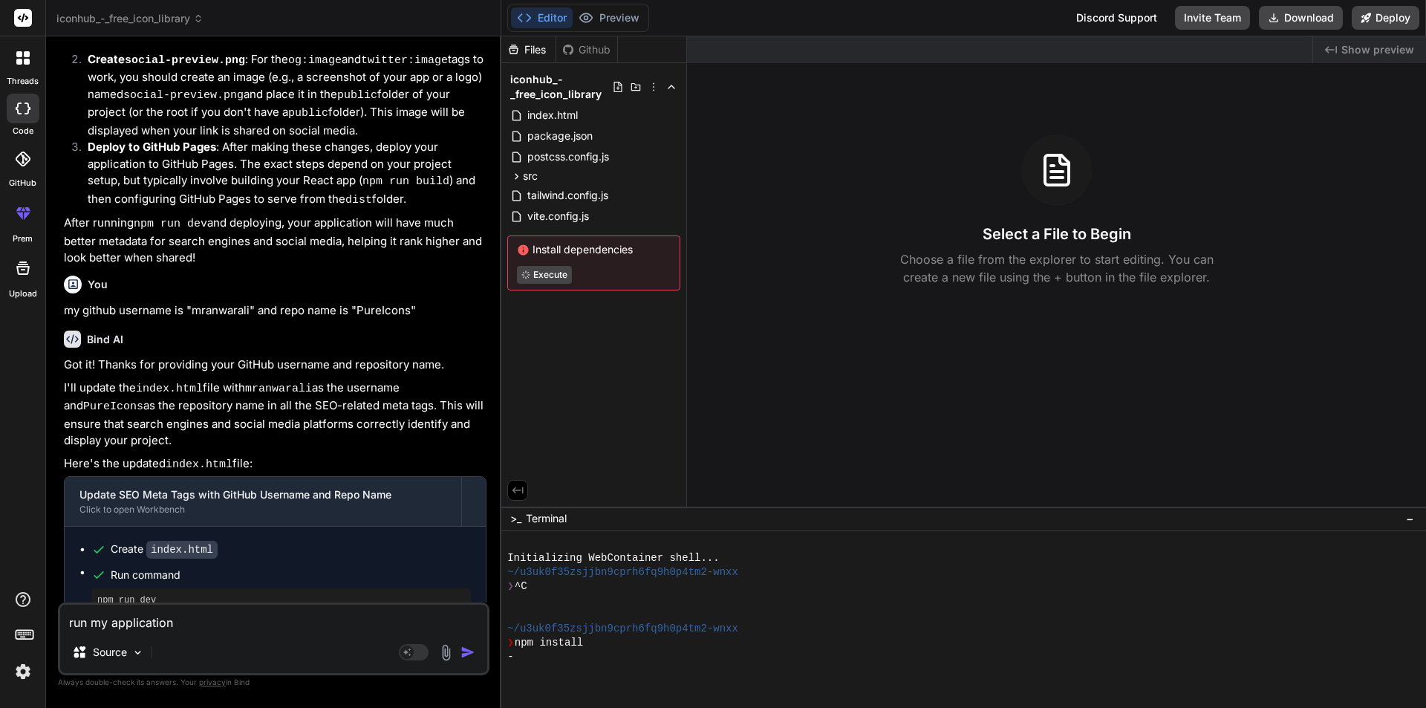
click at [466, 653] on img "button" at bounding box center [468, 652] width 15 height 15
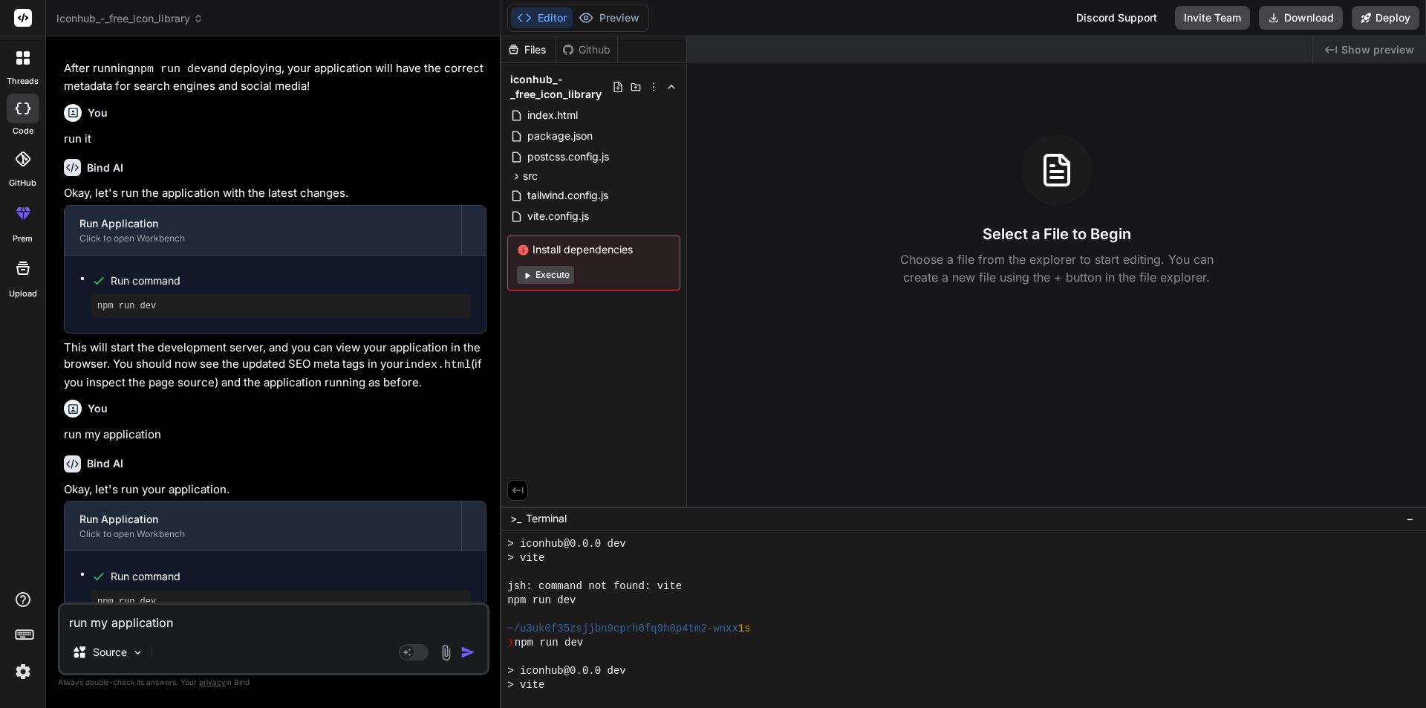
scroll to position [0, 0]
click at [557, 276] on button "Execute" at bounding box center [545, 275] width 57 height 18
type textarea "x"
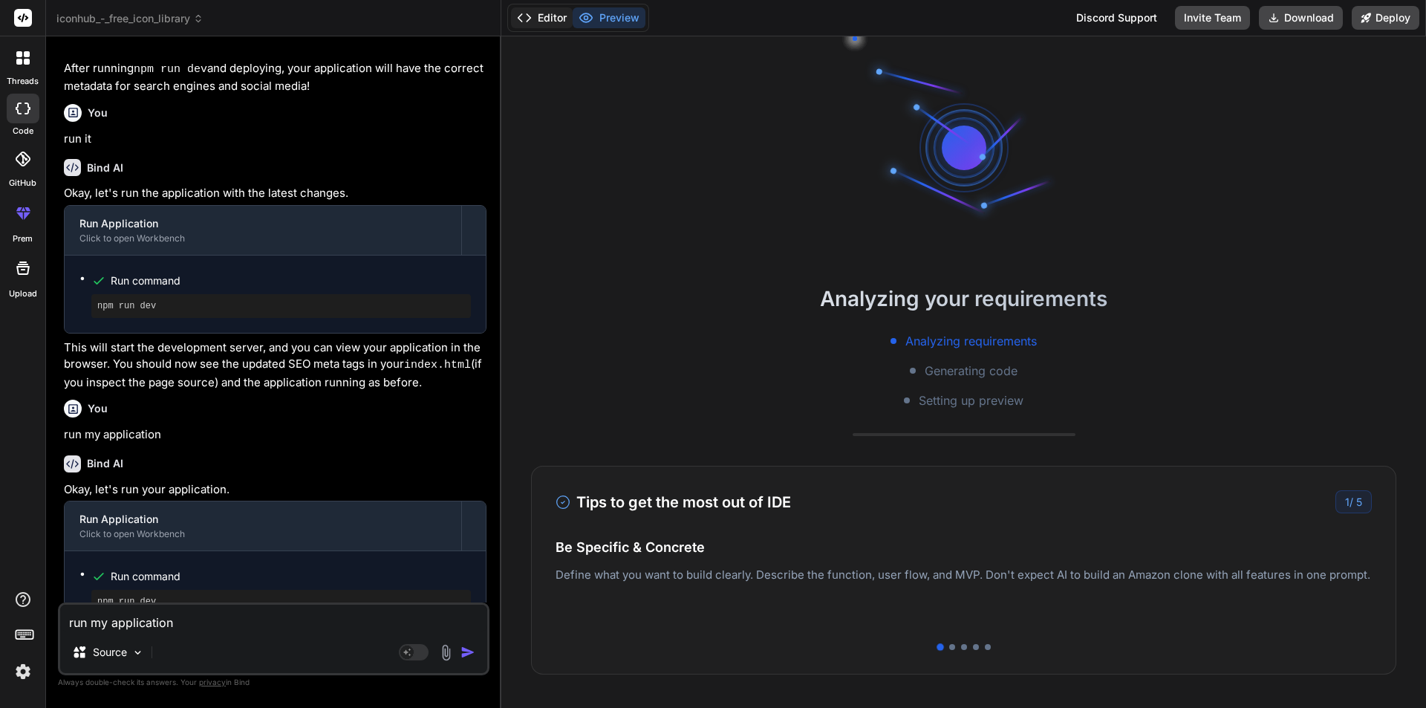
click at [542, 16] on button "Editor" at bounding box center [542, 17] width 62 height 21
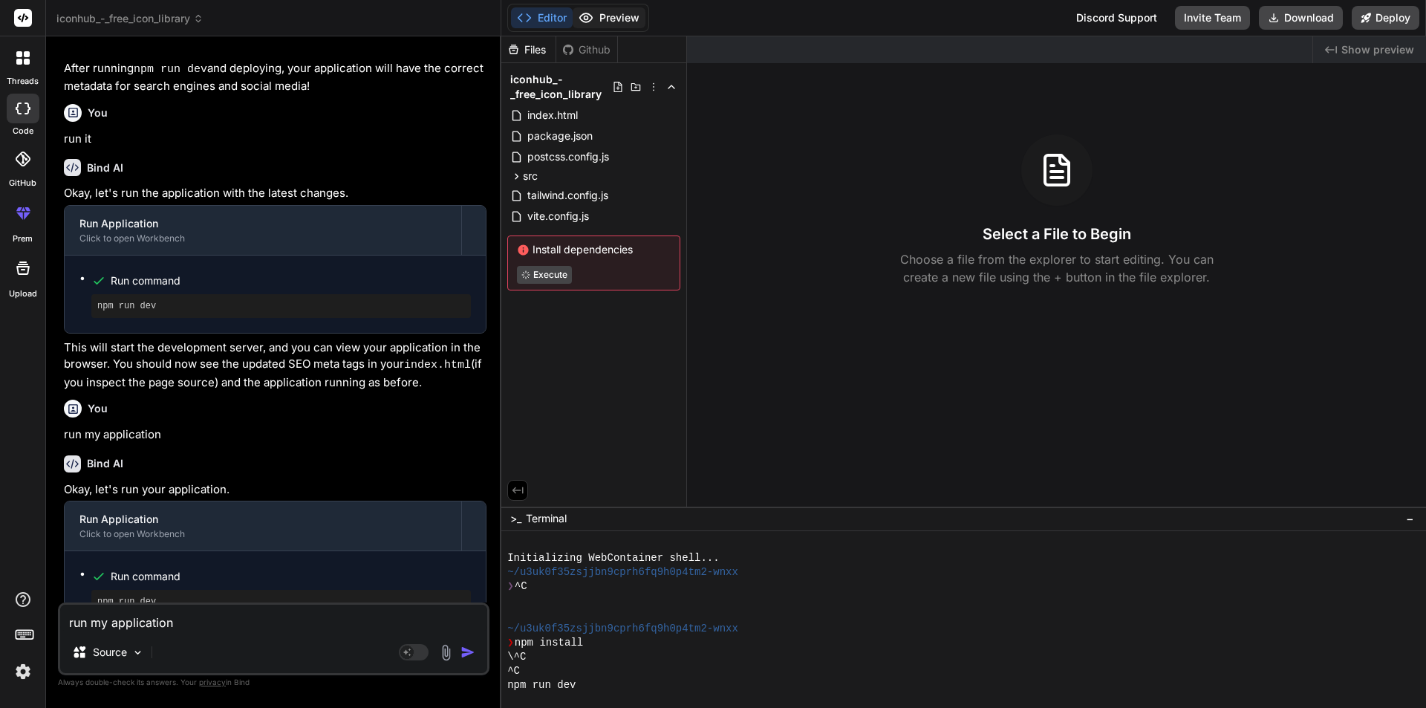
click at [606, 22] on button "Preview" at bounding box center [609, 17] width 73 height 21
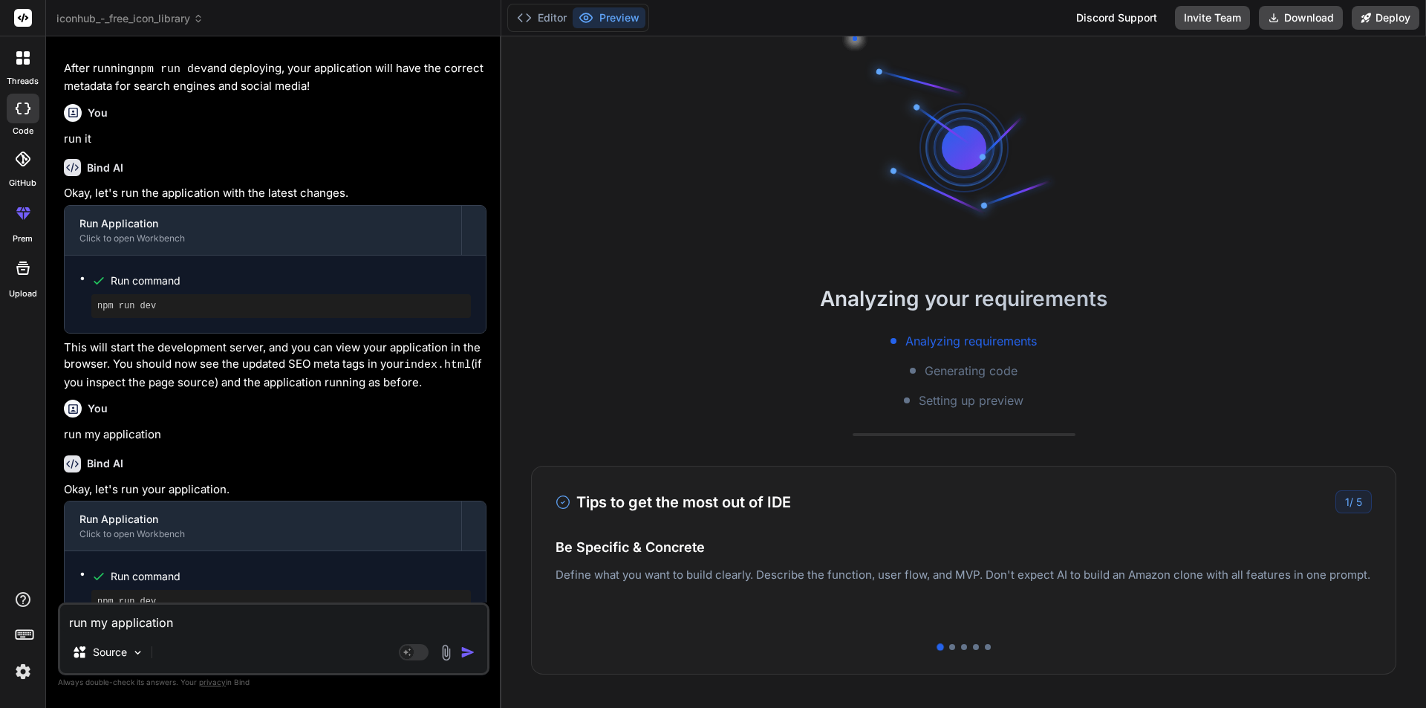
click at [233, 629] on textarea "run my application" at bounding box center [273, 618] width 427 height 27
type textarea "o"
type textarea "x"
type textarea "ok"
type textarea "x"
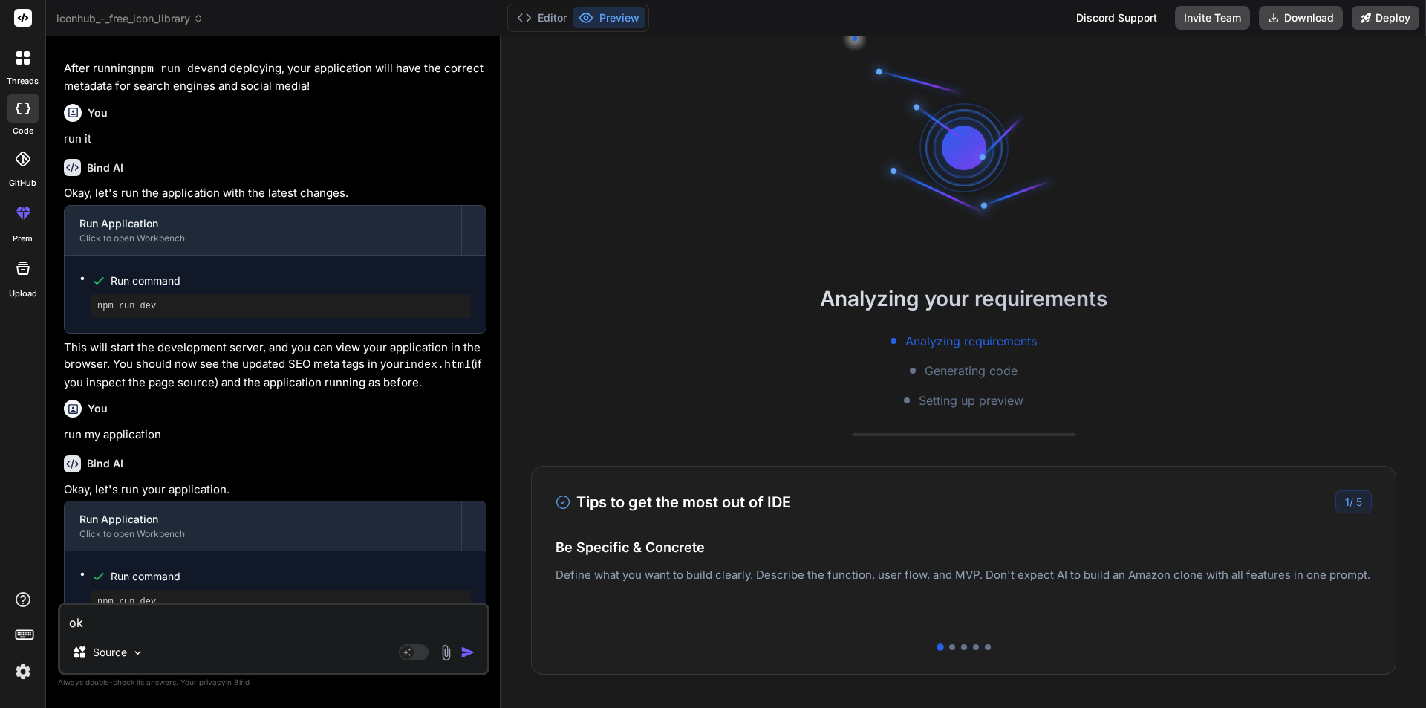
type textarea "ok,"
type textarea "x"
type textarea "ok,"
type textarea "x"
type textarea "ok, i"
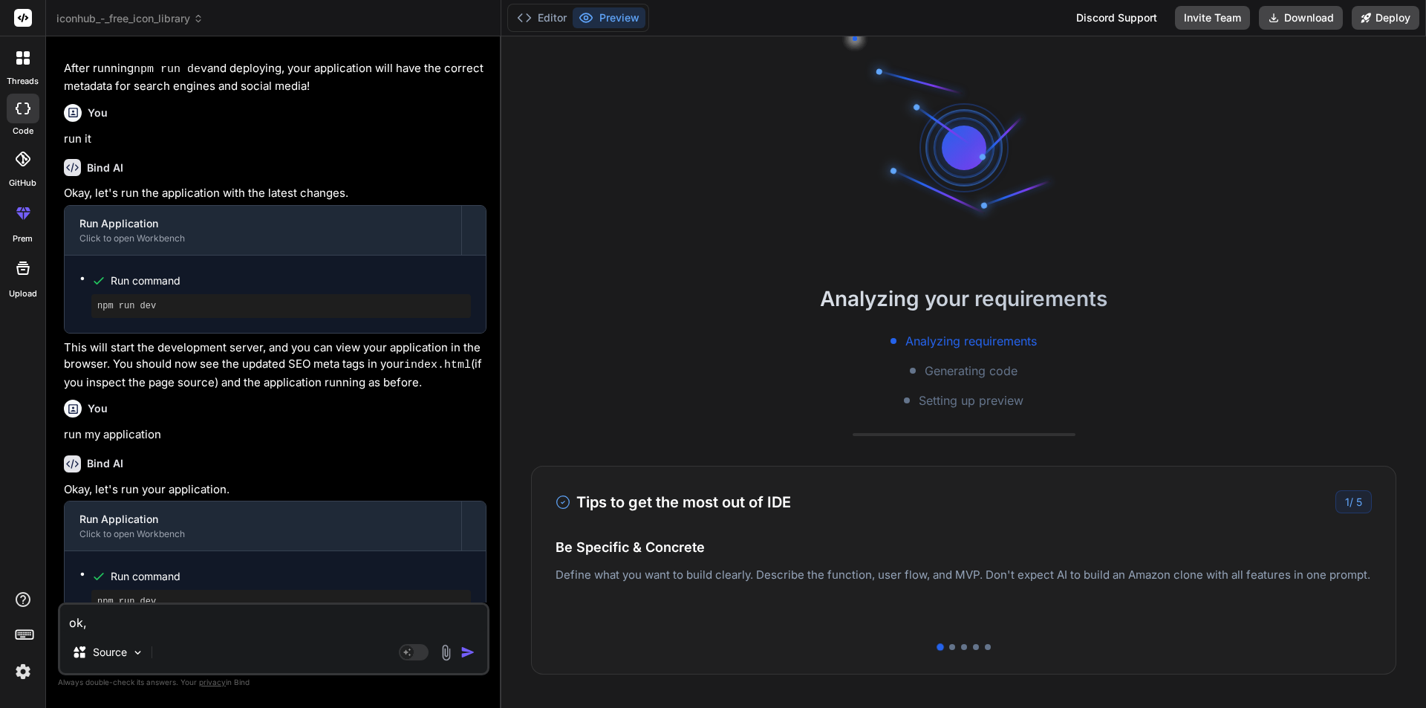
type textarea "x"
type textarea "ok, i"
type textarea "x"
type textarea "ok, i w"
type textarea "x"
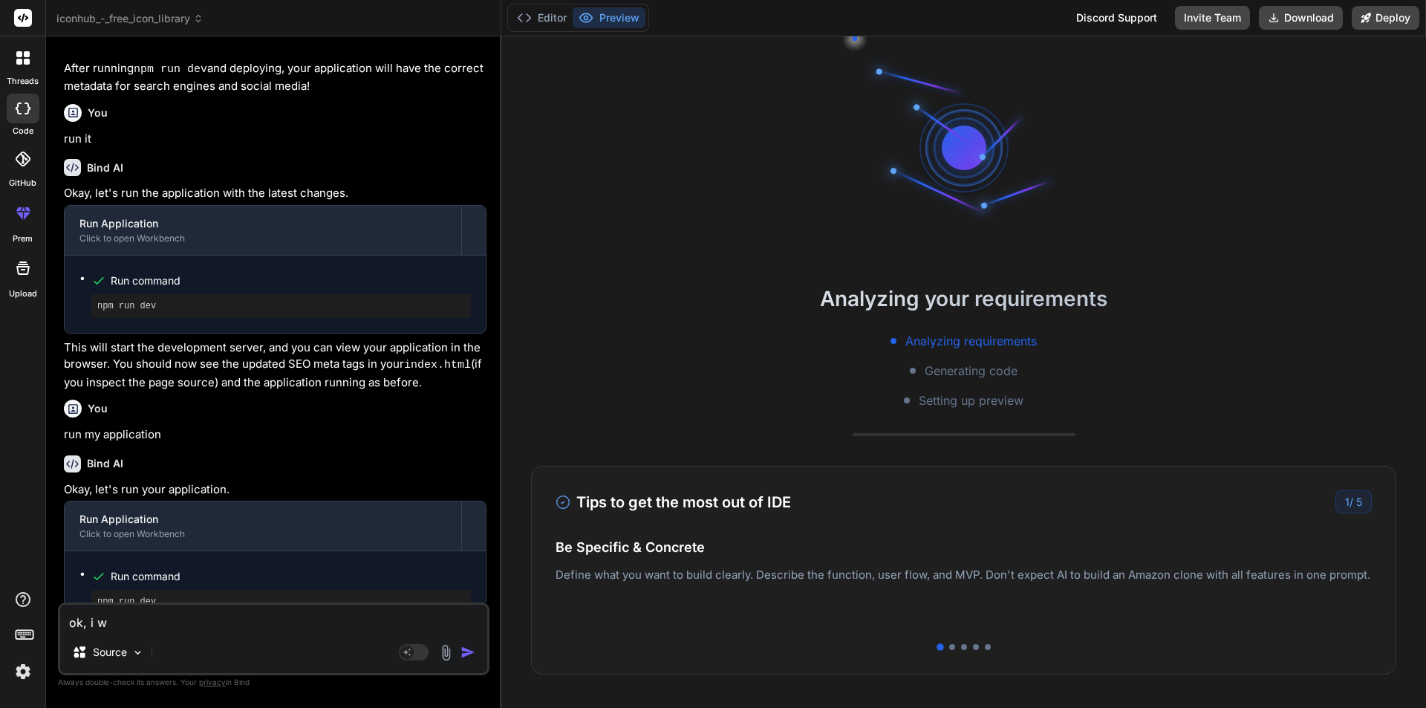
type textarea "ok, i wa"
type textarea "x"
type textarea "ok, i wan"
type textarea "x"
type textarea "ok, i want"
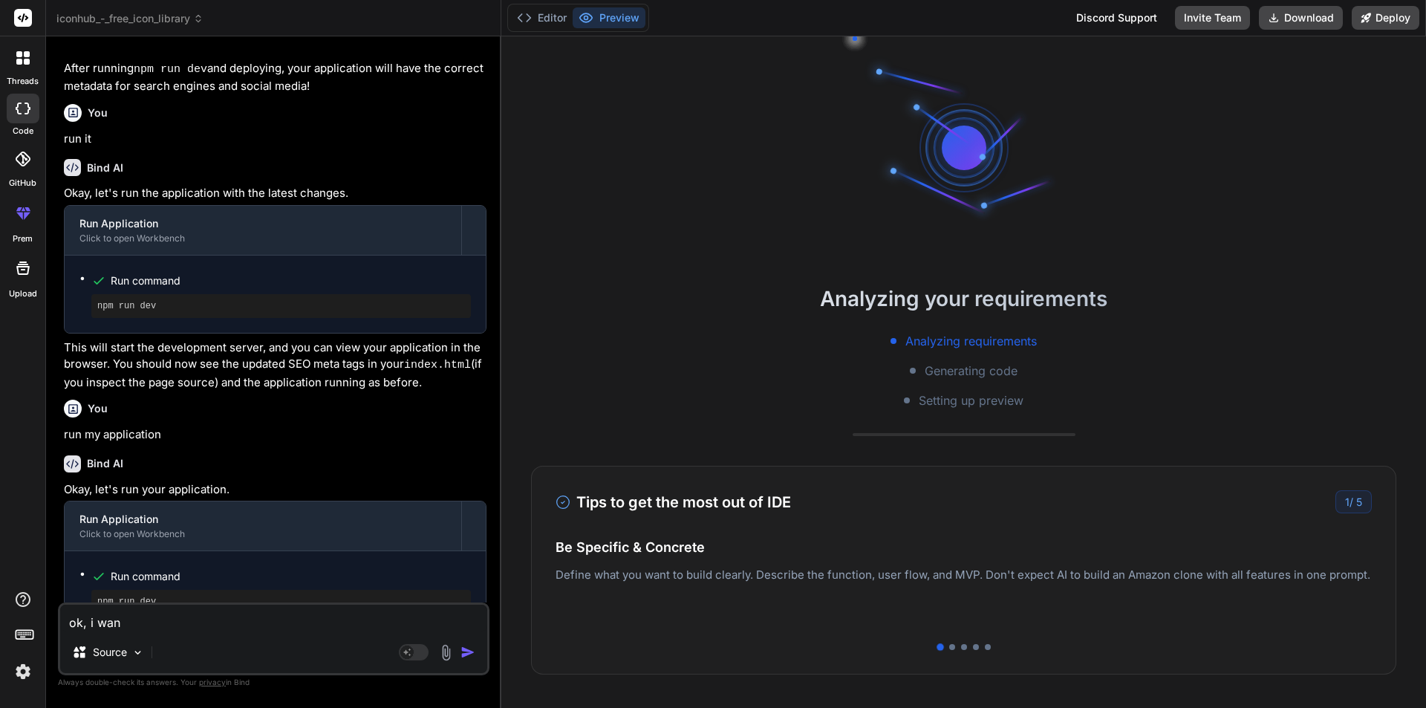
type textarea "x"
type textarea "ok, i want"
type textarea "x"
type textarea "ok, i want t"
type textarea "x"
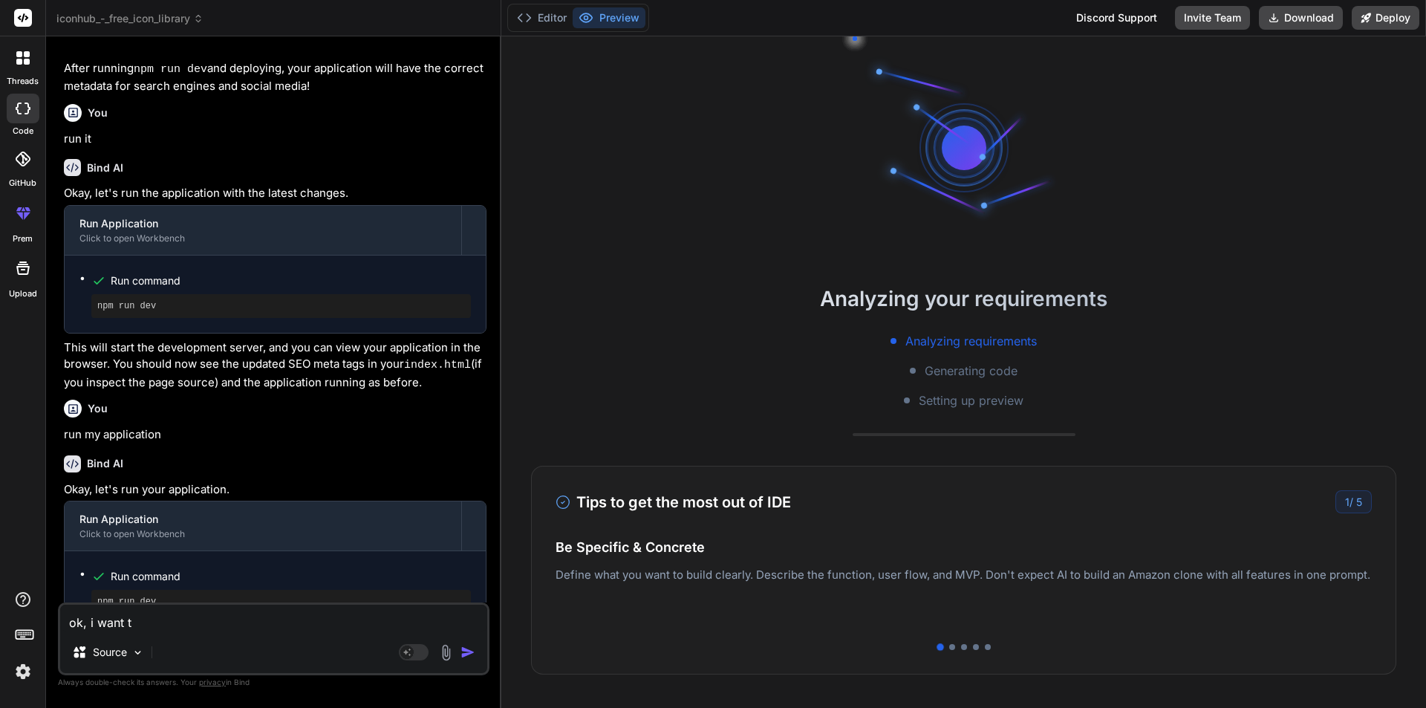
type textarea "ok, i want to"
type textarea "x"
type textarea "ok, i want to"
type textarea "x"
type textarea "ok, i want to d"
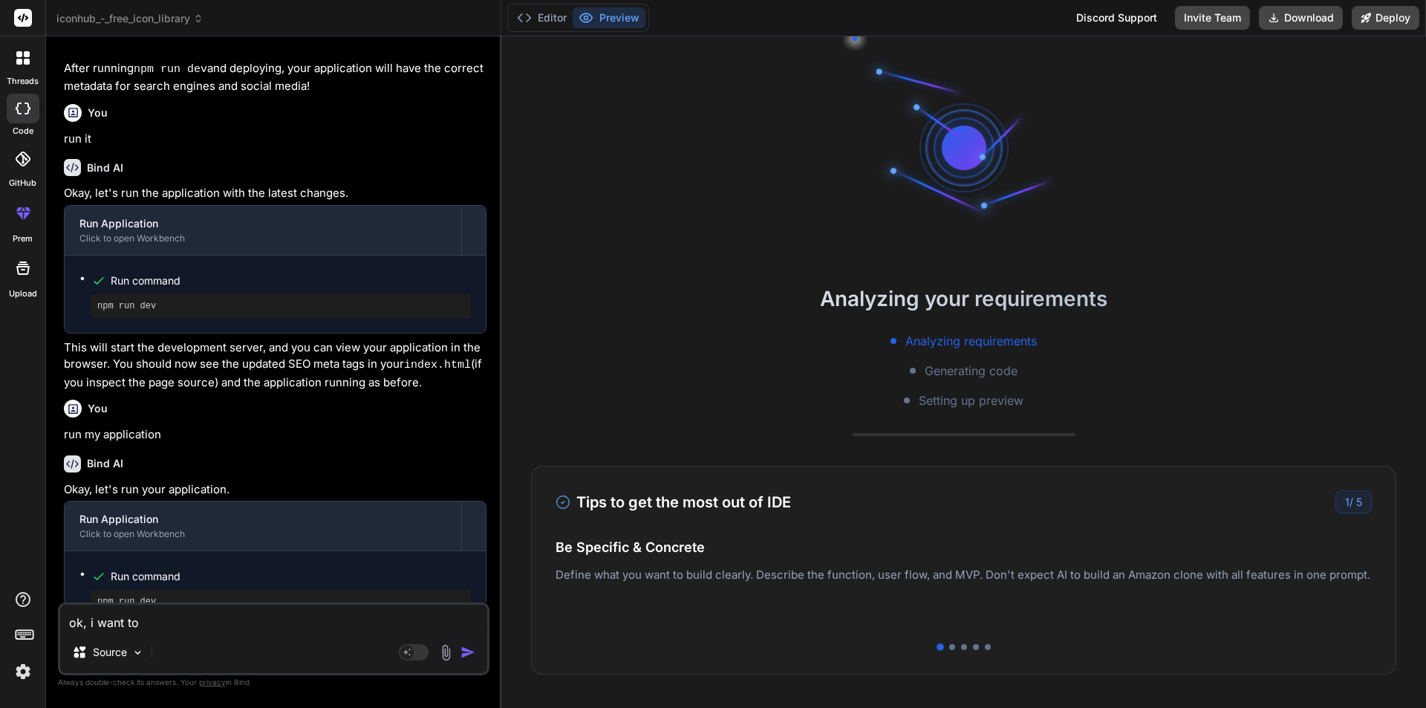
type textarea "x"
type textarea "ok, i want to de"
type textarea "x"
type textarea "ok, i want to dep"
type textarea "x"
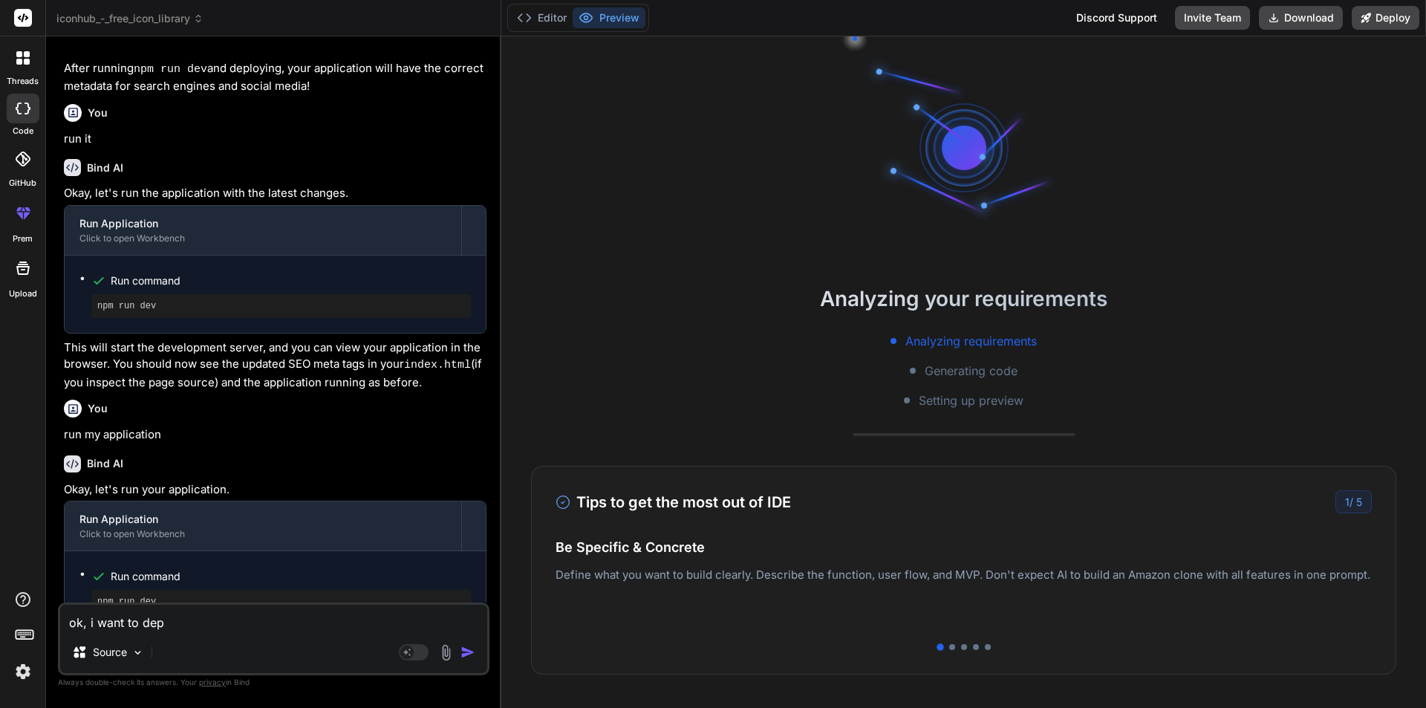
type textarea "ok, i want to depl"
type textarea "x"
type textarea "ok, i want to deplo"
type textarea "x"
type textarea "ok, i want to deploy"
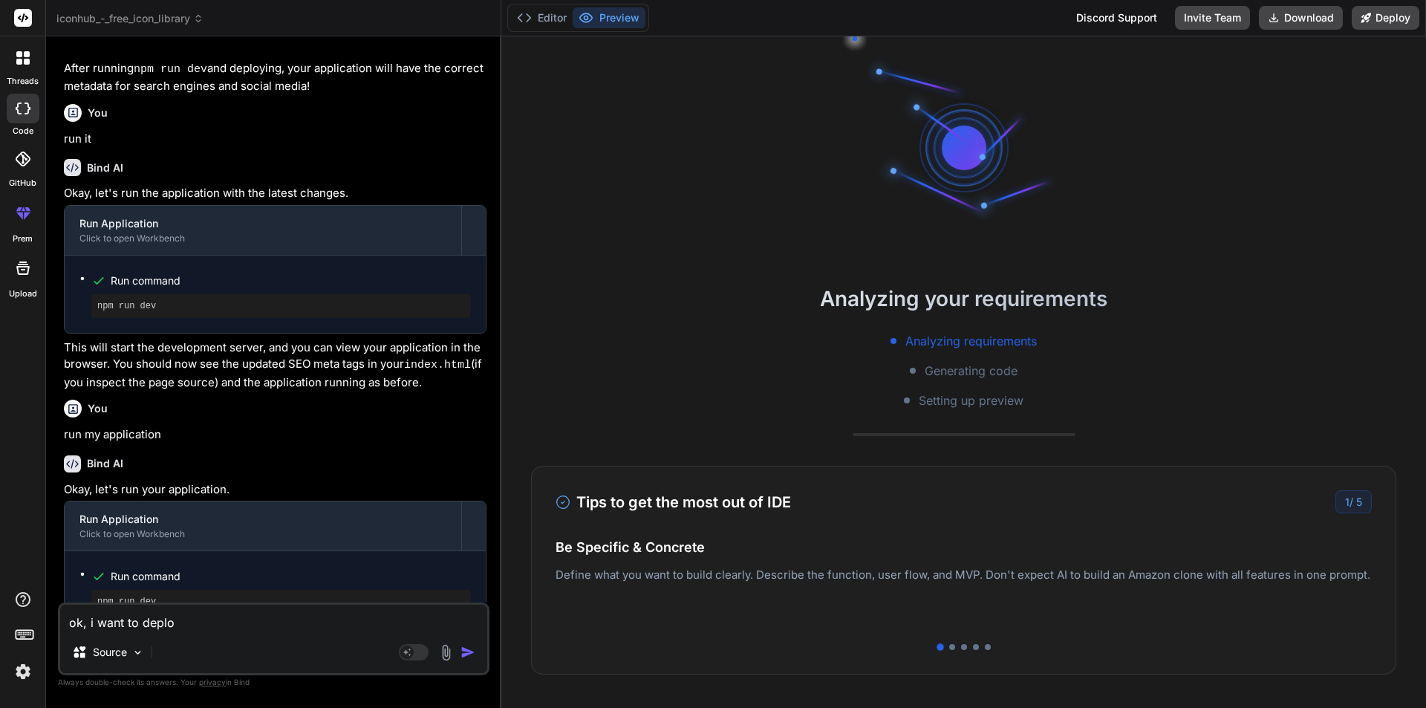
type textarea "x"
type textarea "ok, i want to deploye"
type textarea "x"
type textarea "ok, i want to deploye"
type textarea "x"
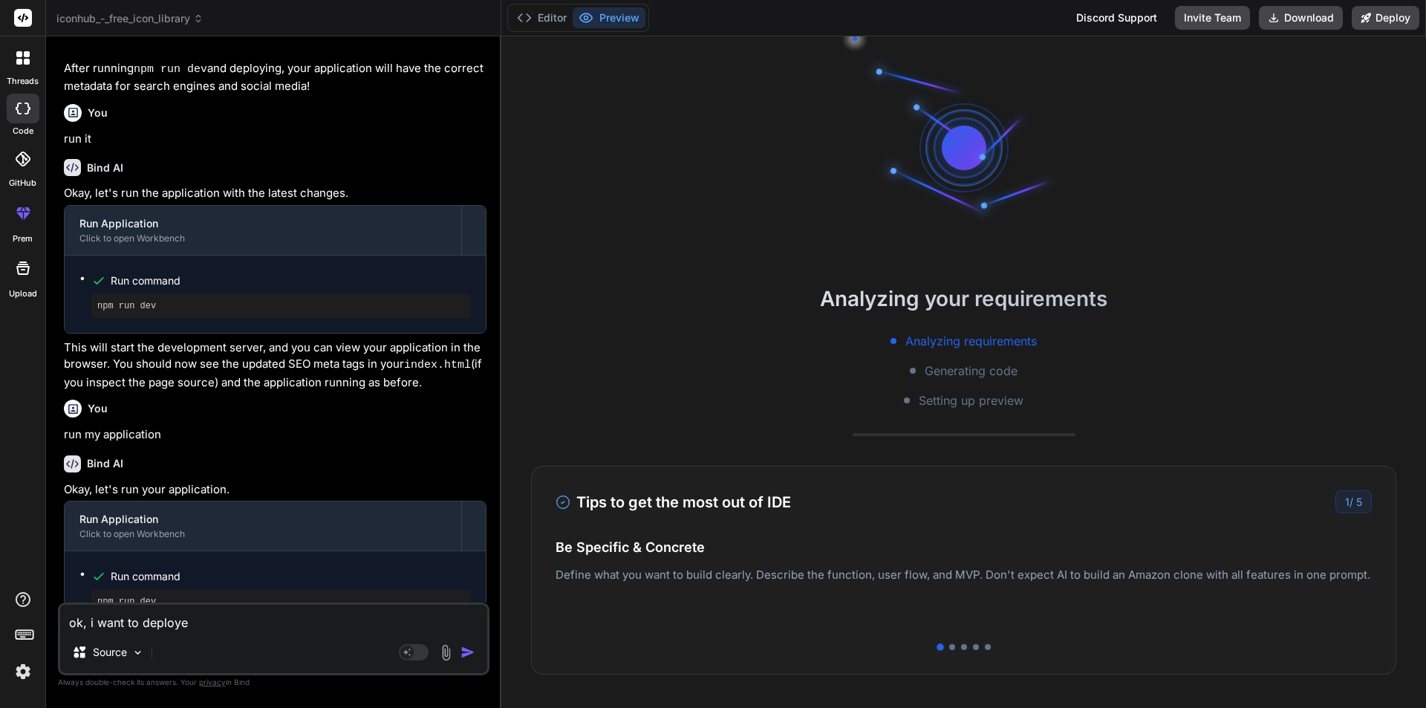
type textarea "ok, i want to deploye"
type textarea "x"
type textarea "ok, i want to deploye m"
type textarea "x"
type textarea "ok, i want to deploye my"
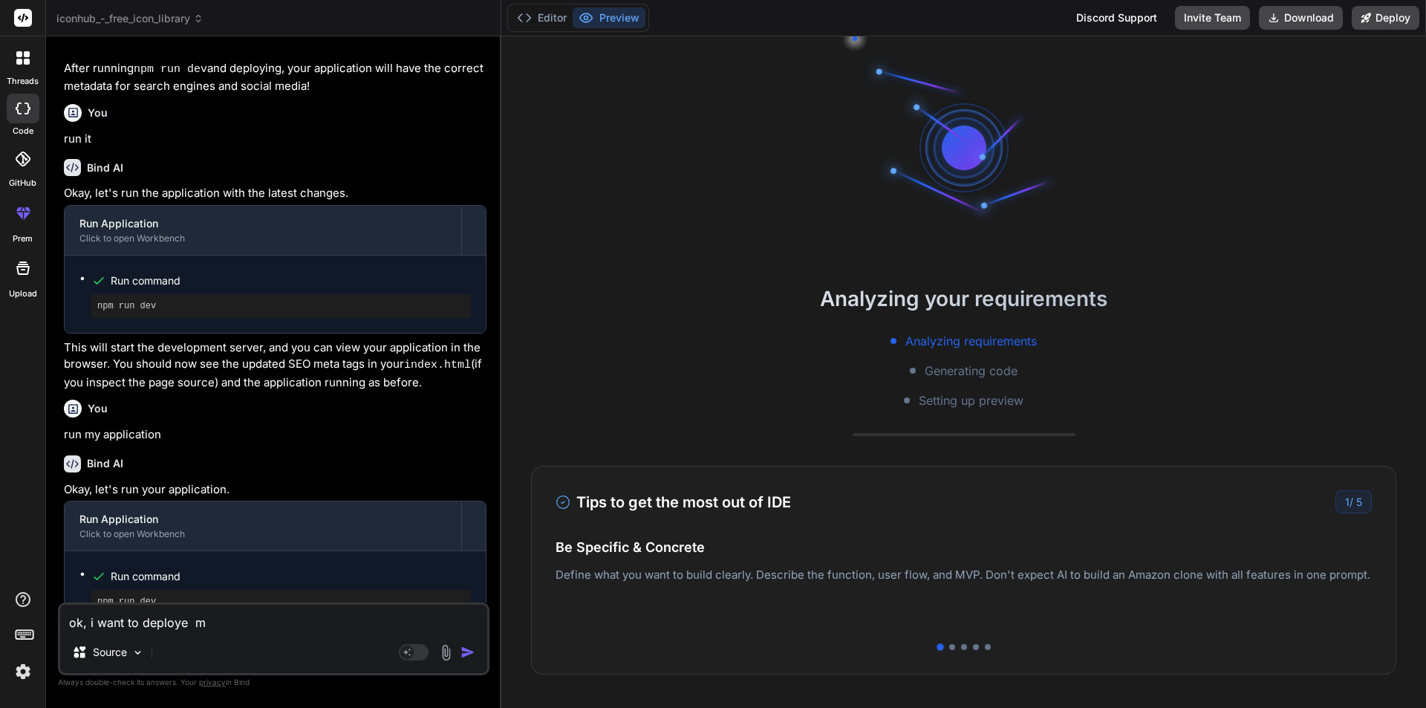
type textarea "x"
type textarea "ok, i want to deploye my"
type textarea "x"
type textarea "ok, i want to deploye my a"
type textarea "x"
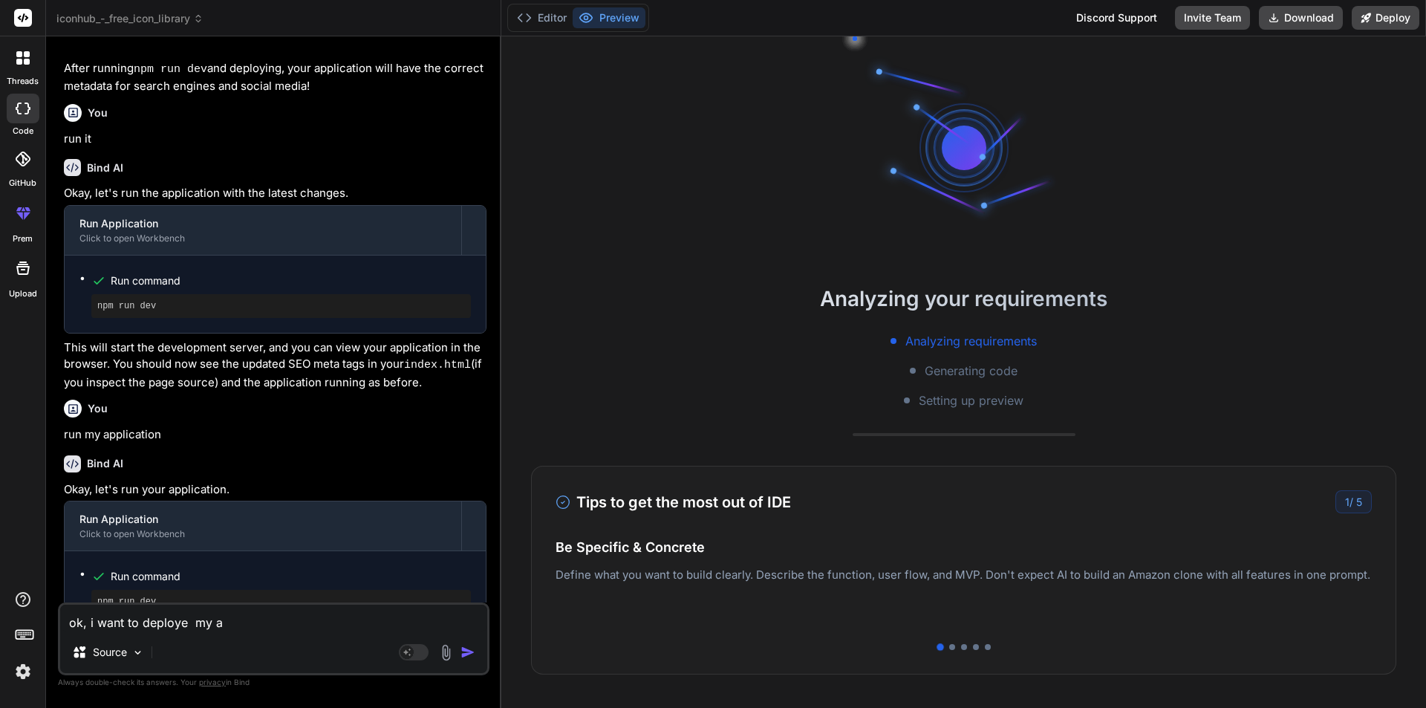
type textarea "ok, i want to deploye my ap"
type textarea "x"
type textarea "ok, i want to deploye my app"
type textarea "x"
type textarea "ok, i want to deploye my appl"
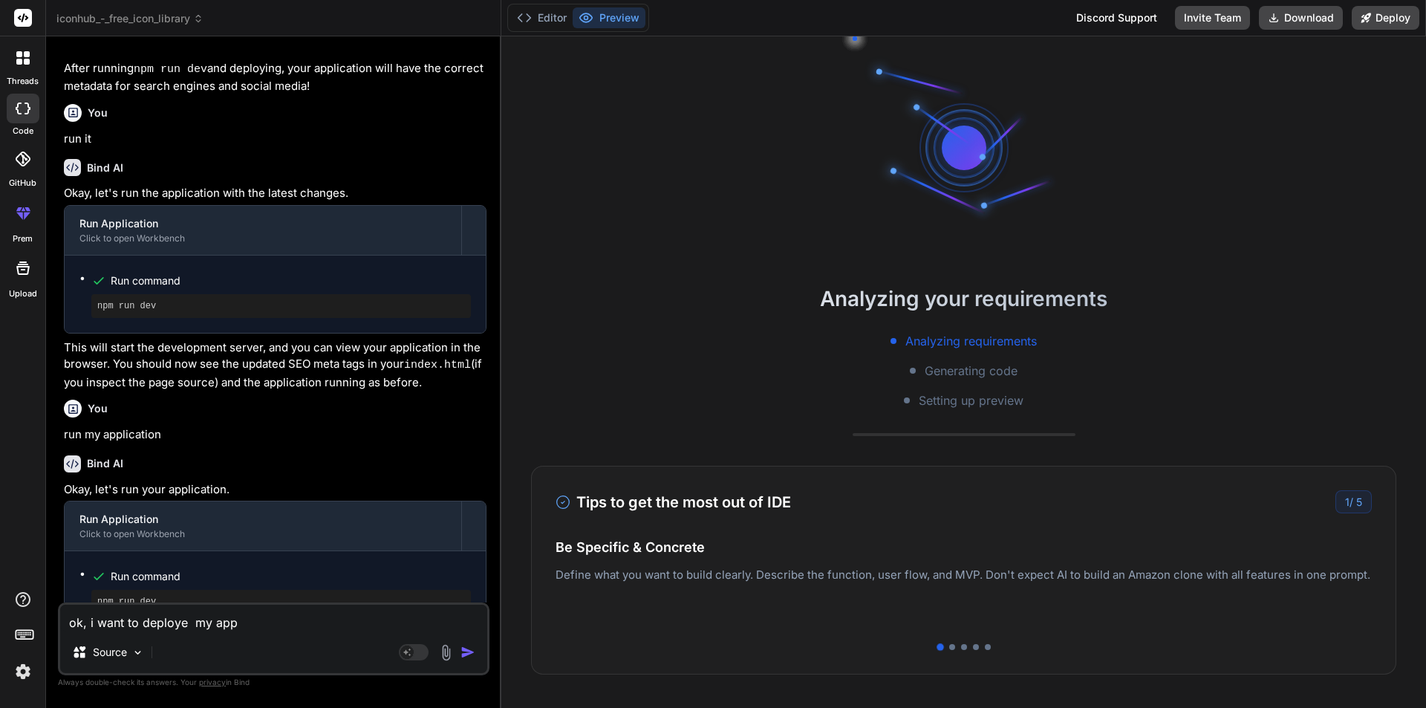
type textarea "x"
type textarea "ok, i want to deploye my appli"
type textarea "x"
type textarea "ok, i want to deploye my applic"
type textarea "x"
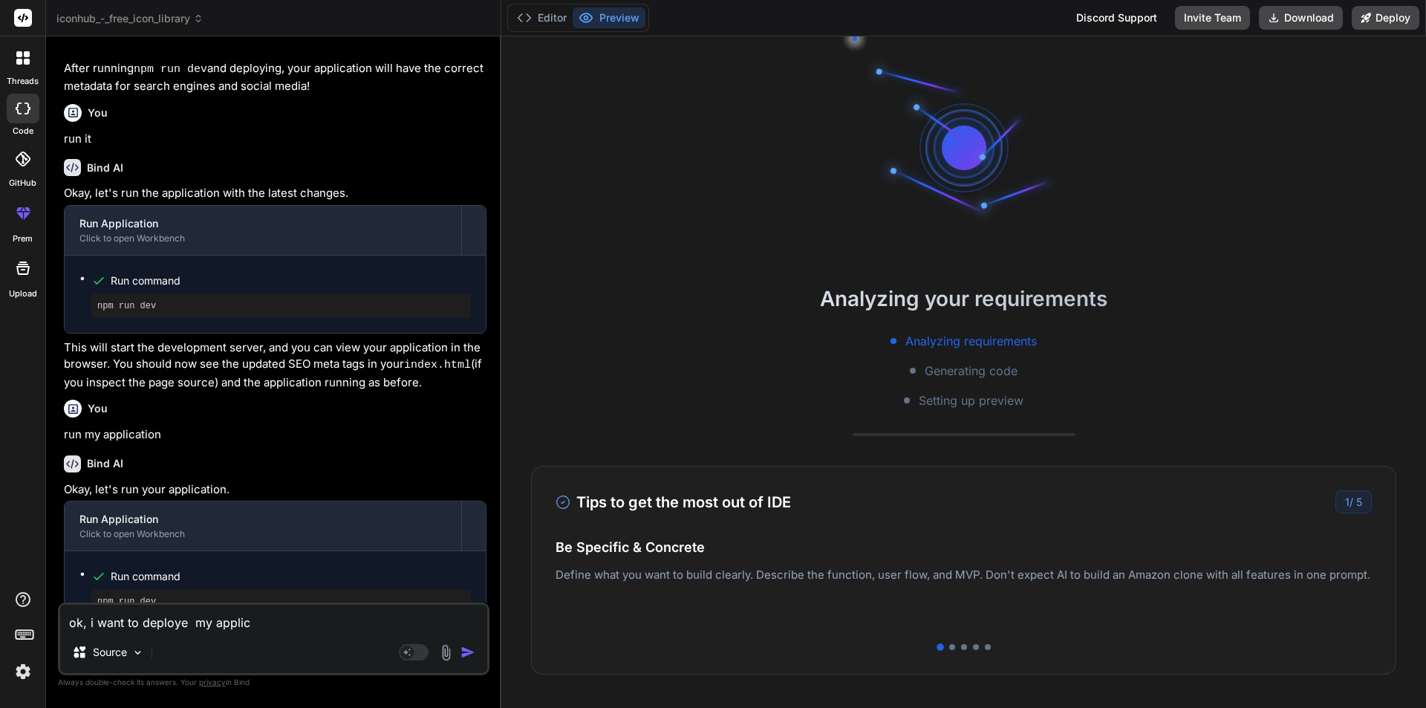
type textarea "ok, i want to deploye my applica"
type textarea "x"
type textarea "ok, i want to deploye my applicat"
type textarea "x"
type textarea "ok, i want to deploye my applicati"
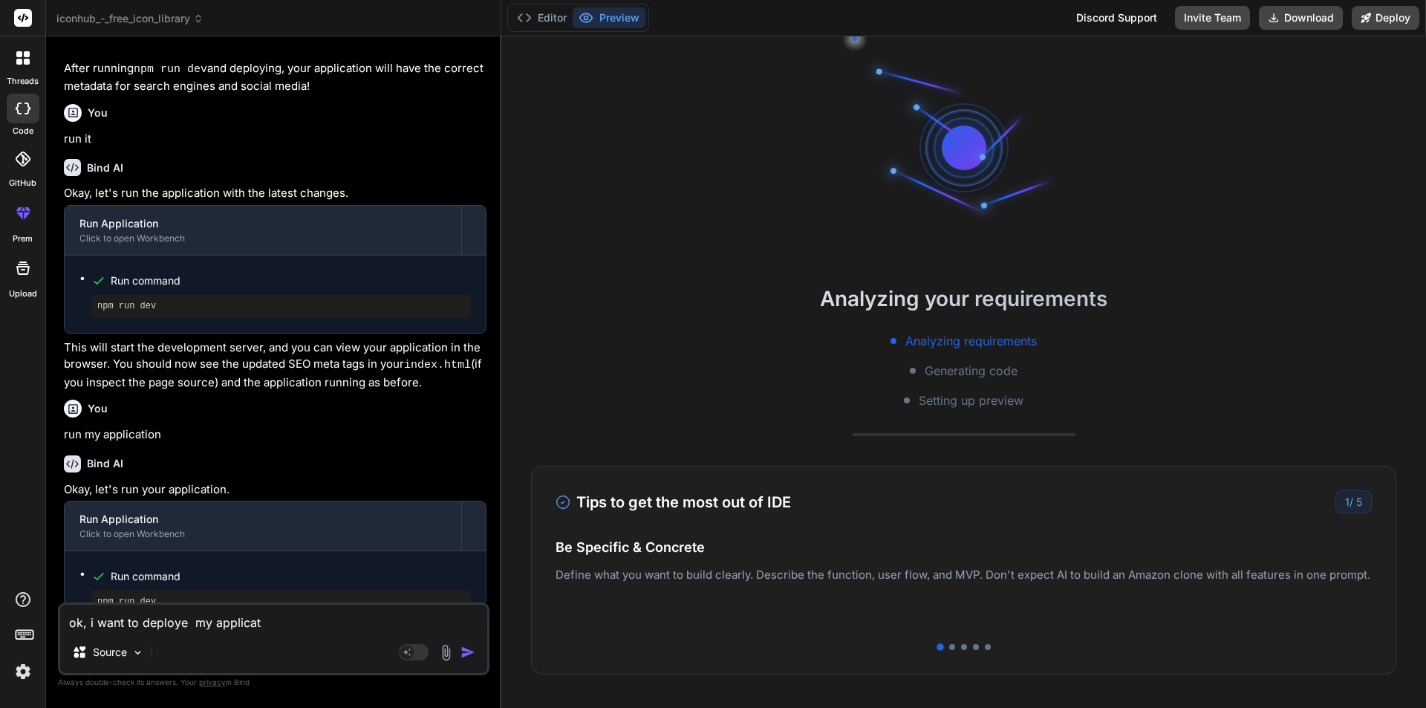
type textarea "x"
type textarea "ok, i want to deploye my applicatio"
type textarea "x"
type textarea "ok, i want to deploye my application"
type textarea "x"
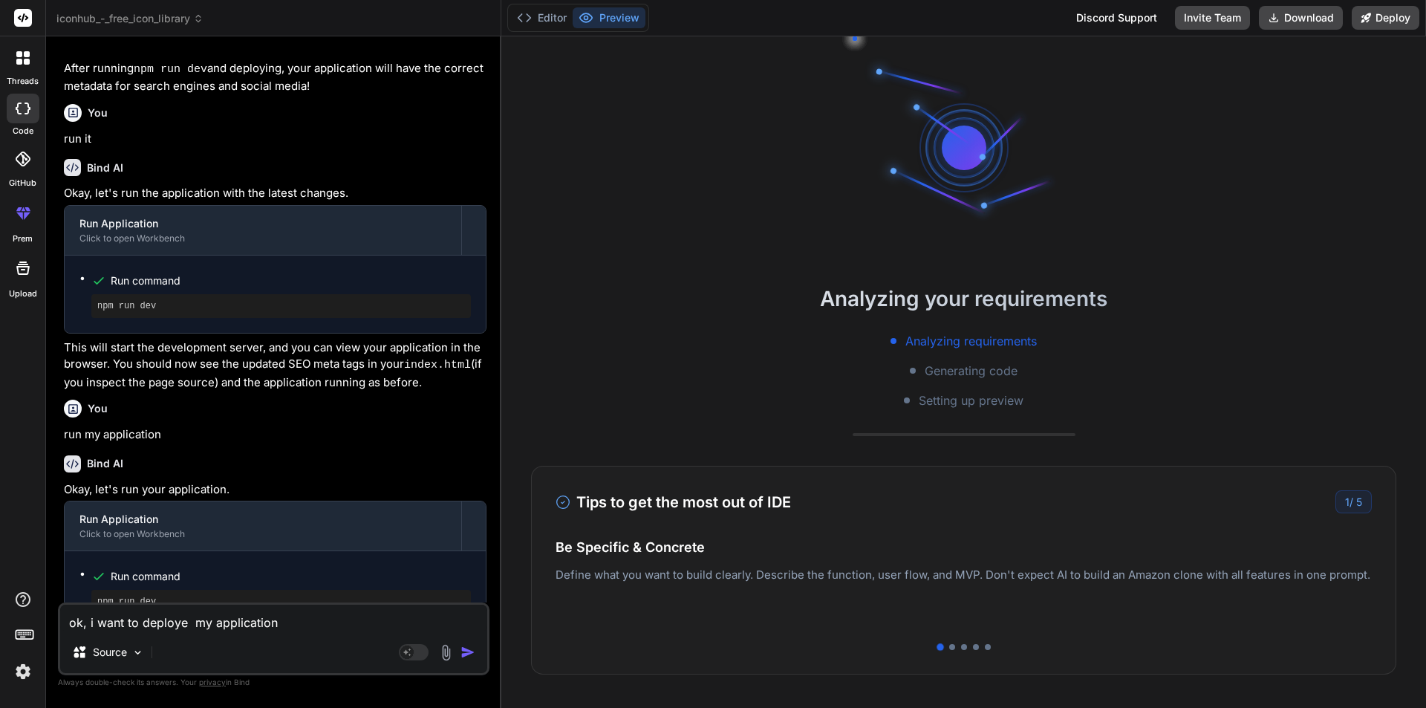
type textarea "ok, i want to deploye my application"
type textarea "x"
type textarea "ok, i want to deploye my application o"
type textarea "x"
type textarea "ok, i want to deploye my application on"
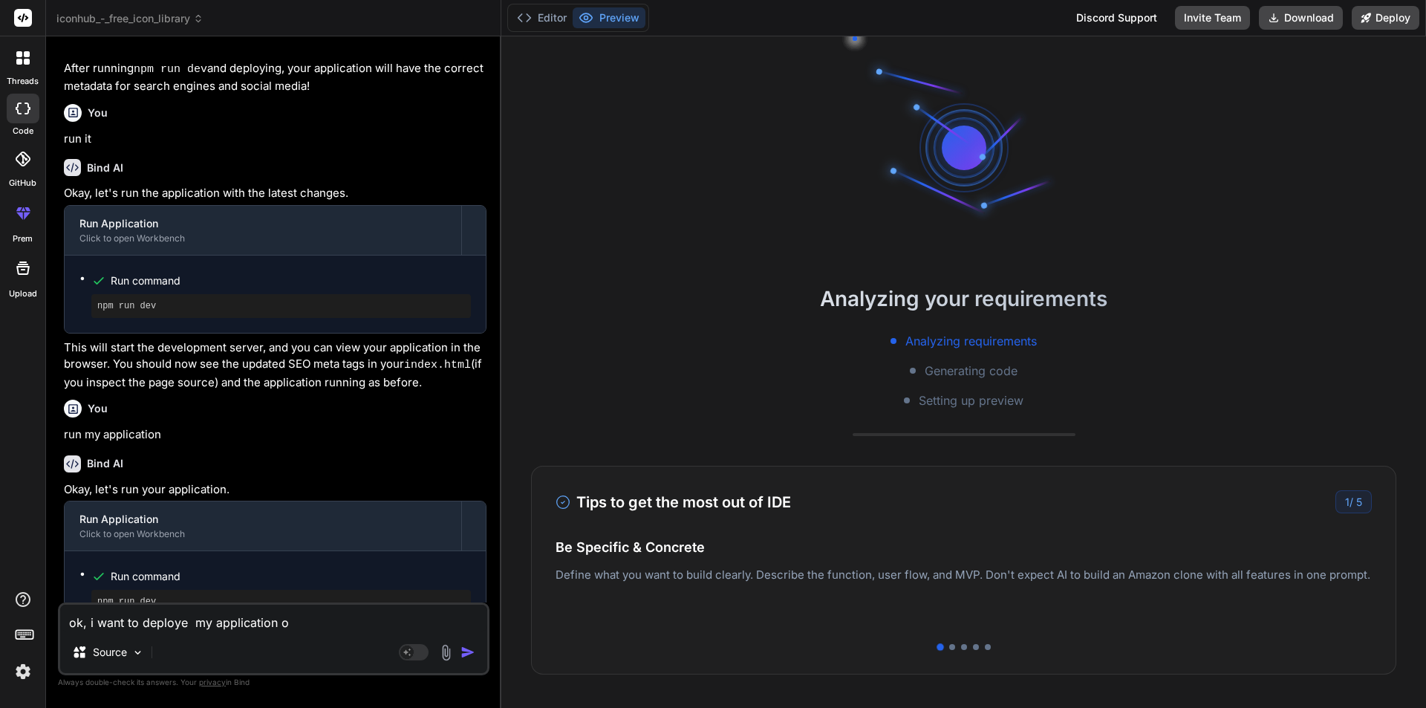
type textarea "x"
type textarea "ok, i want to deploye my application on"
type textarea "x"
type textarea "ok, i want to deploye my application on g"
type textarea "x"
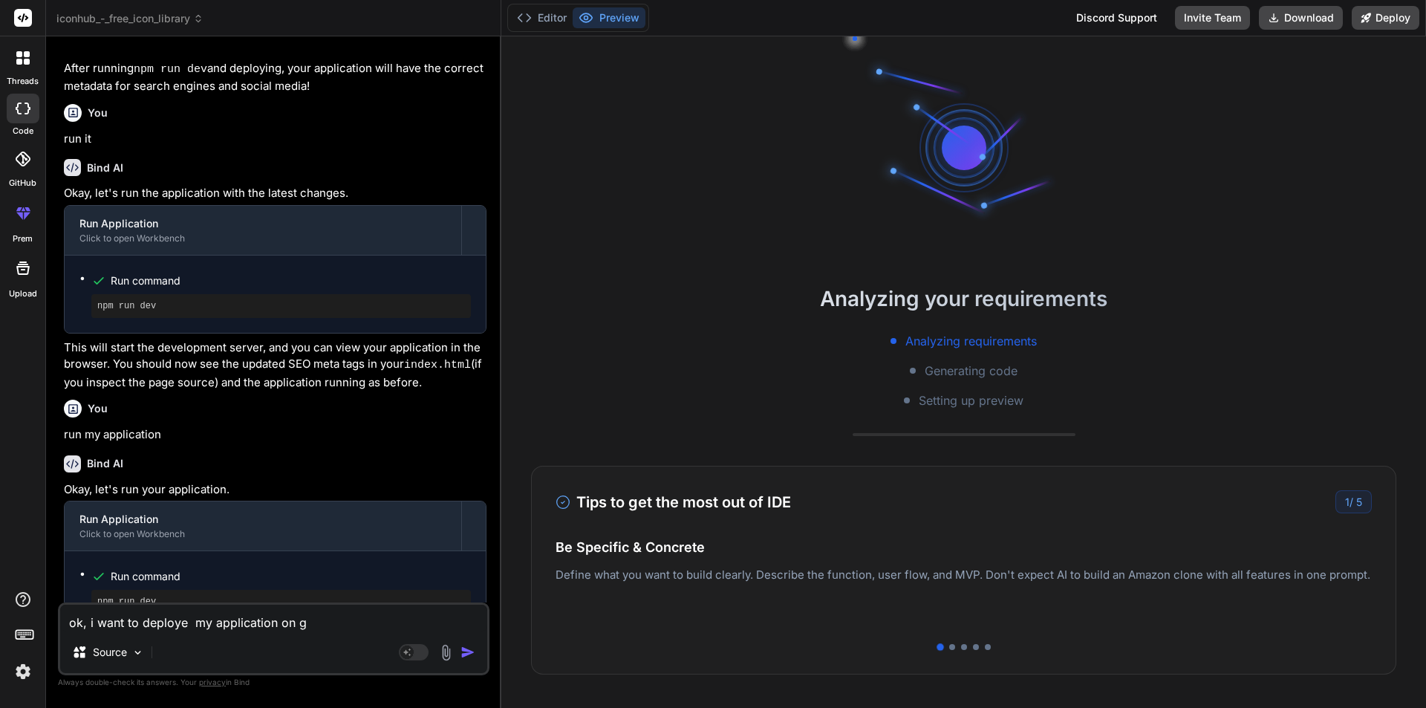
type textarea "ok, i want to deploye my application on gi"
type textarea "x"
type textarea "ok, i want to deploye my application on git"
type textarea "x"
type textarea "ok, i want to deploye my application on git"
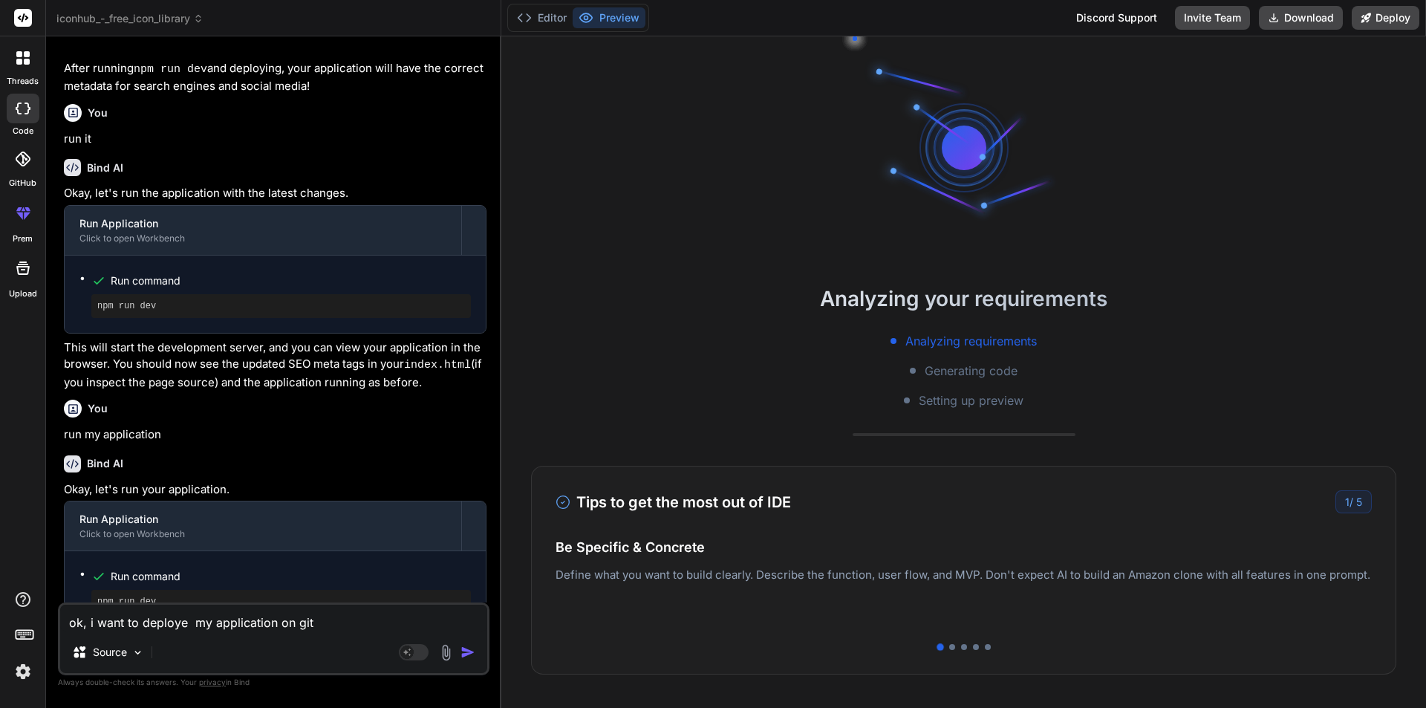
type textarea "x"
type textarea "ok, i want to deploye my application on git"
type textarea "x"
type textarea "ok, i want to deploye my application on gith"
type textarea "x"
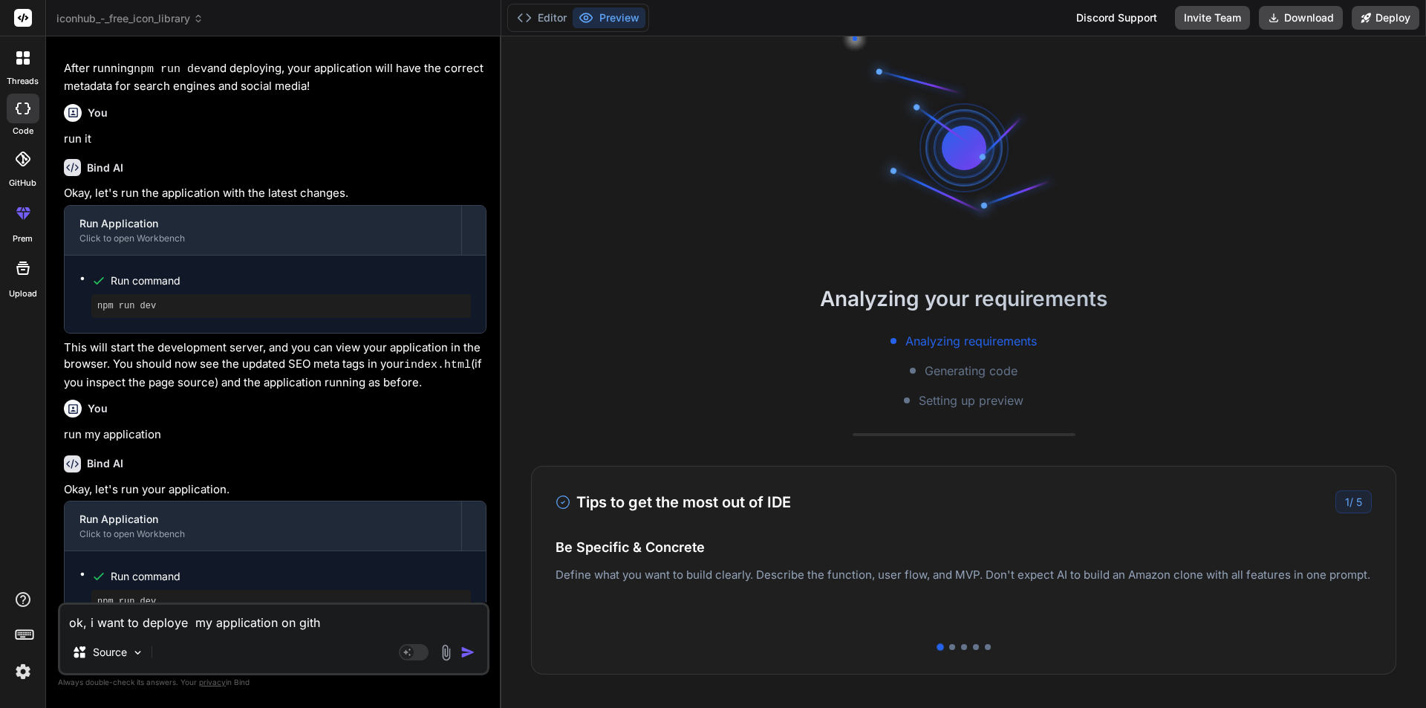
type textarea "ok, i want to deploye my application on githu"
type textarea "x"
type textarea "ok, i want to deploye my application on github"
type textarea "x"
type textarea "ok, i want to deploye my application on github"
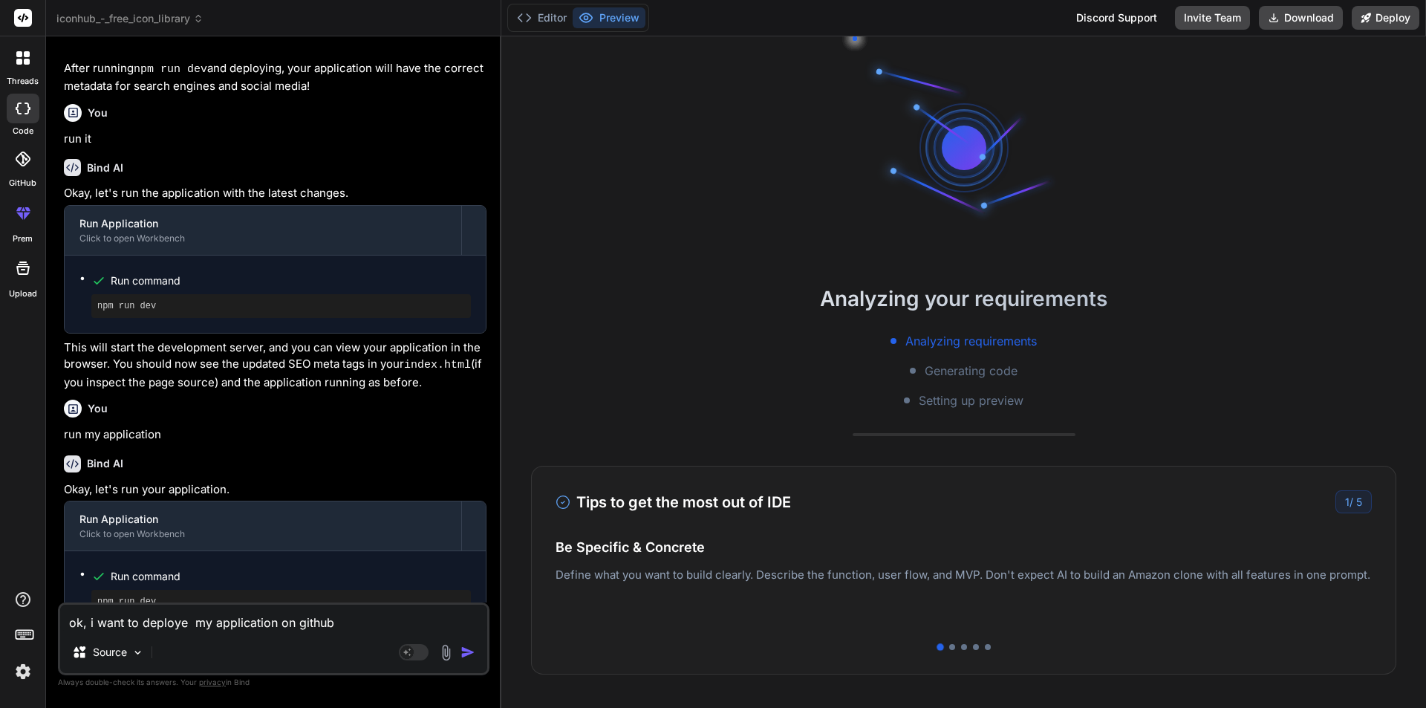
type textarea "x"
type textarea "ok, i want to deploye my application on github t"
type textarea "x"
type textarea "ok, i want to deploye my application on github te"
type textarea "x"
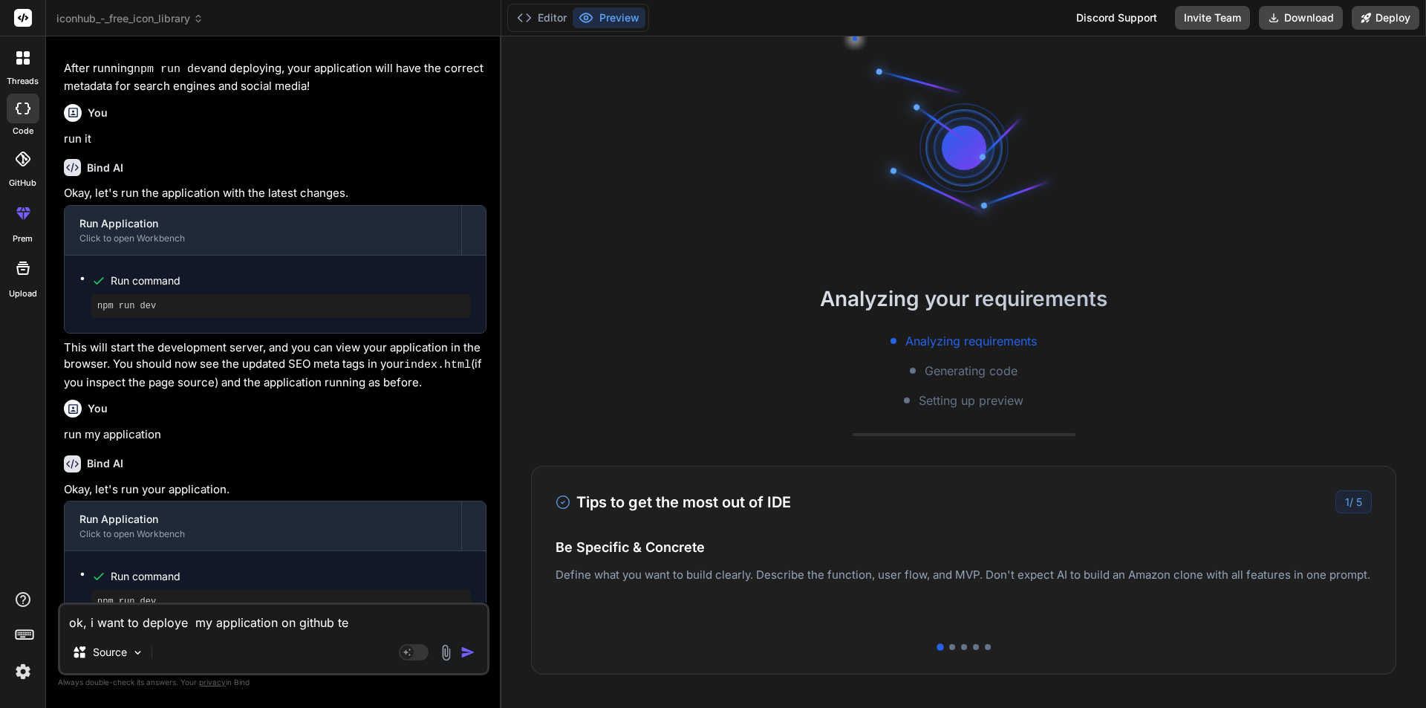
type textarea "ok, i want to deploye my application on github tel"
type textarea "x"
type textarea "ok, i want to deploye my application on github tell"
type textarea "x"
type textarea "ok, i want to deploye my application on github tell"
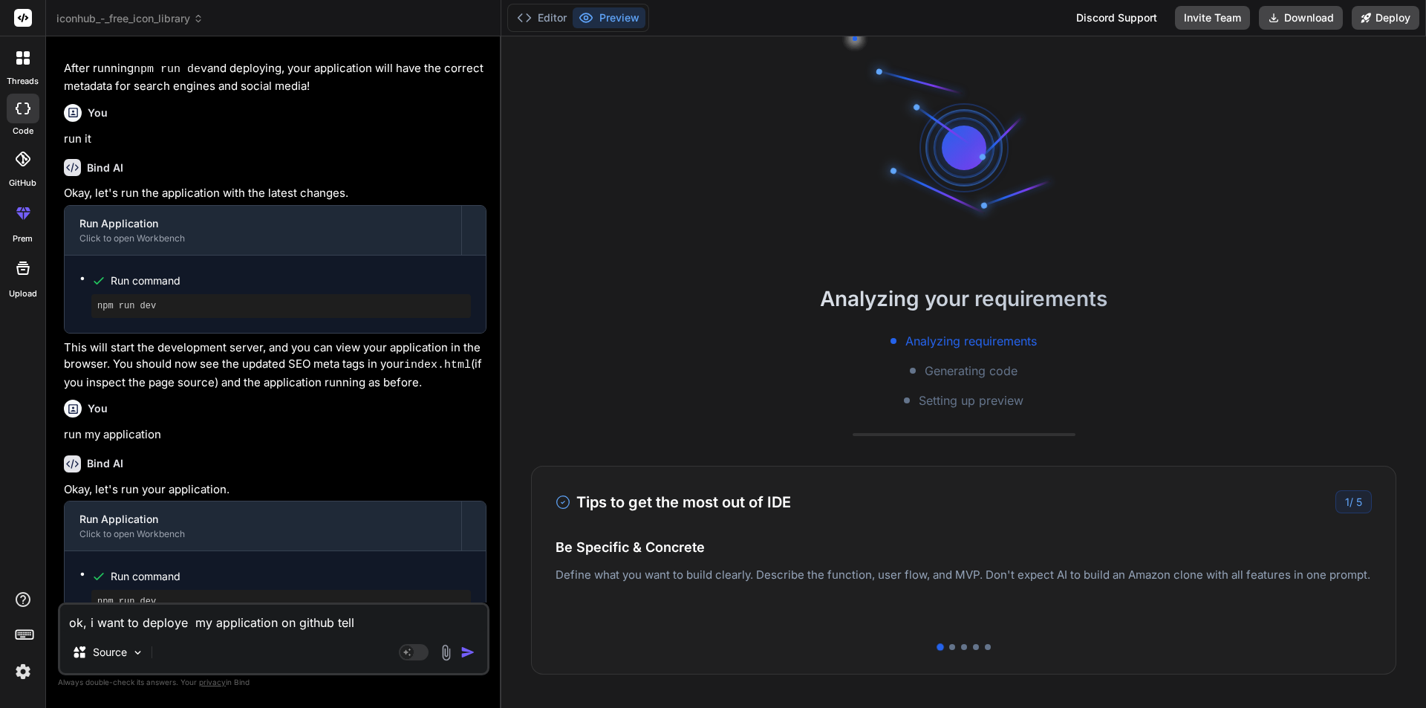
type textarea "x"
type textarea "ok, i want to deploye my application on github tell m"
type textarea "x"
type textarea "ok, i want to deploye my application on github tell me"
type textarea "x"
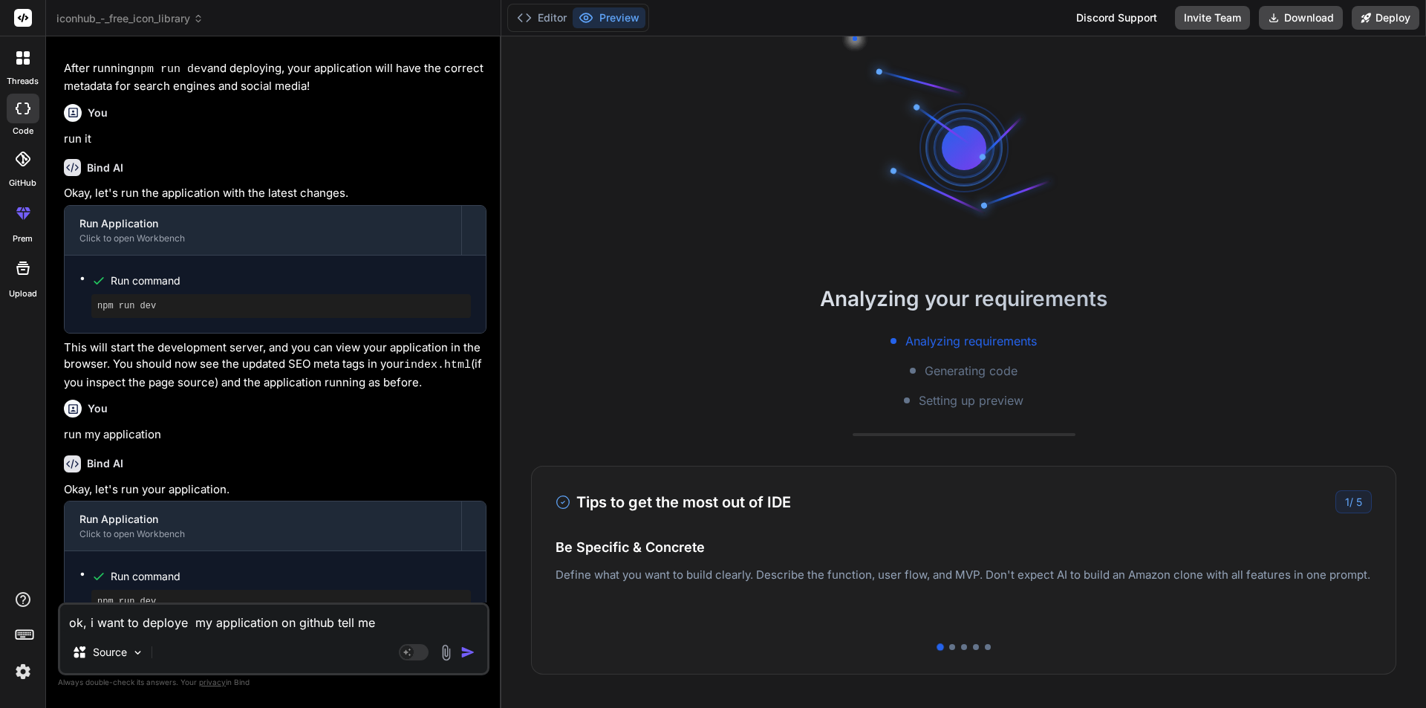
type textarea "ok, i want to deploye my application on github tell me"
type textarea "x"
type textarea "ok, i want to deploye my application on github tell me s"
type textarea "x"
type textarea "ok, i want to deploye my application on github tell me st"
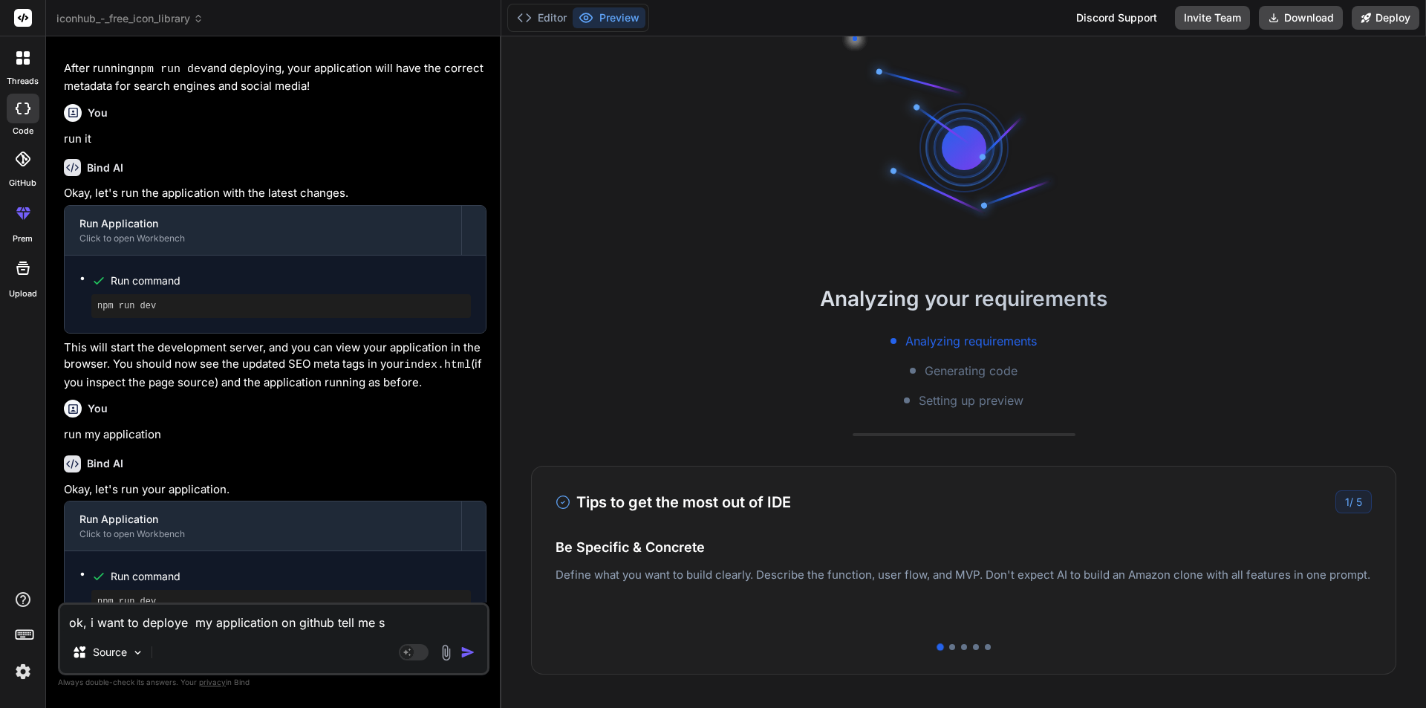
type textarea "x"
type textarea "ok, i want to deploye my application on github tell me ste"
type textarea "x"
type textarea "ok, i want to deploye my application on github tell me step"
type textarea "x"
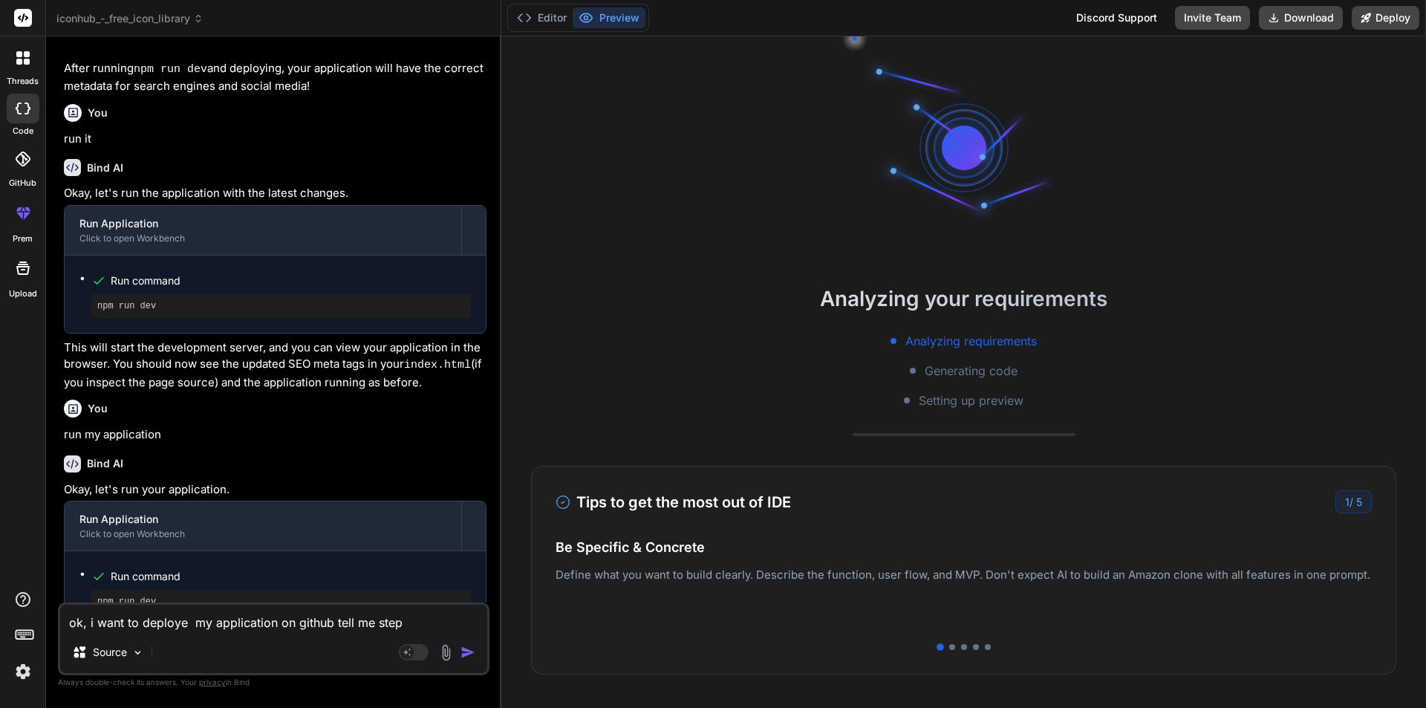
type textarea "ok, i want to deploye my application on github tell me step"
type textarea "x"
type textarea "ok, i want to deploye my application on github tell me step b"
type textarea "x"
type textarea "ok, i want to deploye my application on github tell me step by"
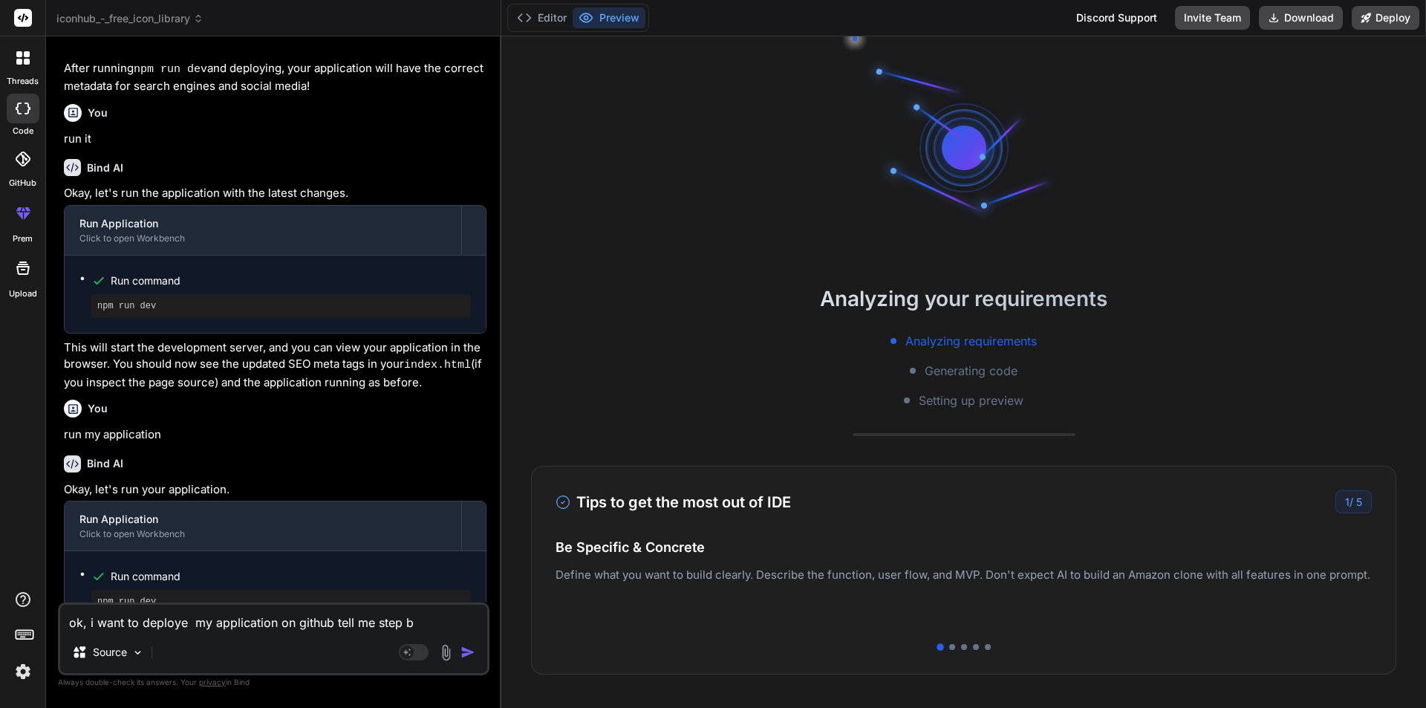
type textarea "x"
type textarea "ok, i want to deploye my application on github tell me step by"
type textarea "x"
type textarea "ok, i want to deploye my application on github tell me step by s"
type textarea "x"
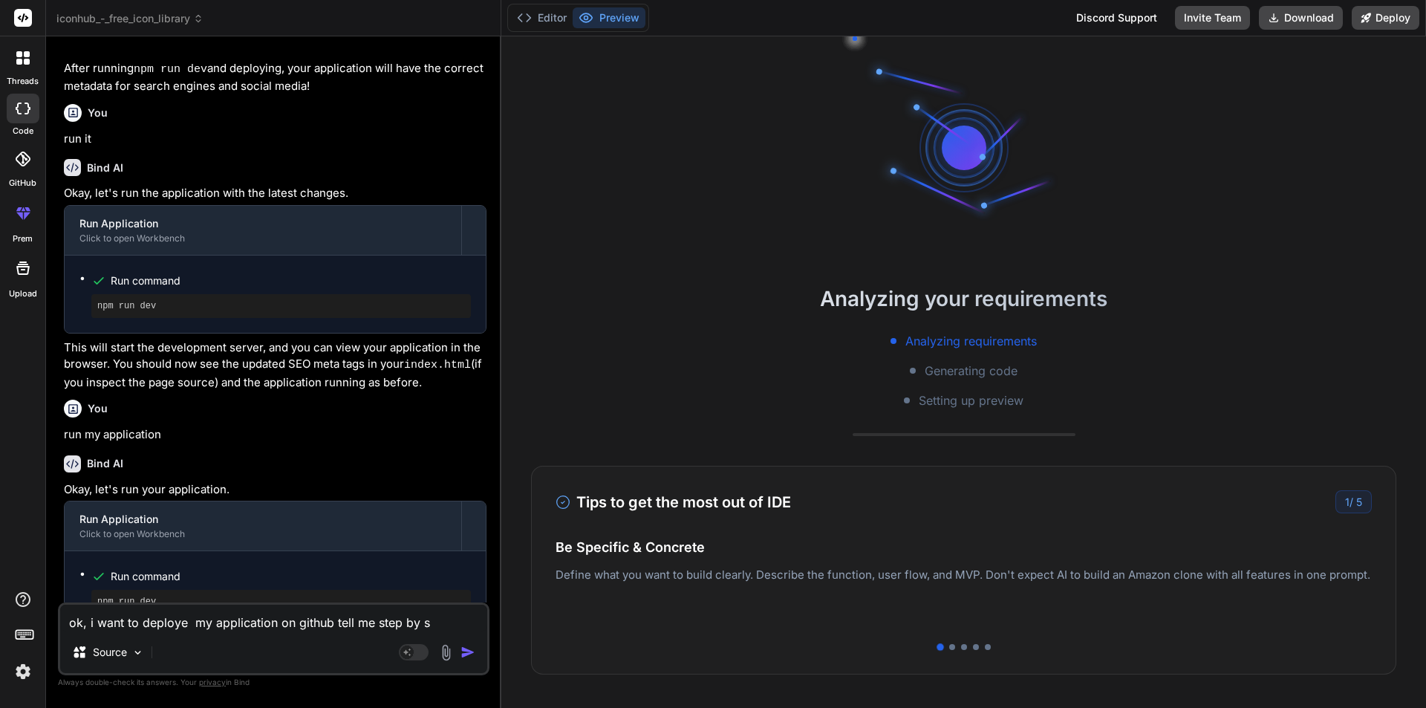
type textarea "ok, i want to deploye my application on github tell me step by st"
type textarea "x"
type textarea "ok, i want to deploye my application on github tell me step by ste"
type textarea "x"
type textarea "ok, i want to deploye my application on github tell me step by step"
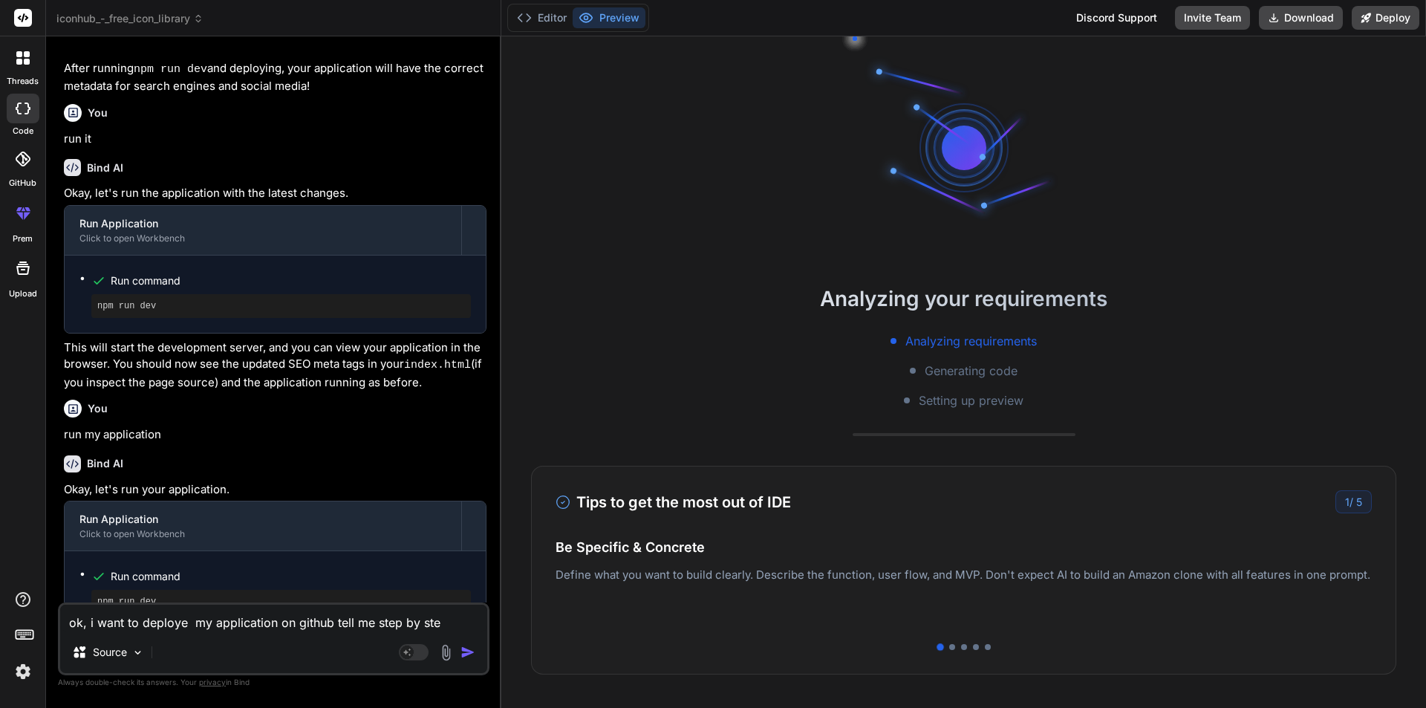
type textarea "x"
type textarea "ok, i want to deploye my application on github tell me step by step"
type textarea "x"
type textarea "ok, i want to deploye my application on github tell me step by step p"
type textarea "x"
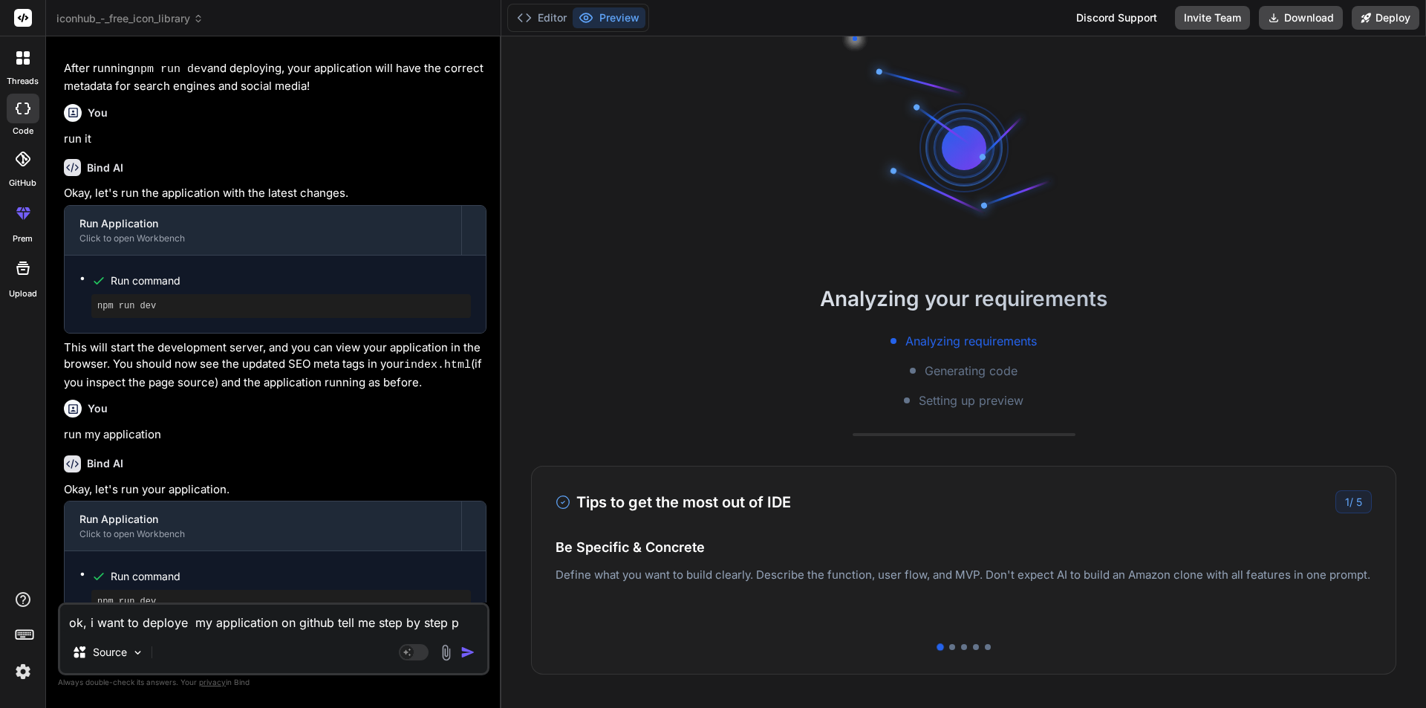
type textarea "ok, i want to deploye my application on github tell me step by step pr"
type textarea "x"
type textarea "ok, i want to deploye my application on github tell me step by step pro"
type textarea "x"
type textarea "ok, i want to deploye my application on github tell me step by step proc"
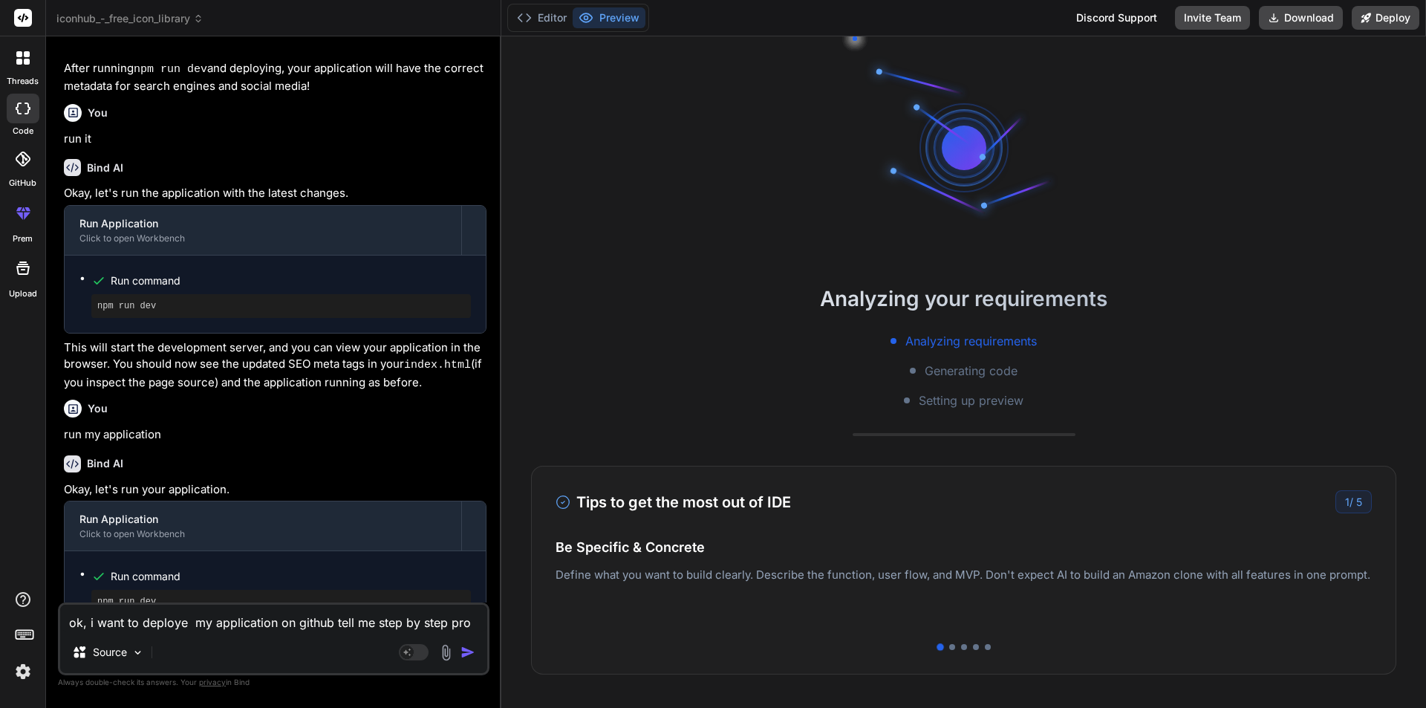
type textarea "x"
type textarea "ok, i want to deploye my application on github tell me step by step proce"
type textarea "x"
type textarea "ok, i want to deploye my application on github tell me step by step proces"
type textarea "x"
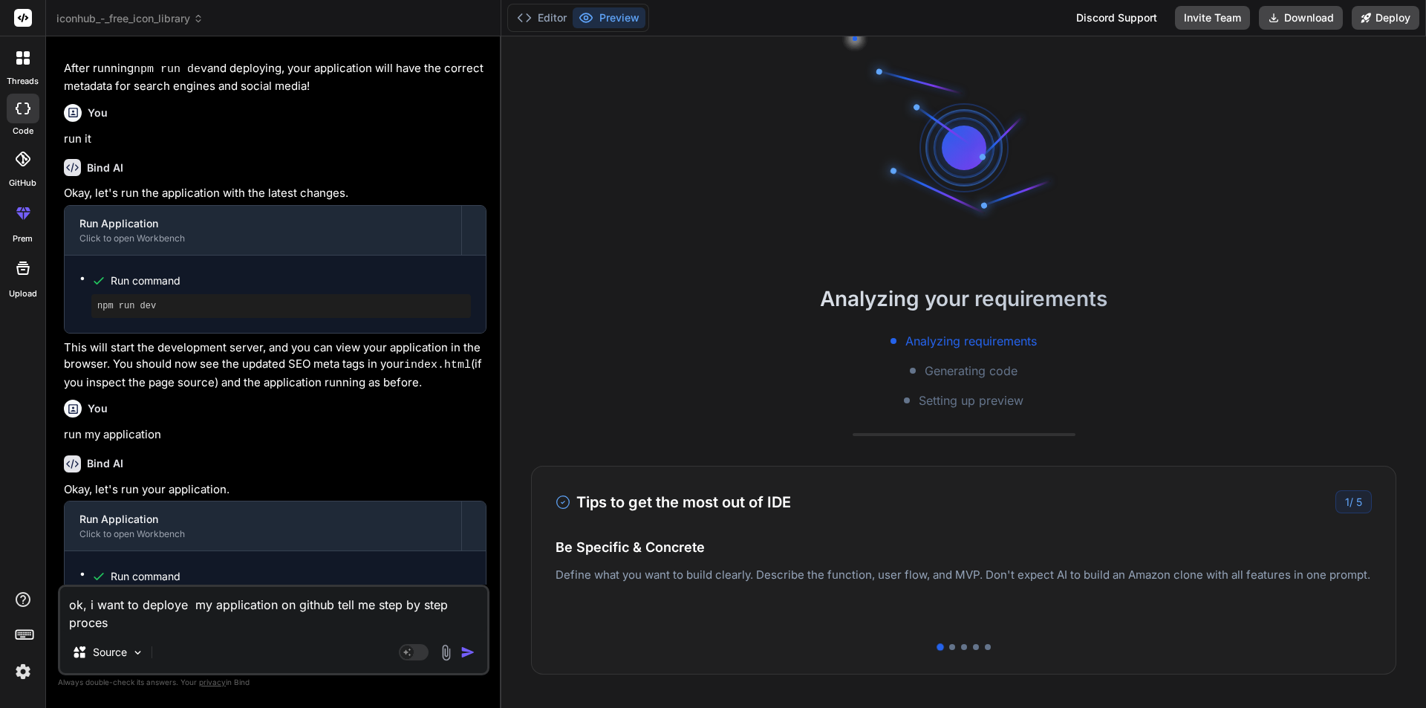
type textarea "ok, i want to deploye my application on github tell me step by step process"
type textarea "x"
type textarea "ok, i want to deploye my application on github tell me step by step process"
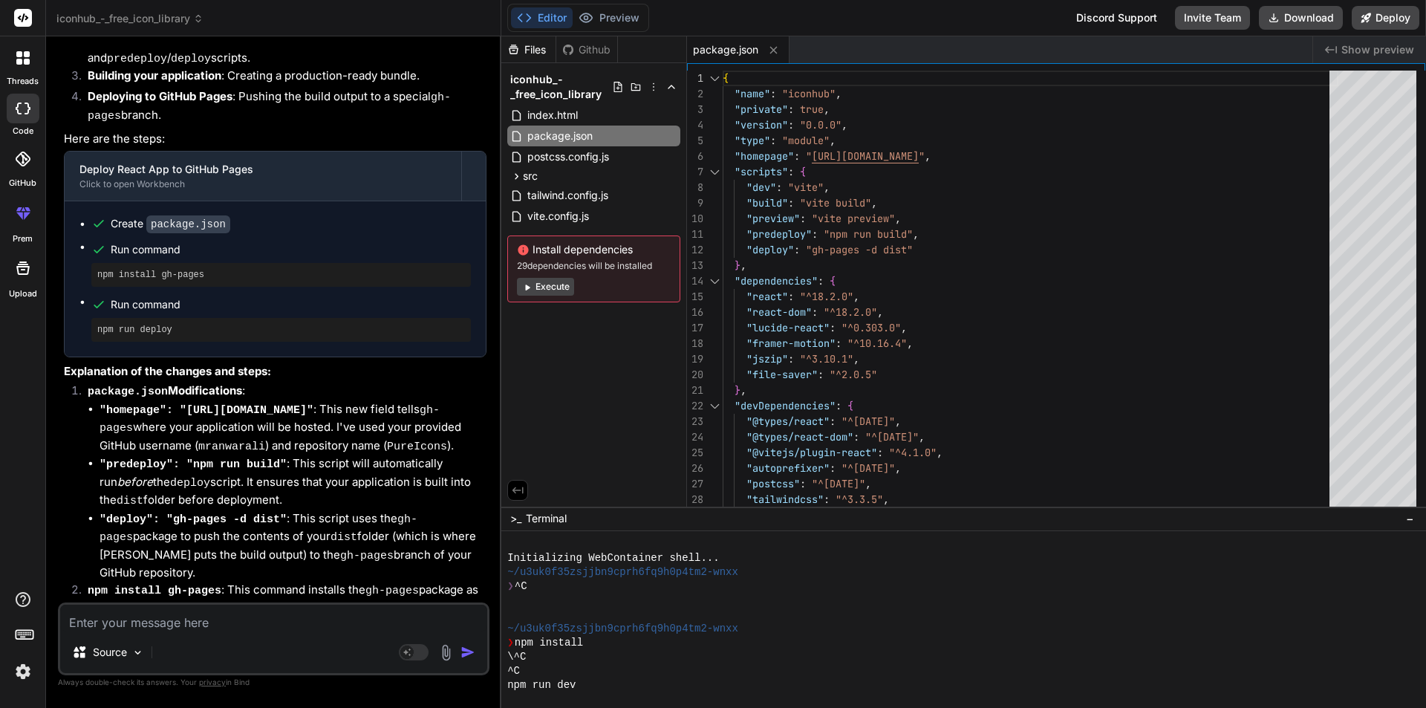
scroll to position [4718, 0]
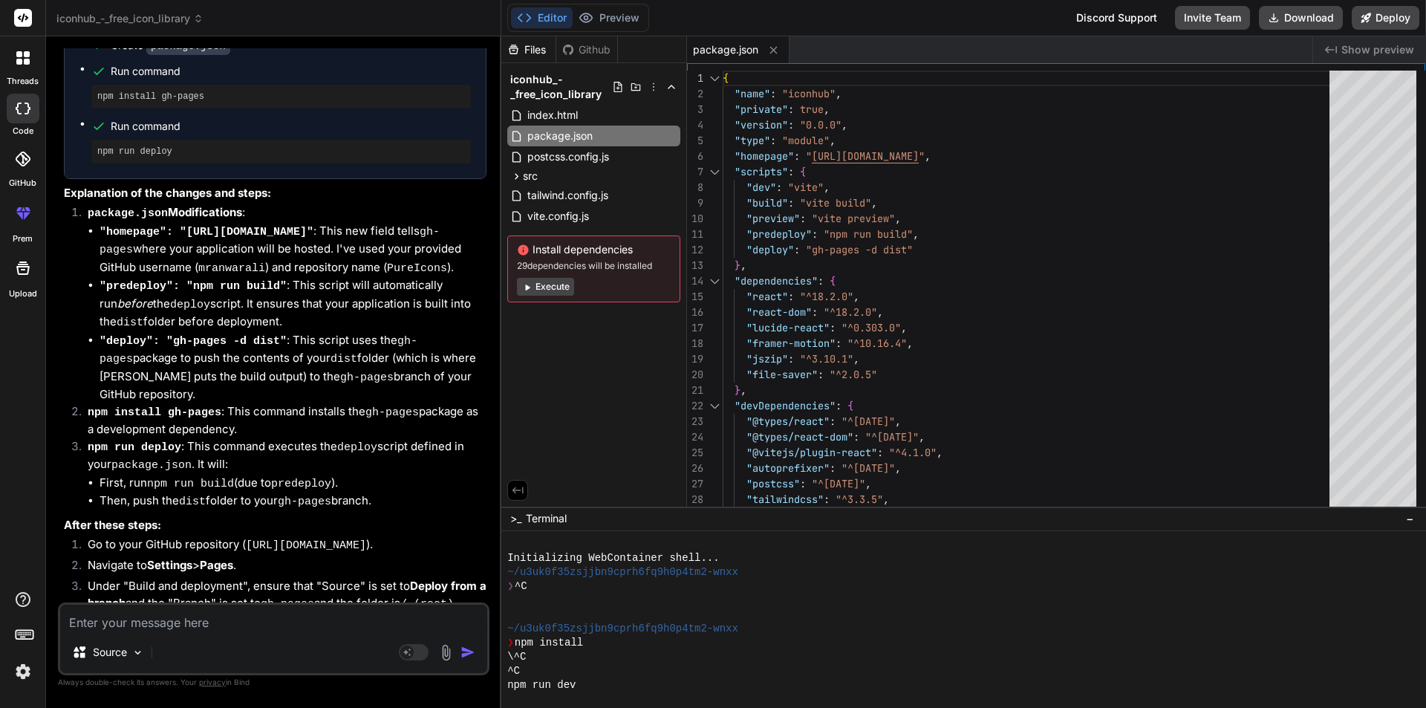
click at [306, 539] on code "https://github.com/mranwarali/PureIcons" at bounding box center [306, 545] width 120 height 13
click at [308, 539] on code "https://github.com/mranwarali/PureIcons" at bounding box center [306, 545] width 120 height 13
copy code "PureIcons"
click at [240, 619] on textarea at bounding box center [273, 618] width 427 height 27
click at [276, 607] on textarea "change my project name to" at bounding box center [273, 618] width 427 height 27
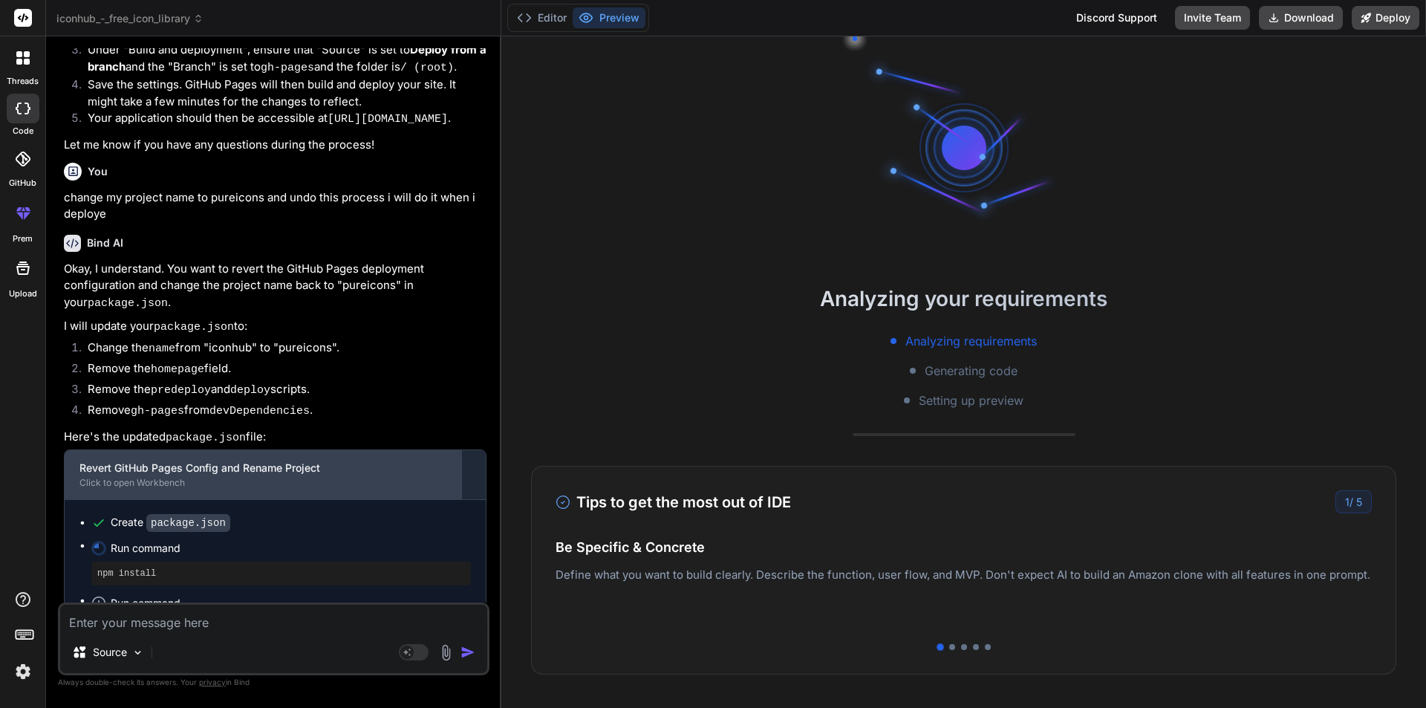
scroll to position [5328, 0]
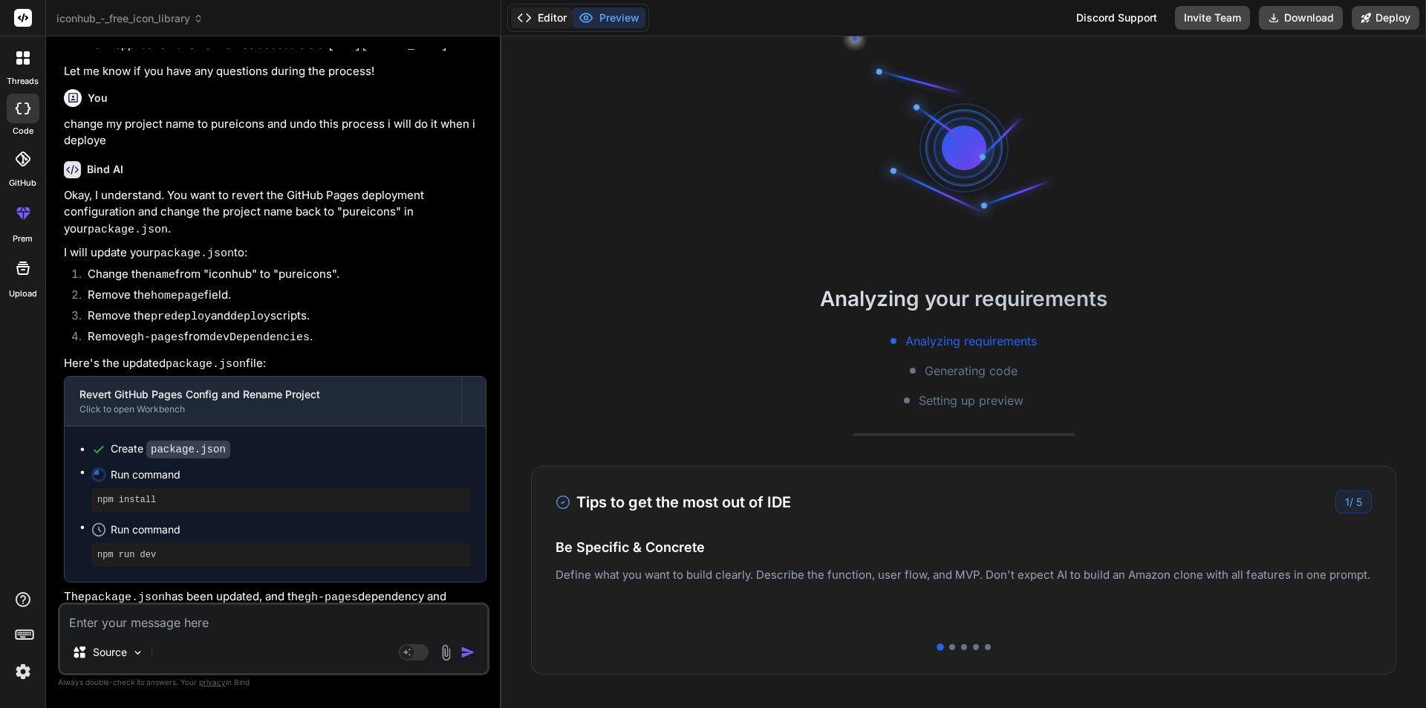
click at [550, 14] on button "Editor" at bounding box center [542, 17] width 62 height 21
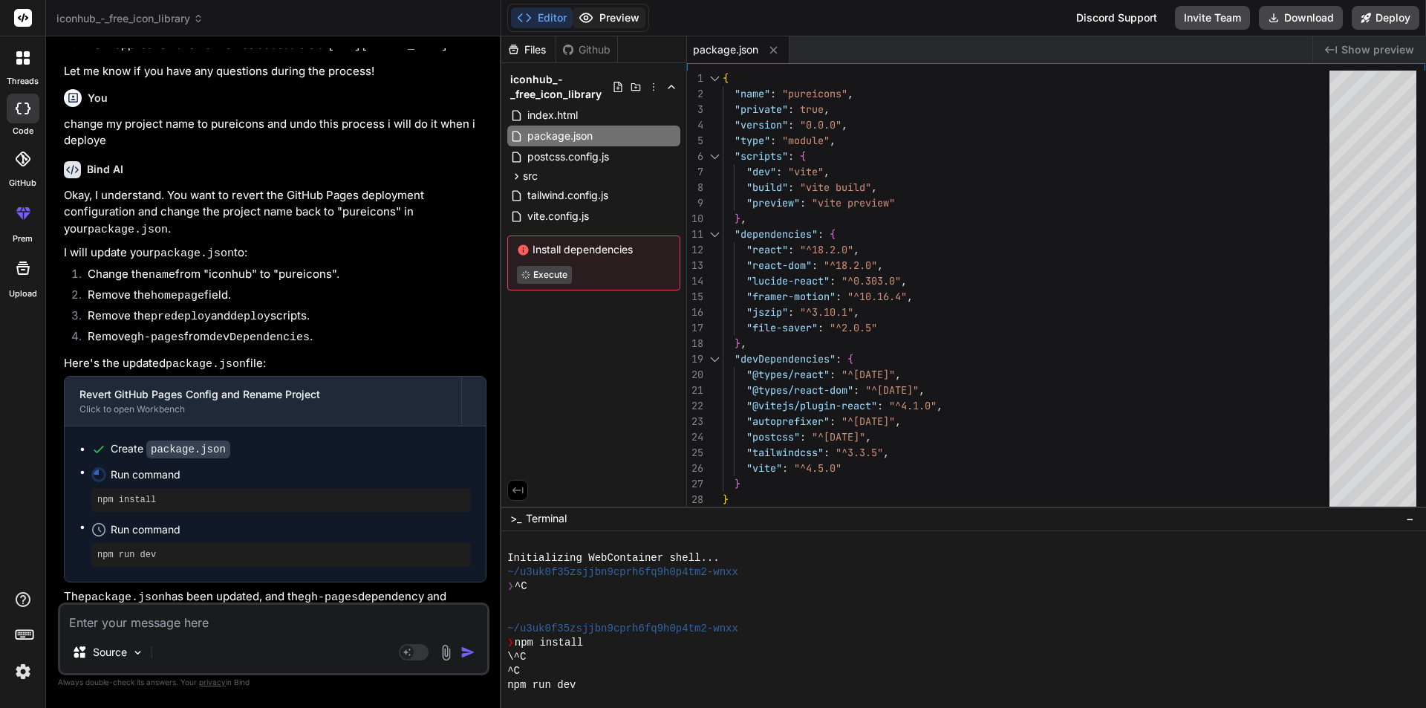
click at [635, 18] on button "Preview" at bounding box center [609, 17] width 73 height 21
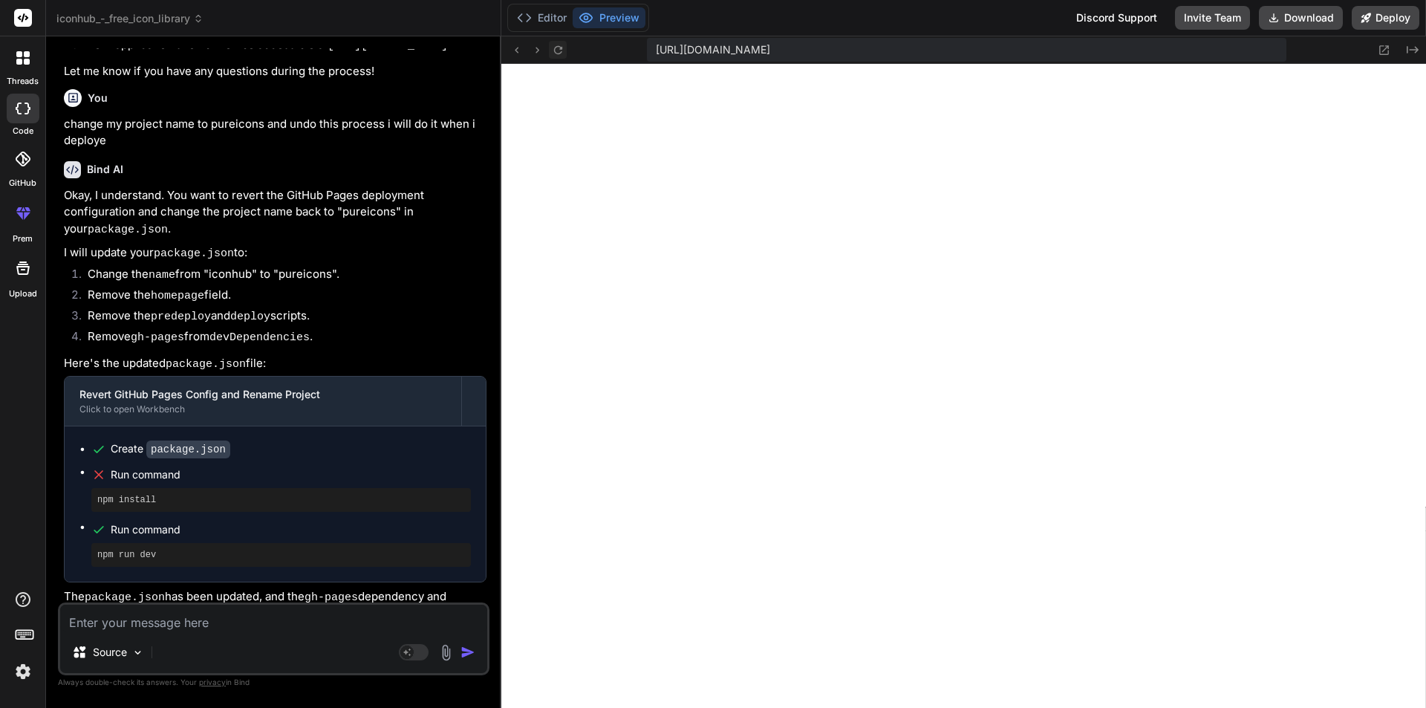
click at [562, 55] on icon at bounding box center [558, 50] width 13 height 13
click at [19, 676] on img at bounding box center [22, 671] width 25 height 25
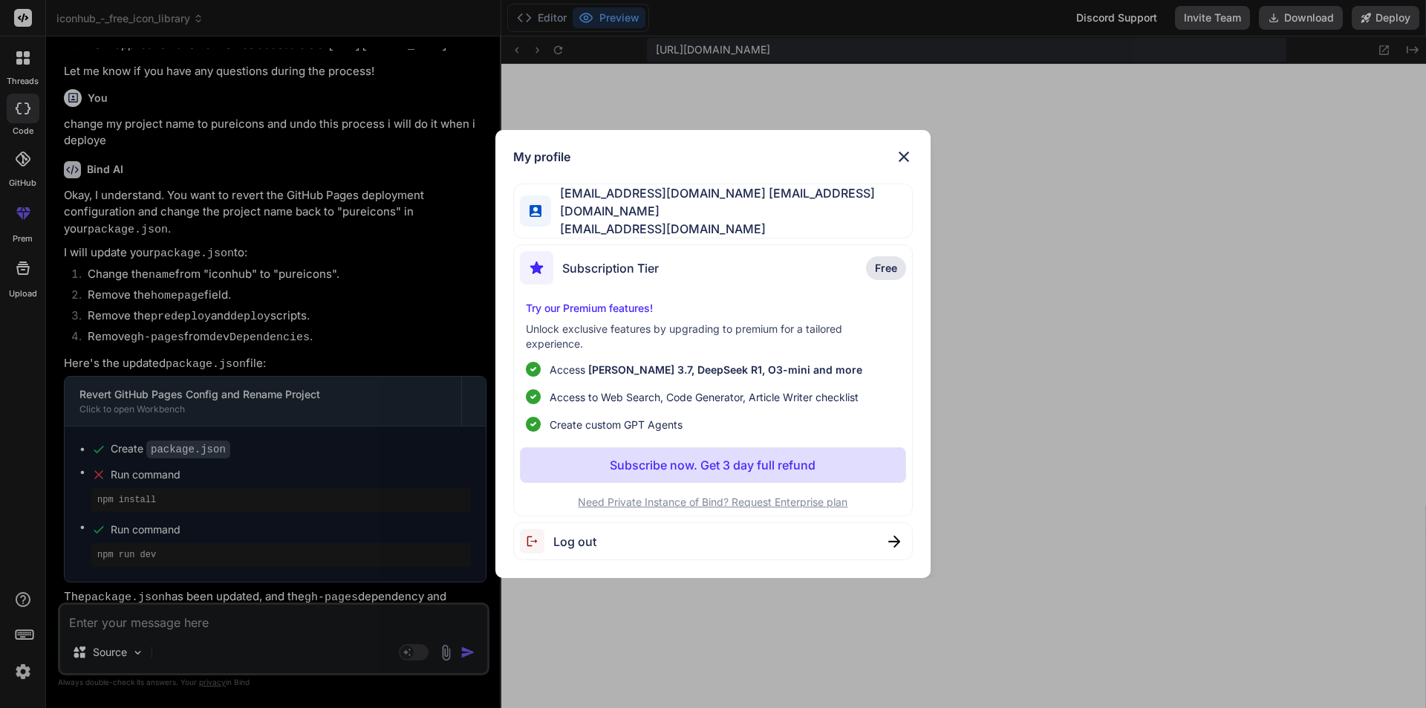
click at [594, 536] on span "Log out" at bounding box center [574, 542] width 43 height 18
